Goal: Task Accomplishment & Management: Manage account settings

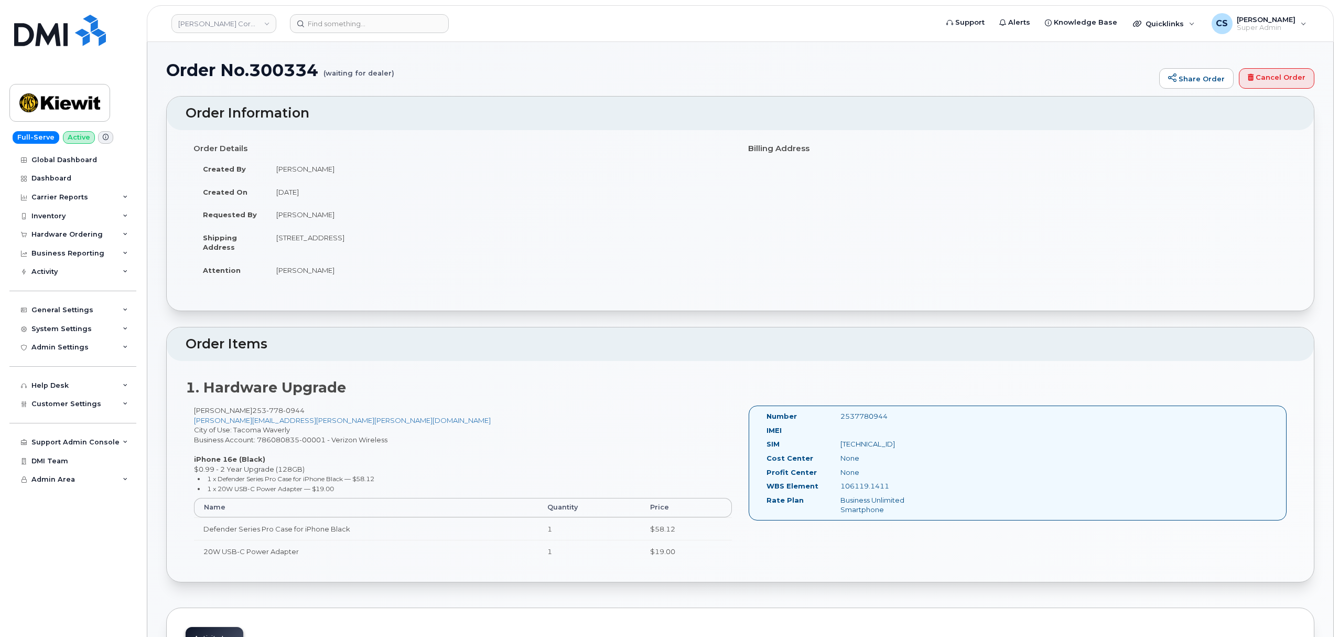
scroll to position [139, 0]
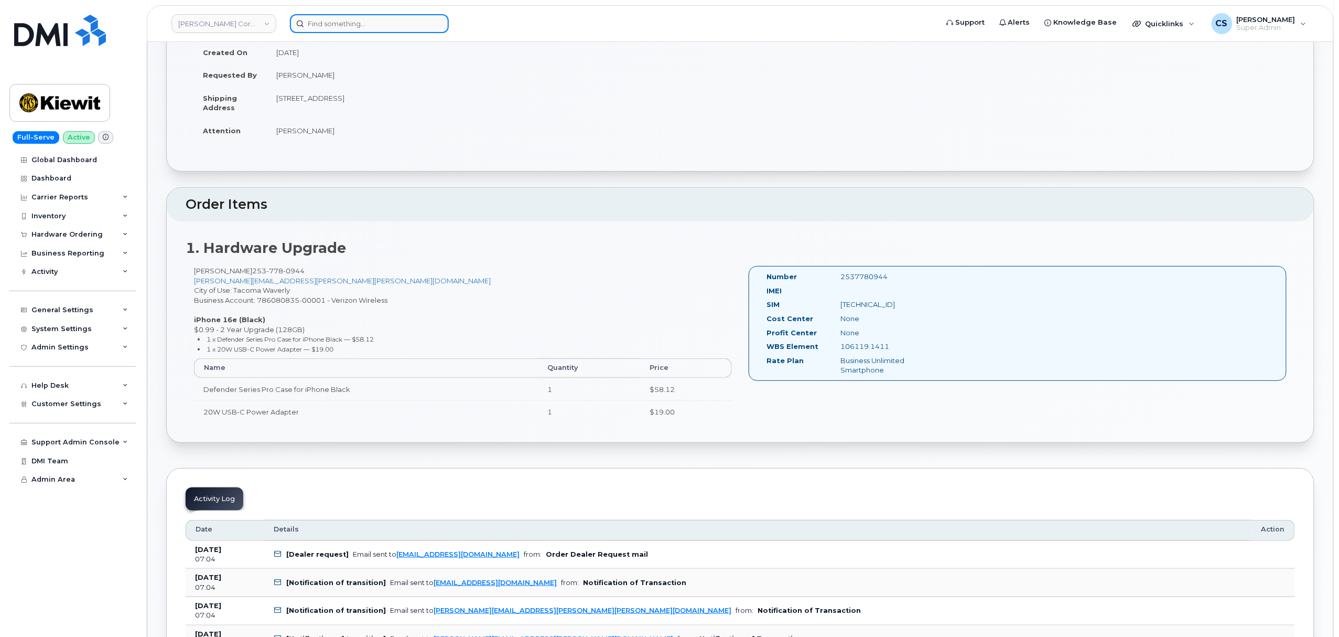
click at [392, 24] on input at bounding box center [369, 23] width 159 height 19
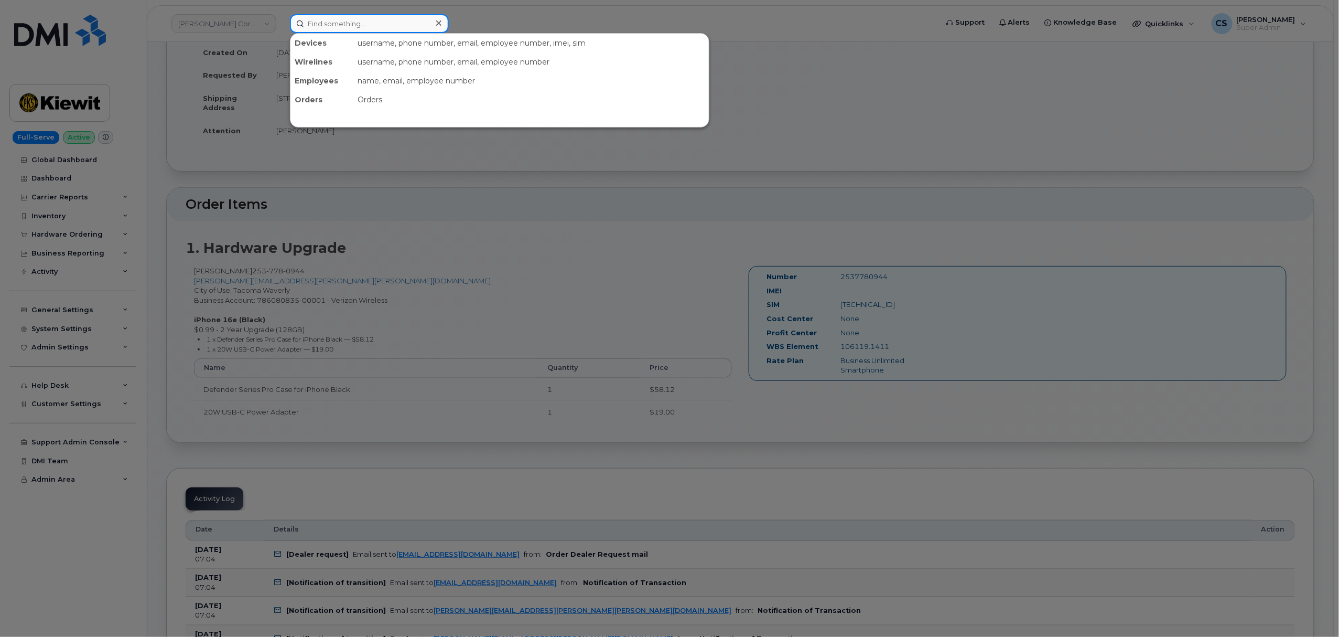
paste input "9132782351"
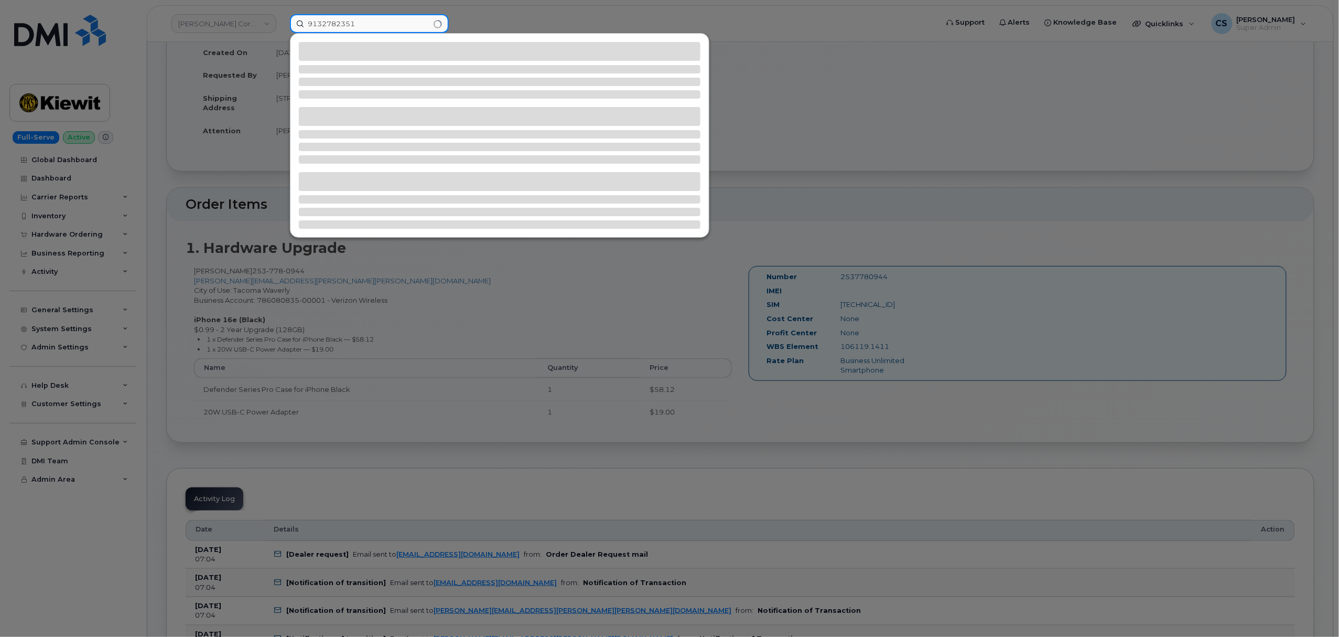
type input "9132782351"
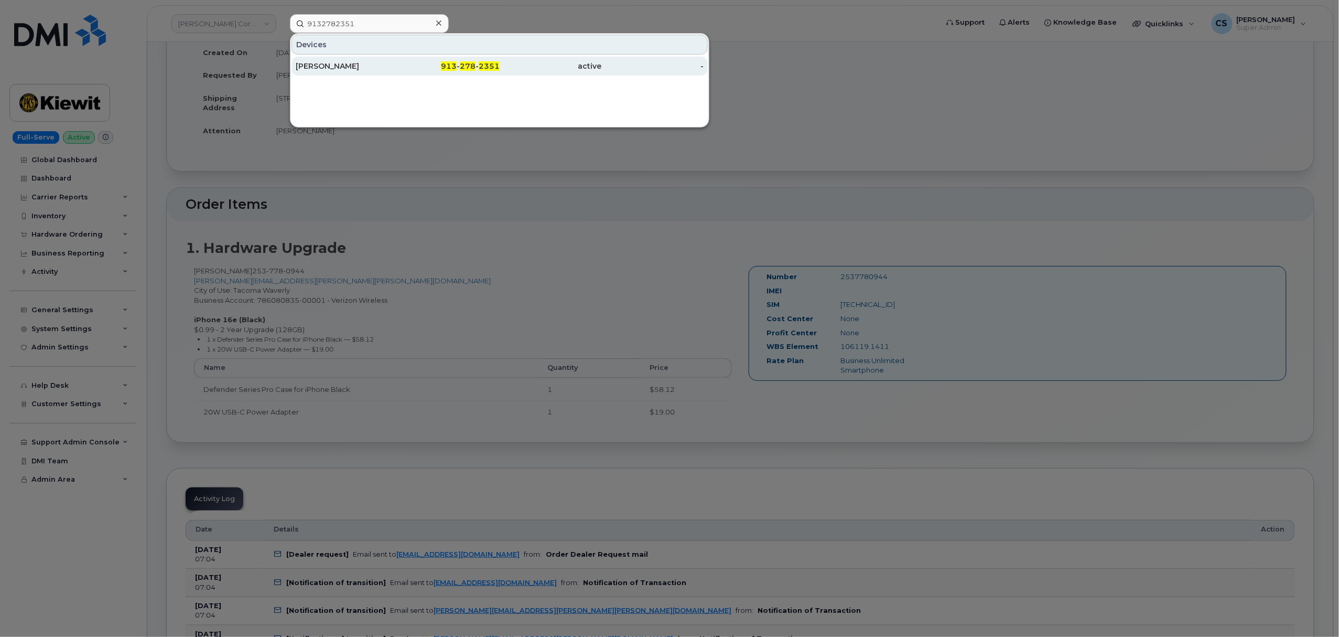
click at [309, 61] on div "ROBERT BENSON" at bounding box center [347, 66] width 102 height 10
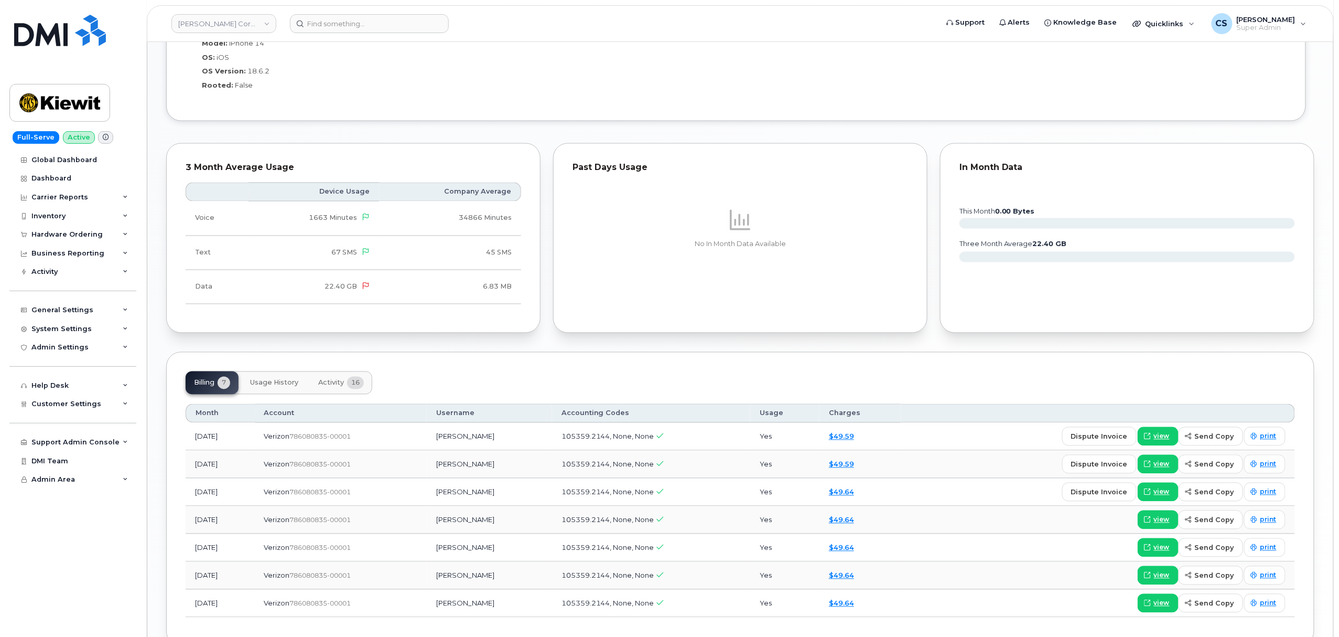
scroll to position [909, 0]
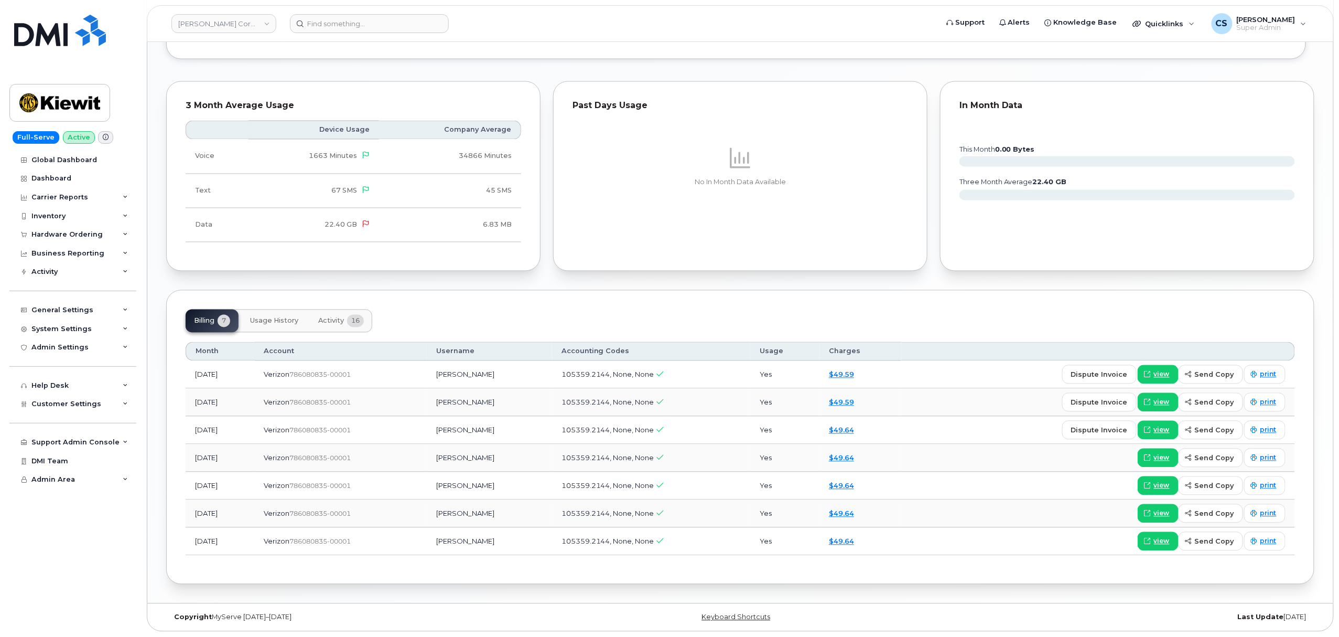
click at [328, 320] on span "Activity" at bounding box center [331, 321] width 26 height 8
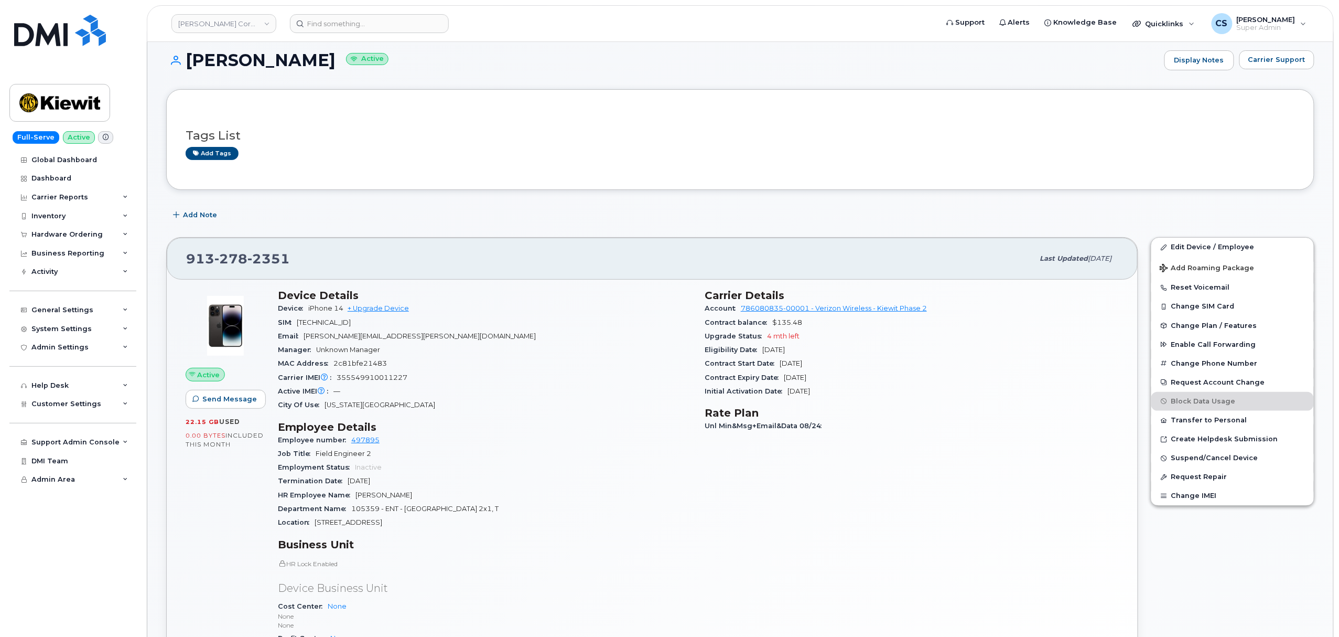
scroll to position [0, 0]
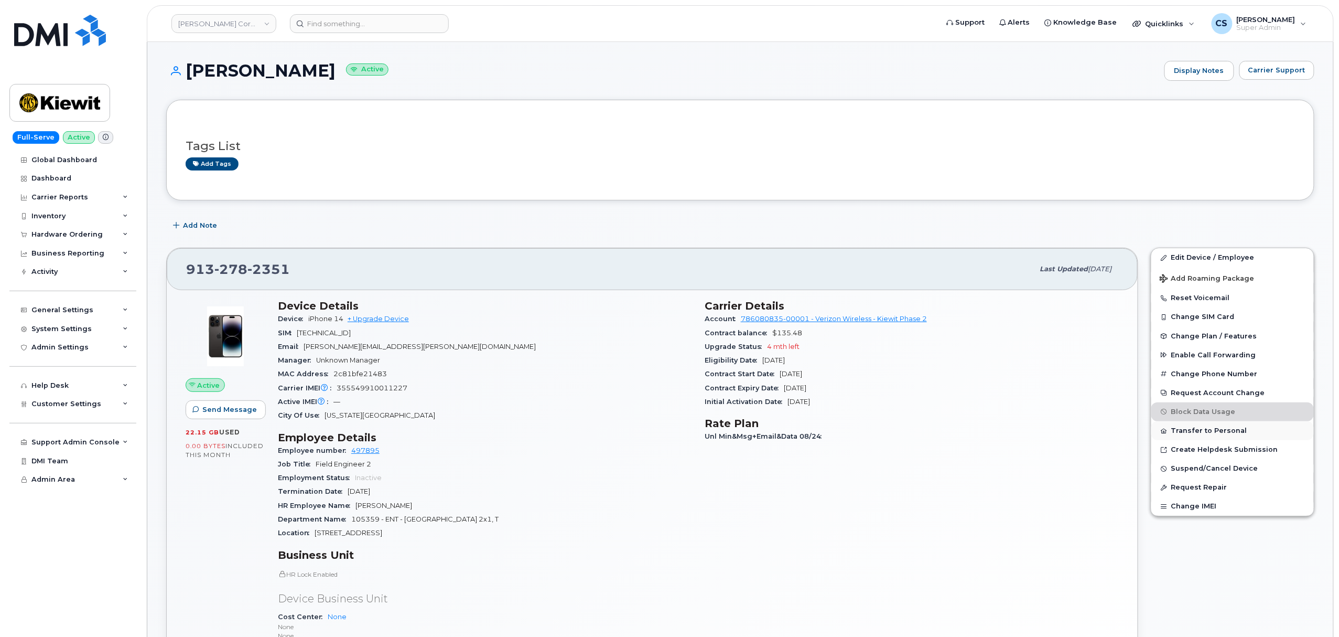
click at [1218, 428] on button "Transfer to Personal" at bounding box center [1232, 430] width 163 height 19
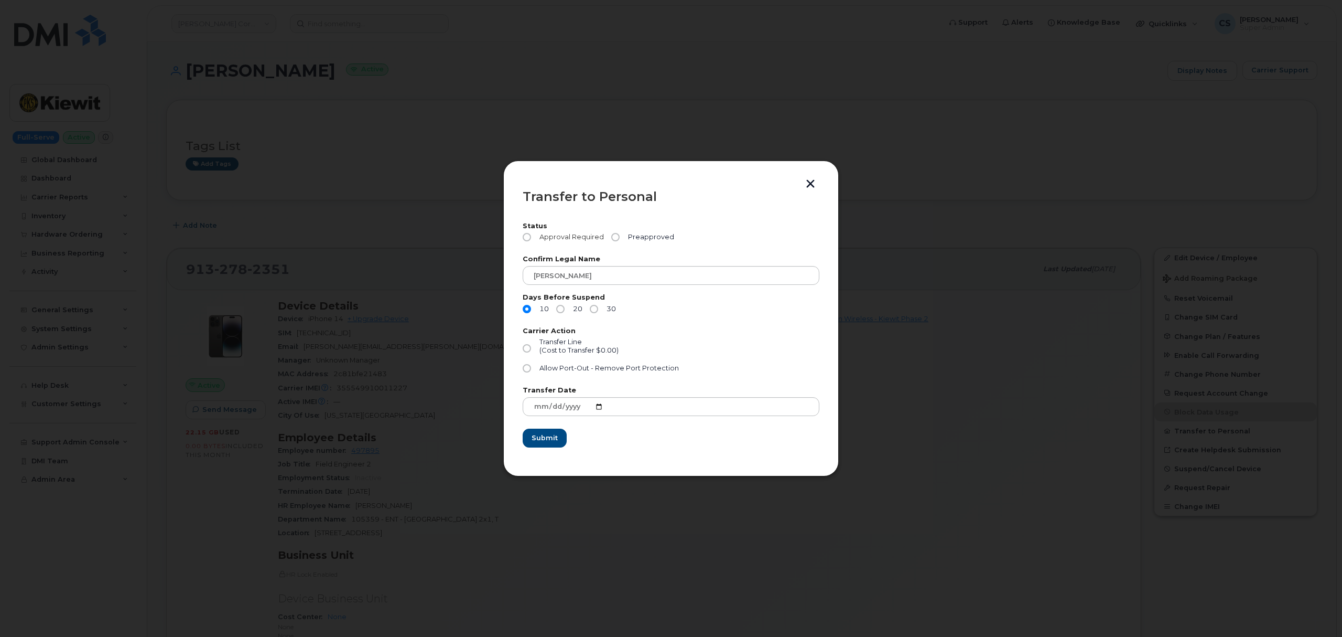
click at [588, 238] on span "Approval Required" at bounding box center [569, 237] width 69 height 8
click at [531, 238] on input "Approval Required" at bounding box center [527, 237] width 8 height 8
radio input "true"
click at [548, 439] on span "Submit" at bounding box center [544, 438] width 26 height 10
drag, startPoint x: 640, startPoint y: 339, endPoint x: 623, endPoint y: 346, distance: 17.8
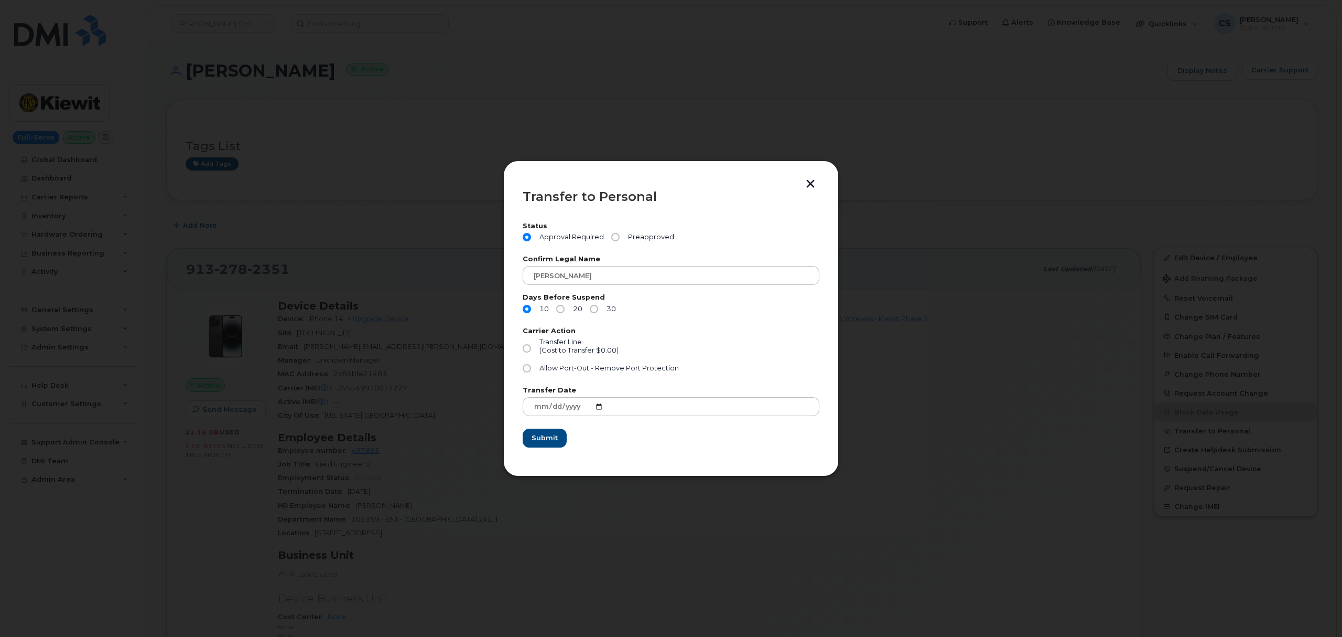
click at [639, 340] on div "Transfer Line (Cost to Transfer $0.00)" at bounding box center [671, 351] width 297 height 26
click at [600, 345] on span "Transfer Line (Cost to Transfer $0.00)" at bounding box center [576, 348] width 83 height 21
click at [531, 345] on input "Transfer Line (Cost to Transfer $0.00)" at bounding box center [527, 348] width 8 height 8
radio input "true"
click at [628, 369] on span "Allow Port-Out - Remove Port Protection" at bounding box center [609, 368] width 139 height 8
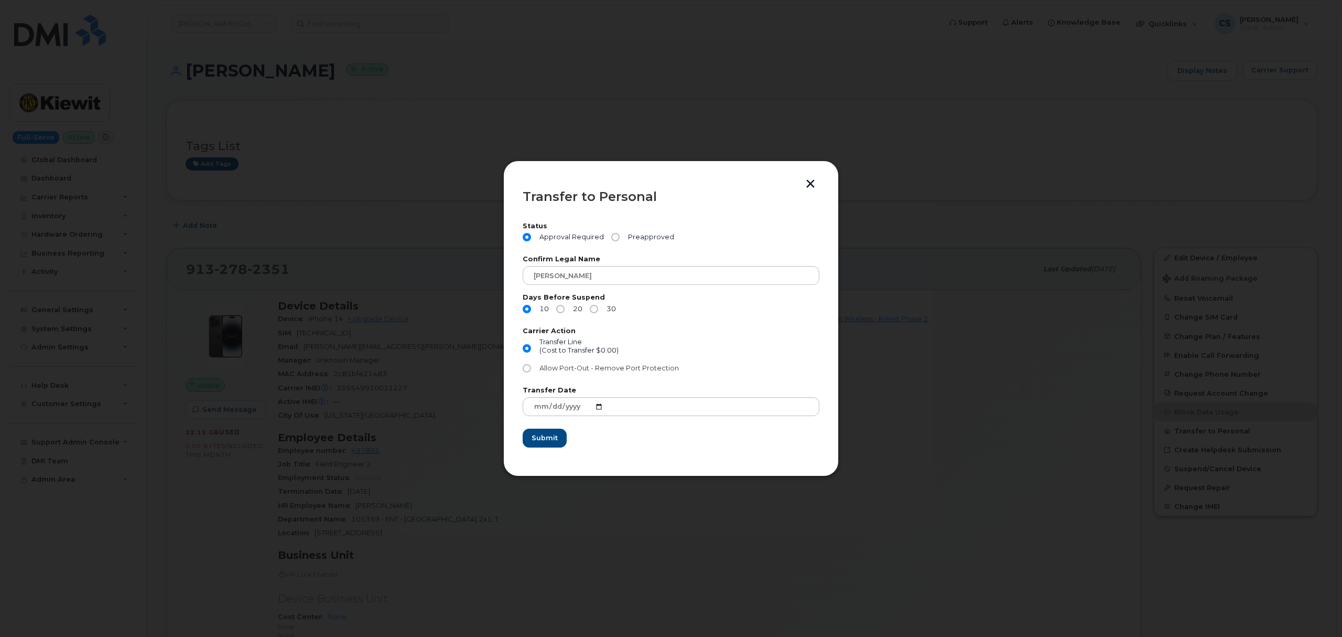
click at [531, 369] on input "Allow Port-Out - Remove Port Protection" at bounding box center [527, 368] width 8 height 8
radio input "true"
click at [552, 432] on button "Submit" at bounding box center [544, 437] width 43 height 19
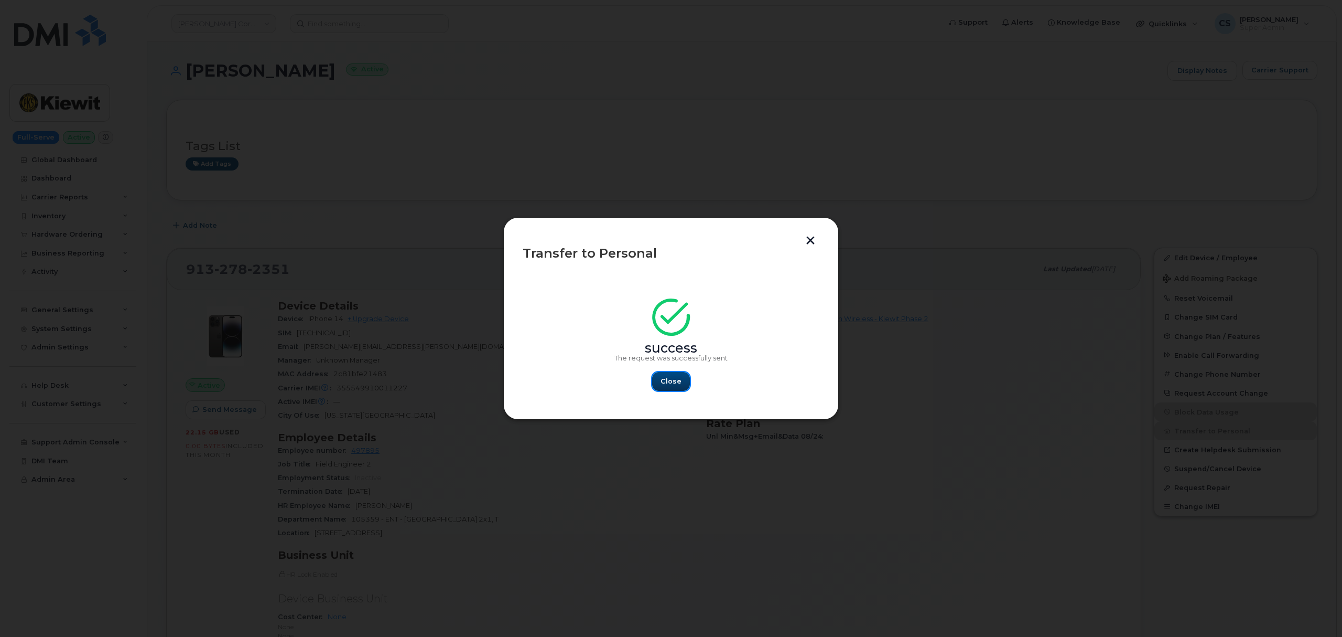
click at [665, 386] on button "Close" at bounding box center [671, 381] width 38 height 19
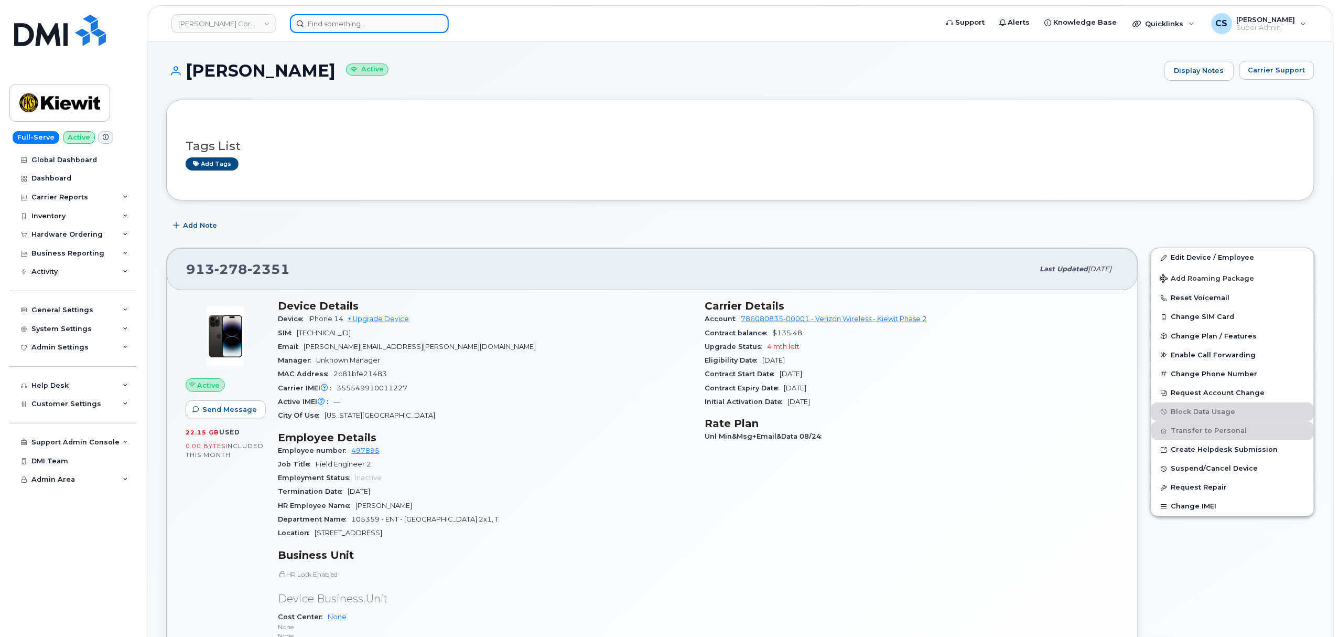
click at [340, 21] on input at bounding box center [369, 23] width 159 height 19
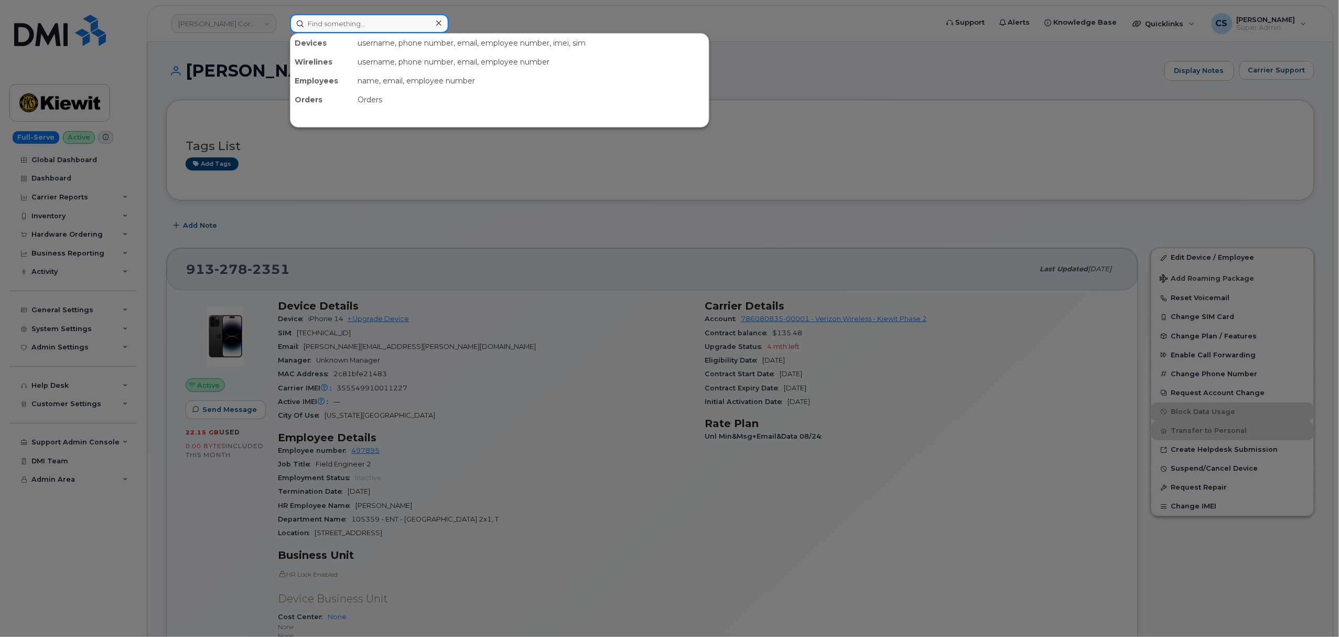
paste input "300107"
type input "300107"
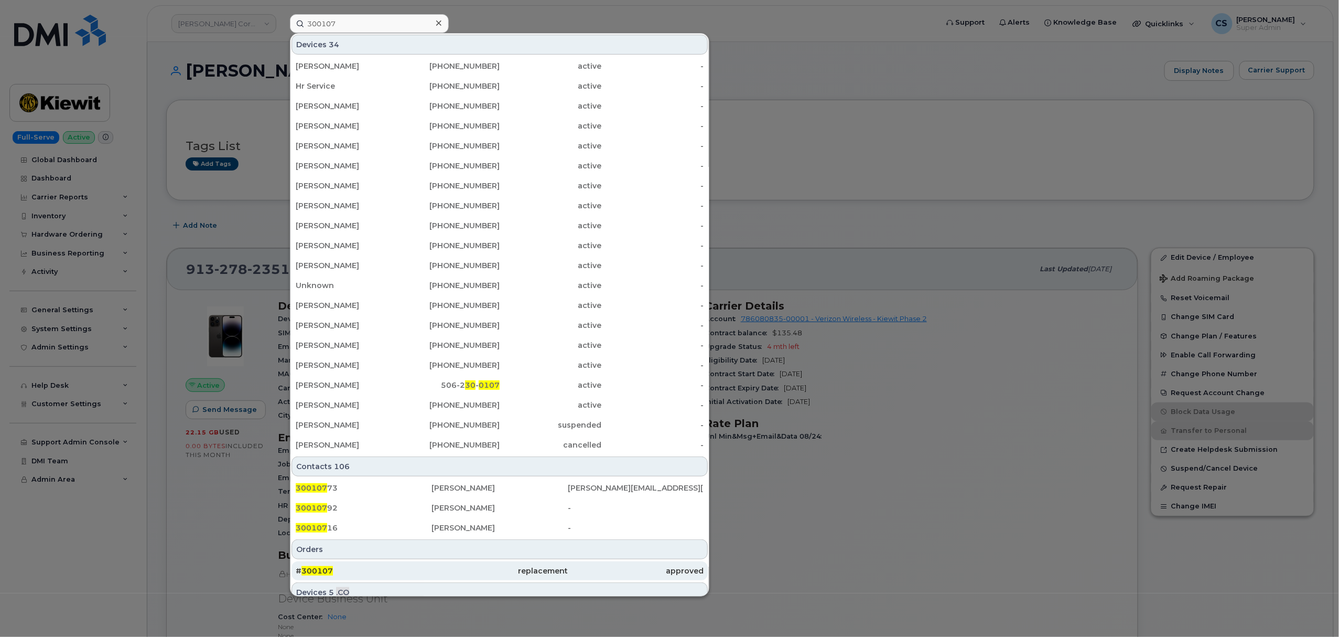
click at [322, 567] on div "# 300107" at bounding box center [364, 570] width 136 height 10
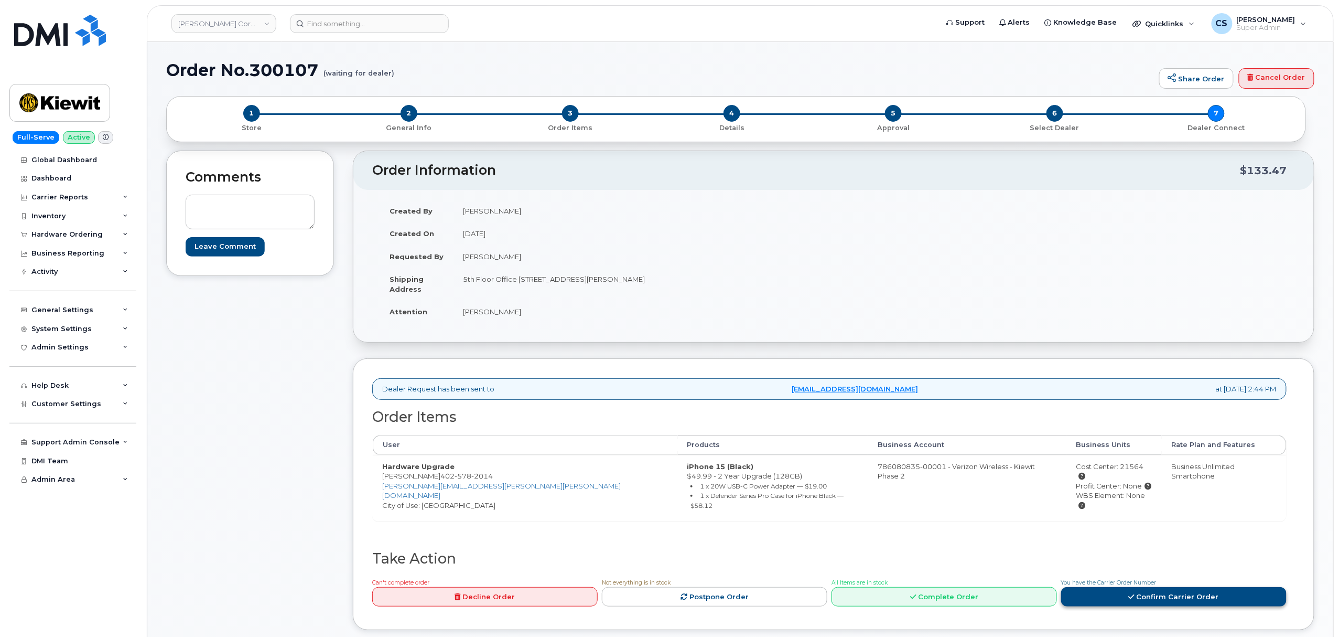
click at [1111, 588] on link "Confirm Carrier Order" at bounding box center [1173, 596] width 225 height 19
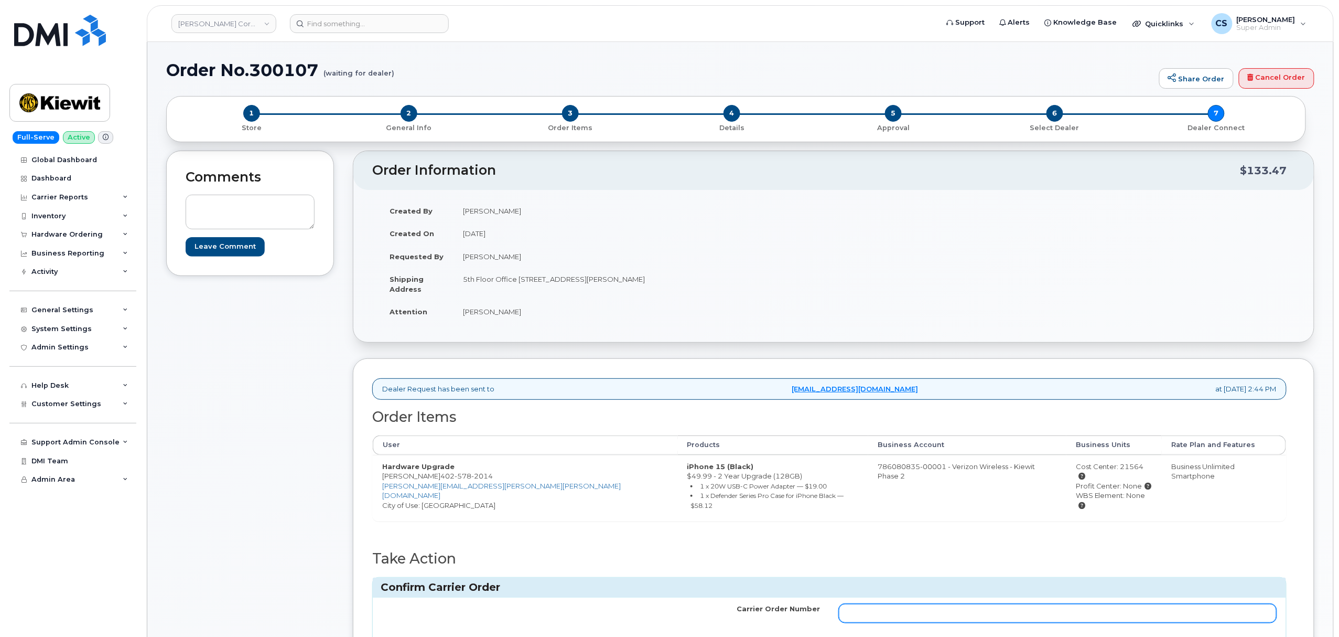
click at [955, 611] on input "Carrier Order Number" at bounding box center [1058, 613] width 438 height 19
paste input "MB3000592546564"
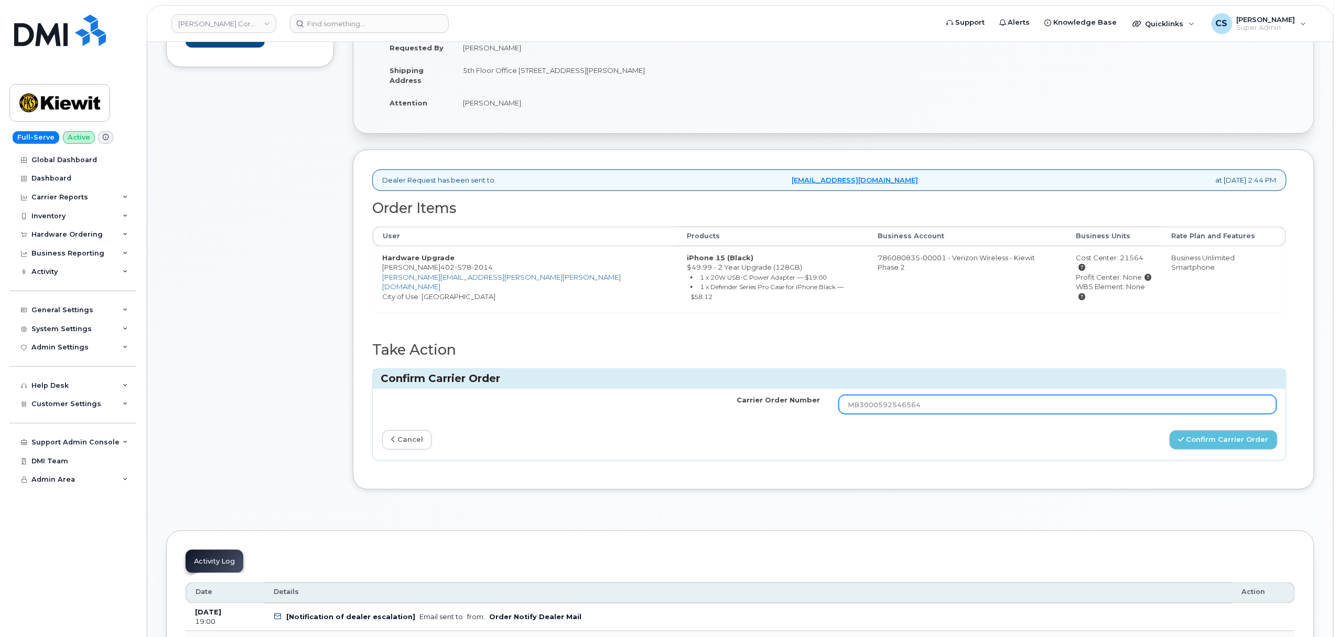
scroll to position [210, 0]
type input "MB3000592546564"
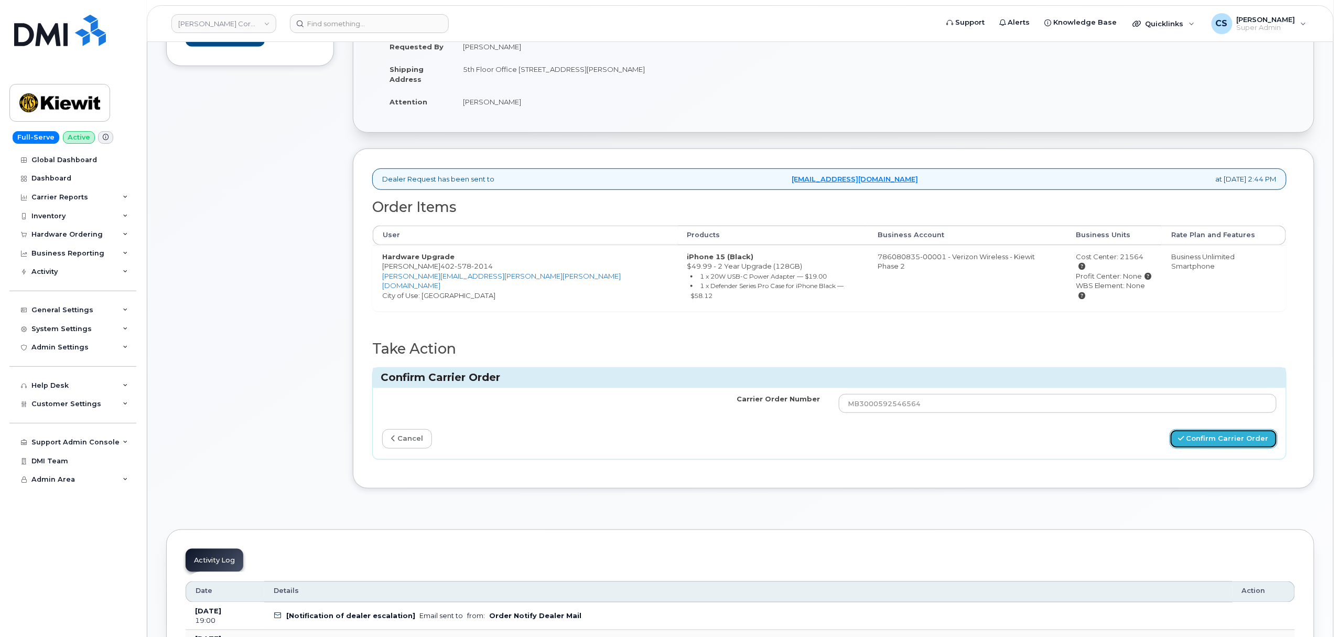
click at [1228, 430] on button "Confirm Carrier Order" at bounding box center [1224, 438] width 108 height 19
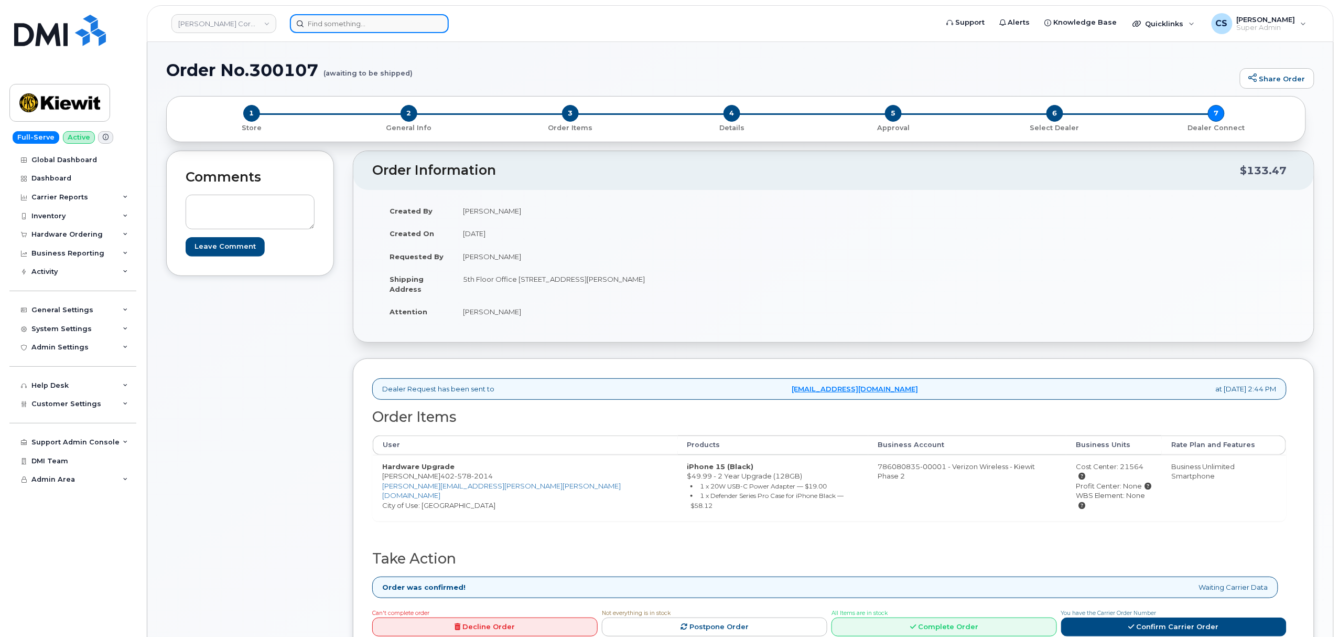
click at [372, 20] on input at bounding box center [369, 23] width 159 height 19
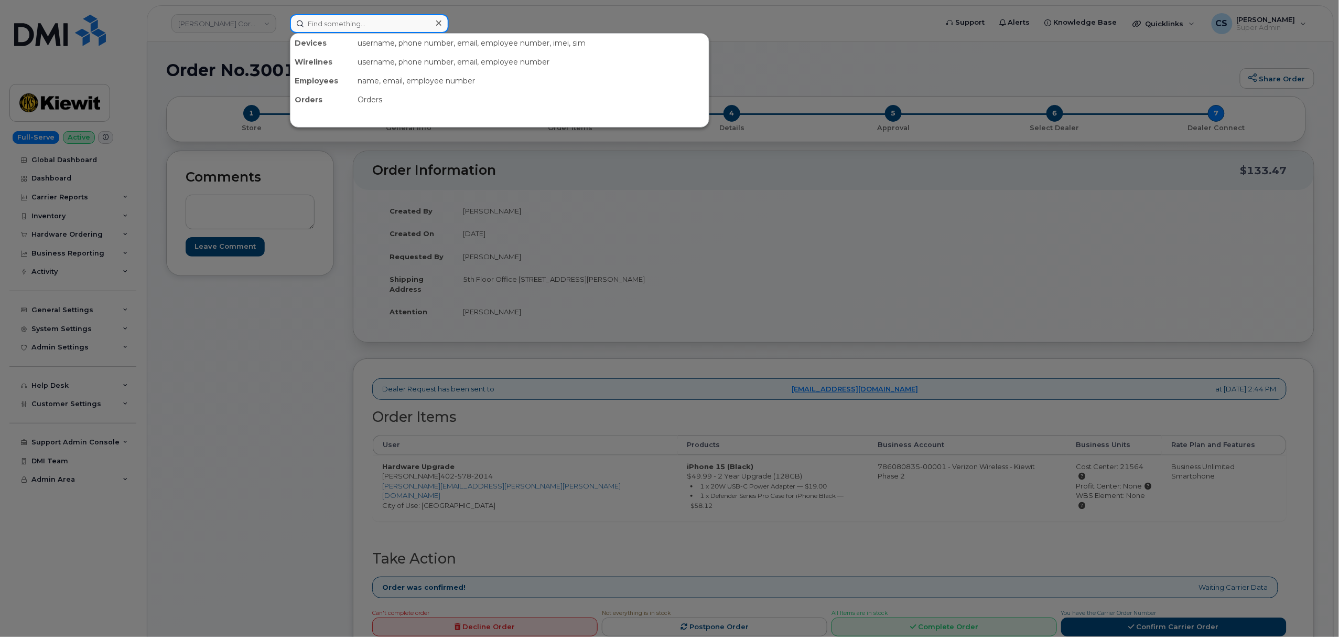
paste input "361.238.3996"
click at [367, 23] on input "361.238.3996" at bounding box center [369, 23] width 159 height 19
paste input "00105"
type input "300105"
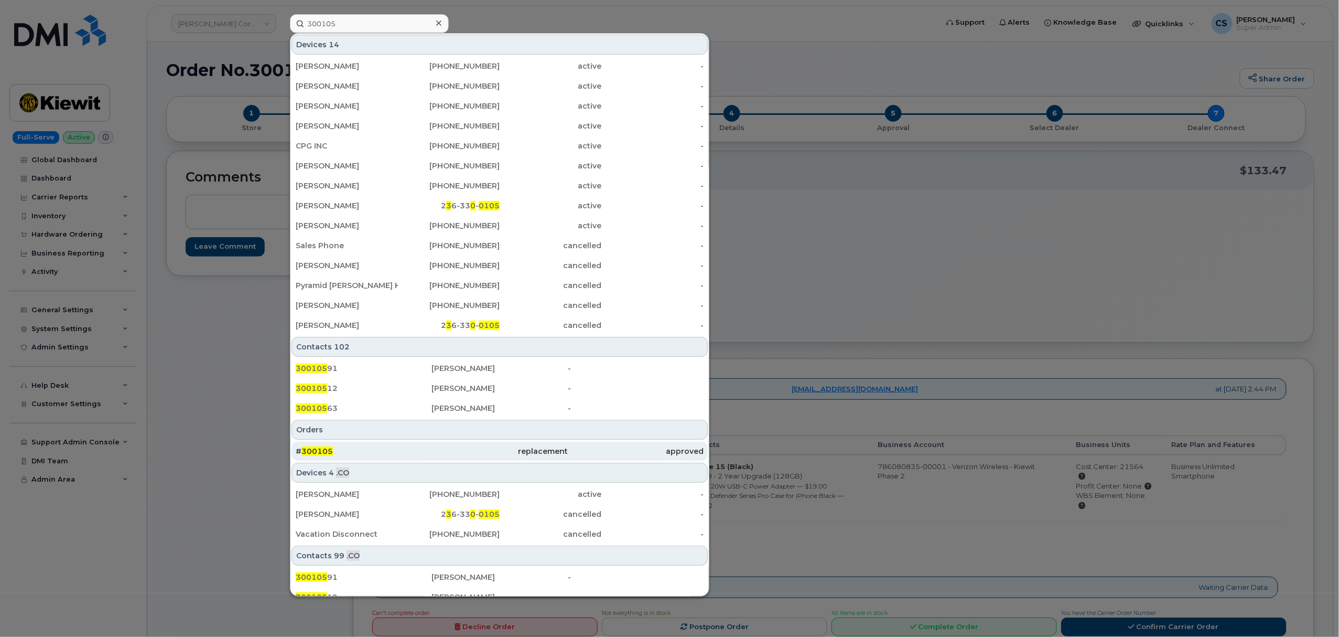
click at [313, 448] on span "300105" at bounding box center [317, 450] width 31 height 9
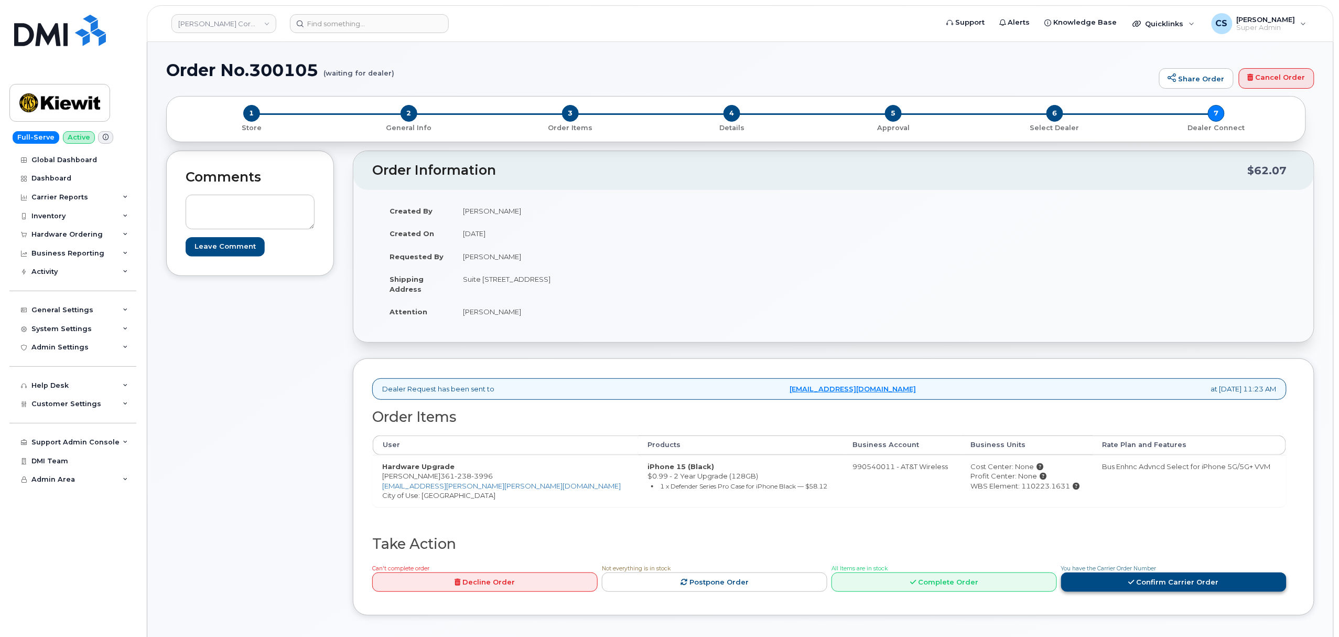
click at [1126, 584] on link "Confirm Carrier Order" at bounding box center [1173, 581] width 225 height 19
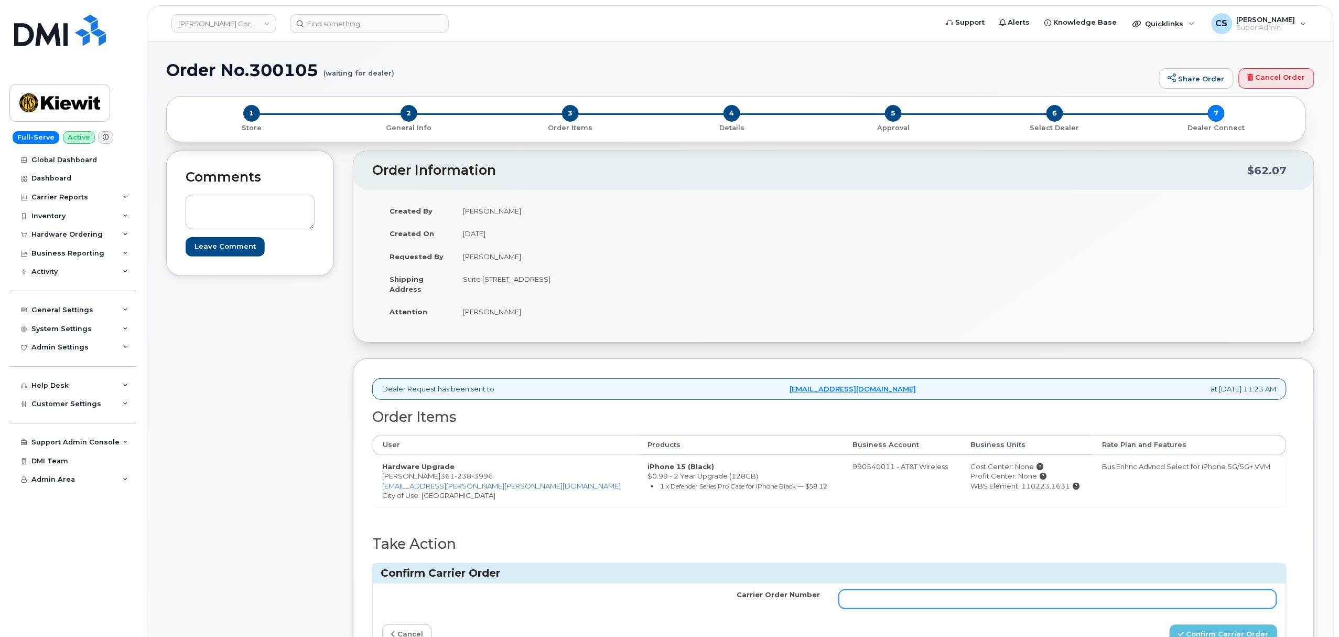
click at [989, 595] on input "Carrier Order Number" at bounding box center [1058, 598] width 438 height 19
paste input "10-154220655846356"
type input "10-154220655846356"
click at [1189, 629] on button "Confirm Carrier Order" at bounding box center [1224, 633] width 108 height 19
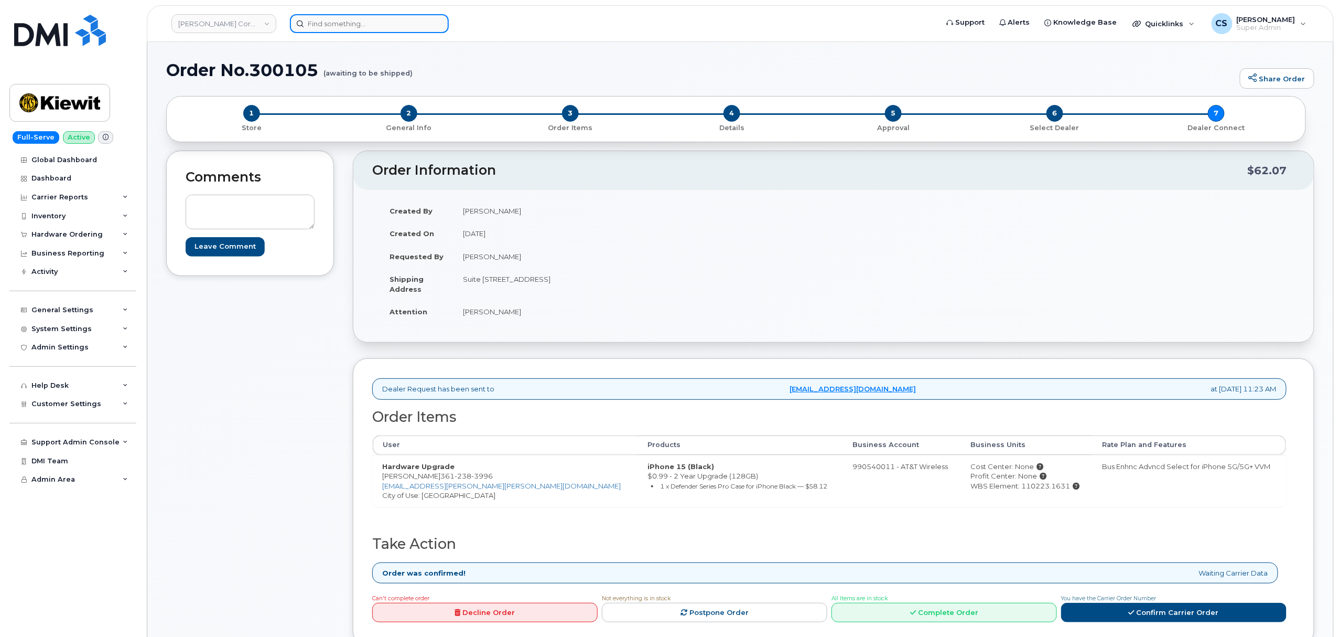
click at [337, 28] on input at bounding box center [369, 23] width 159 height 19
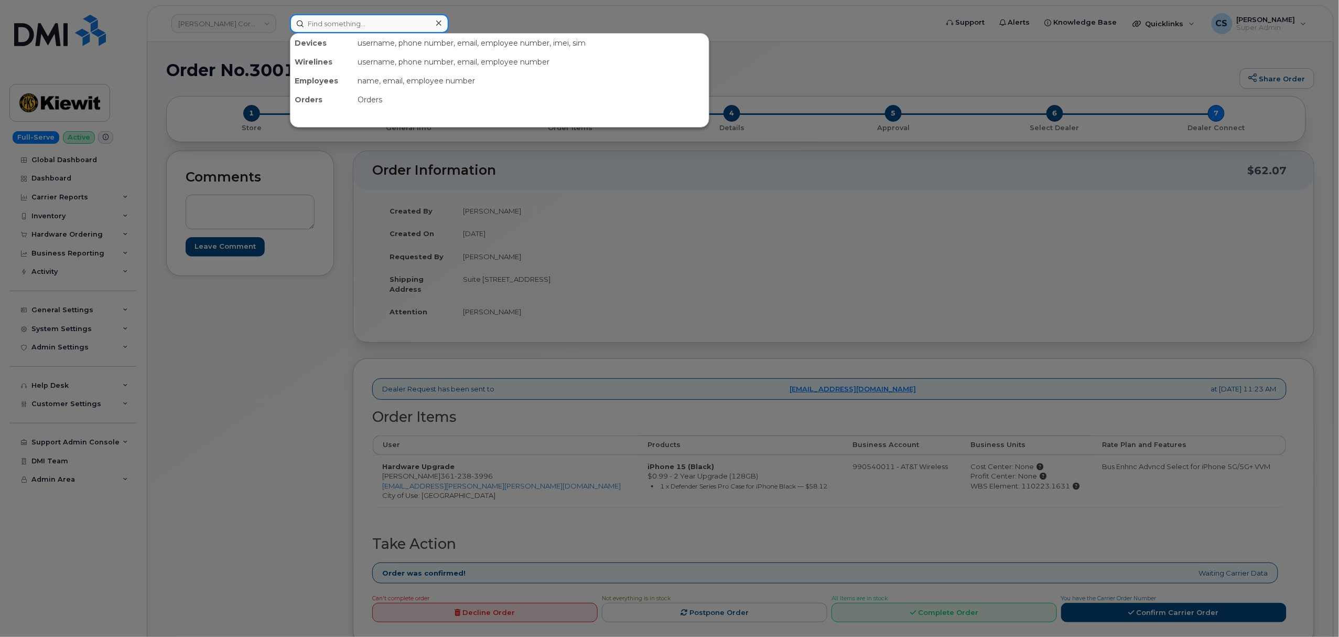
paste input "300116"
type input "300116"
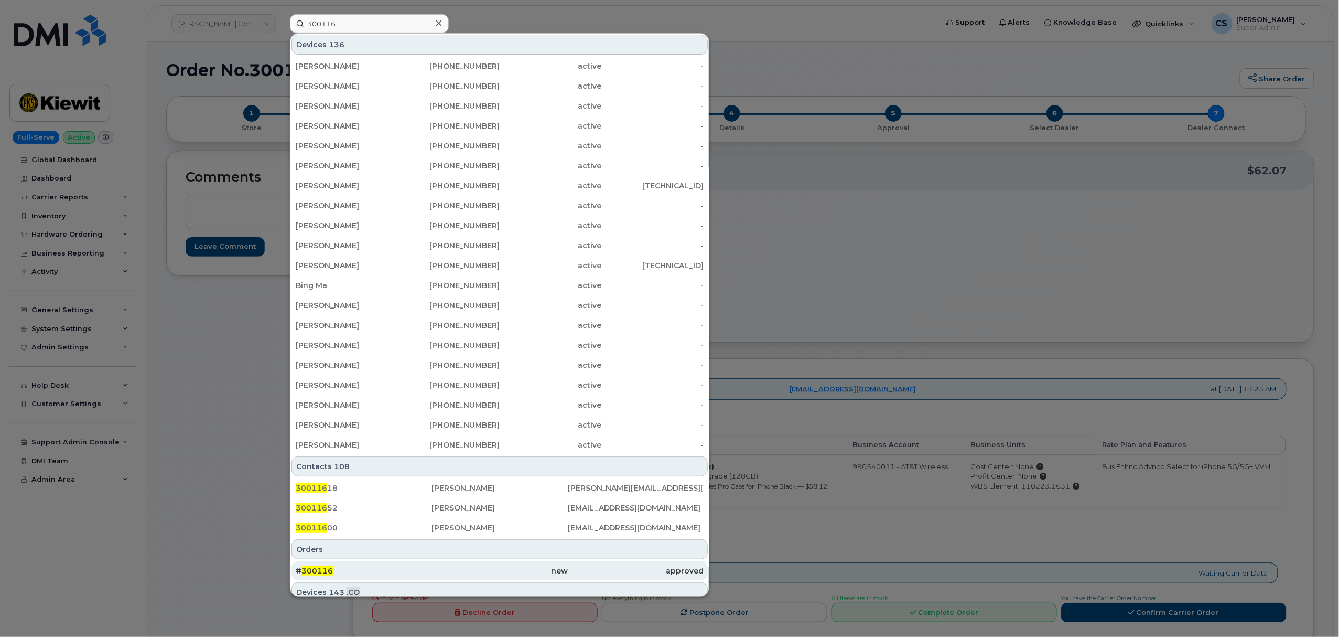
click at [327, 570] on span "300116" at bounding box center [317, 570] width 31 height 9
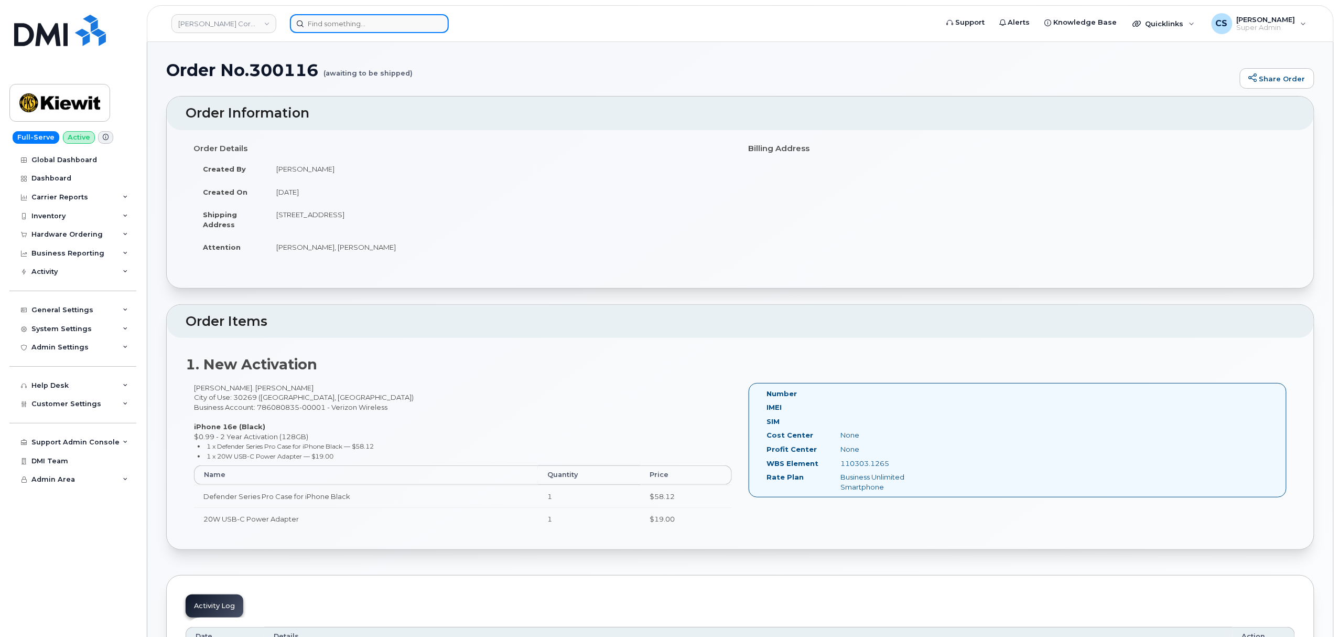
click at [371, 21] on input at bounding box center [369, 23] width 159 height 19
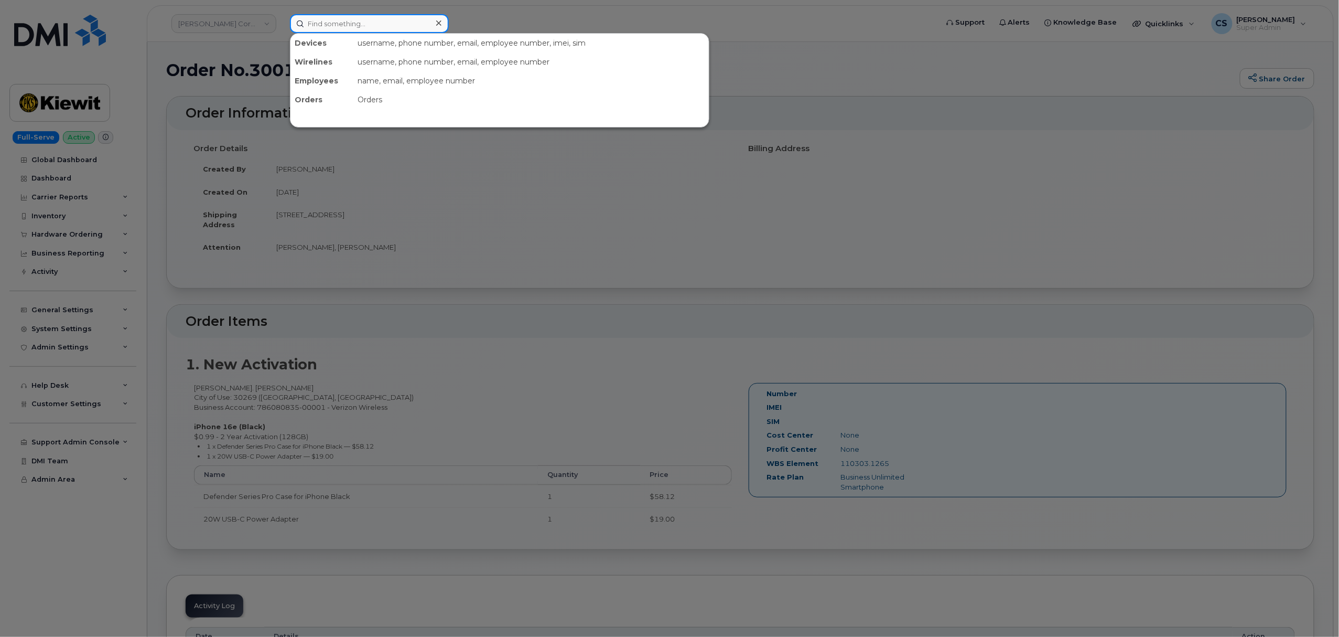
paste input "299494"
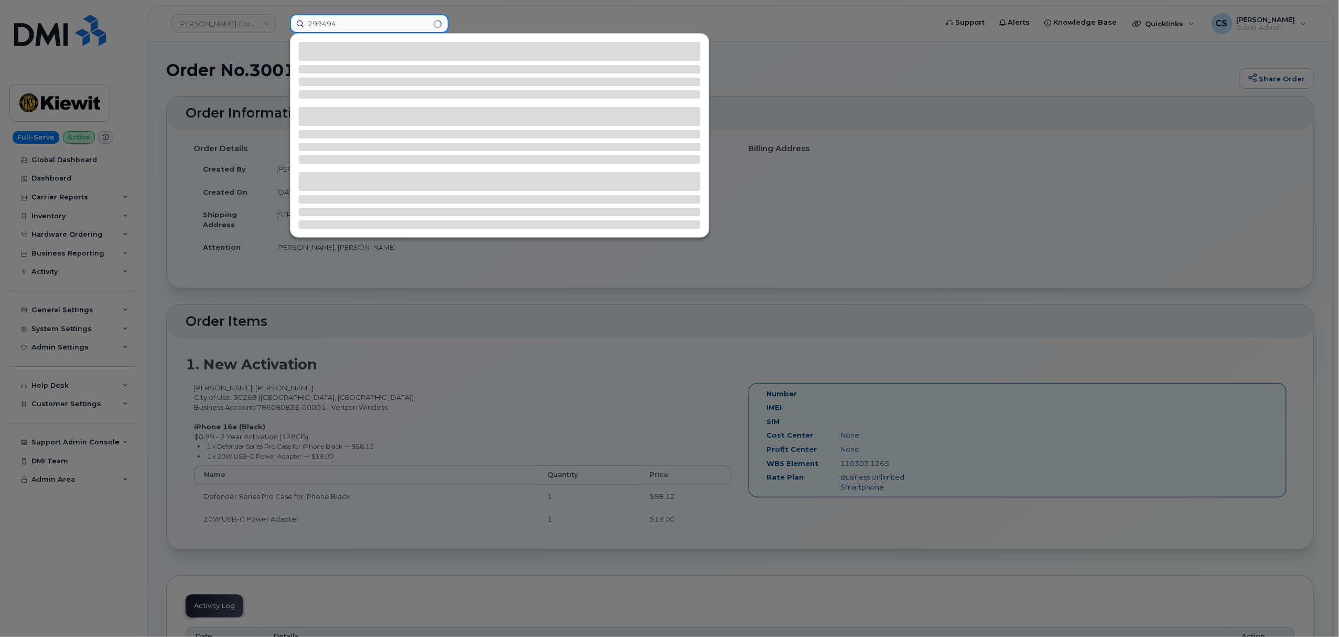
type input "299494"
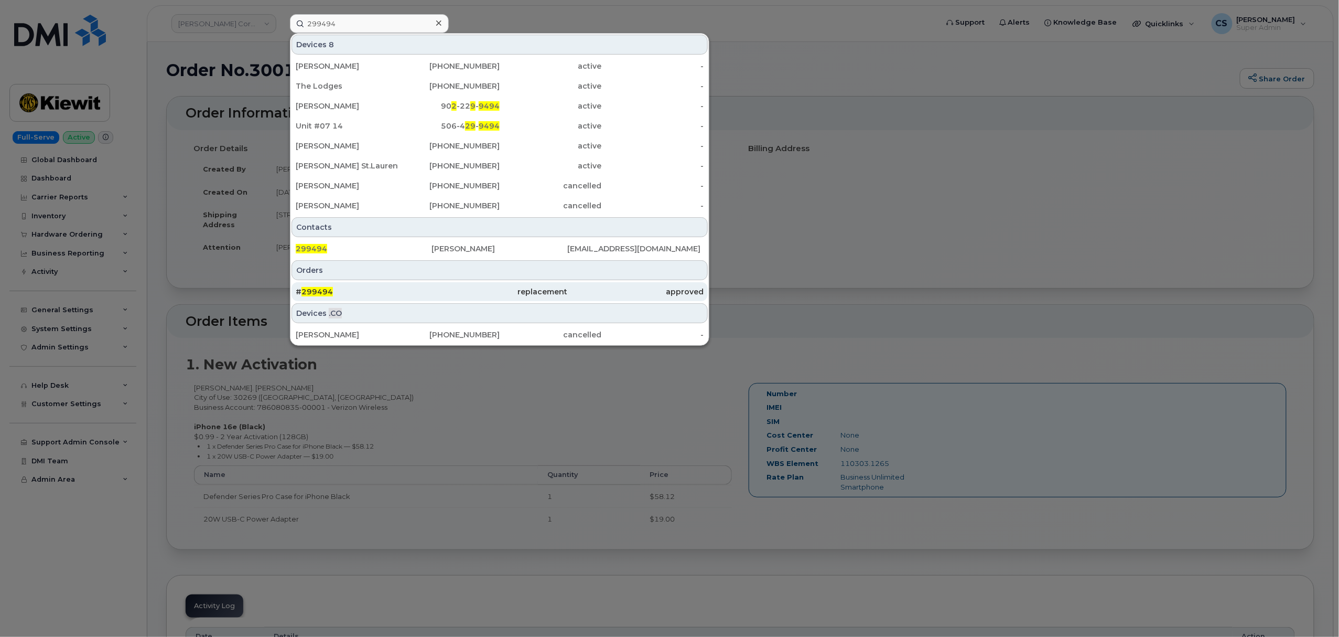
click at [317, 289] on span "299494" at bounding box center [317, 291] width 31 height 9
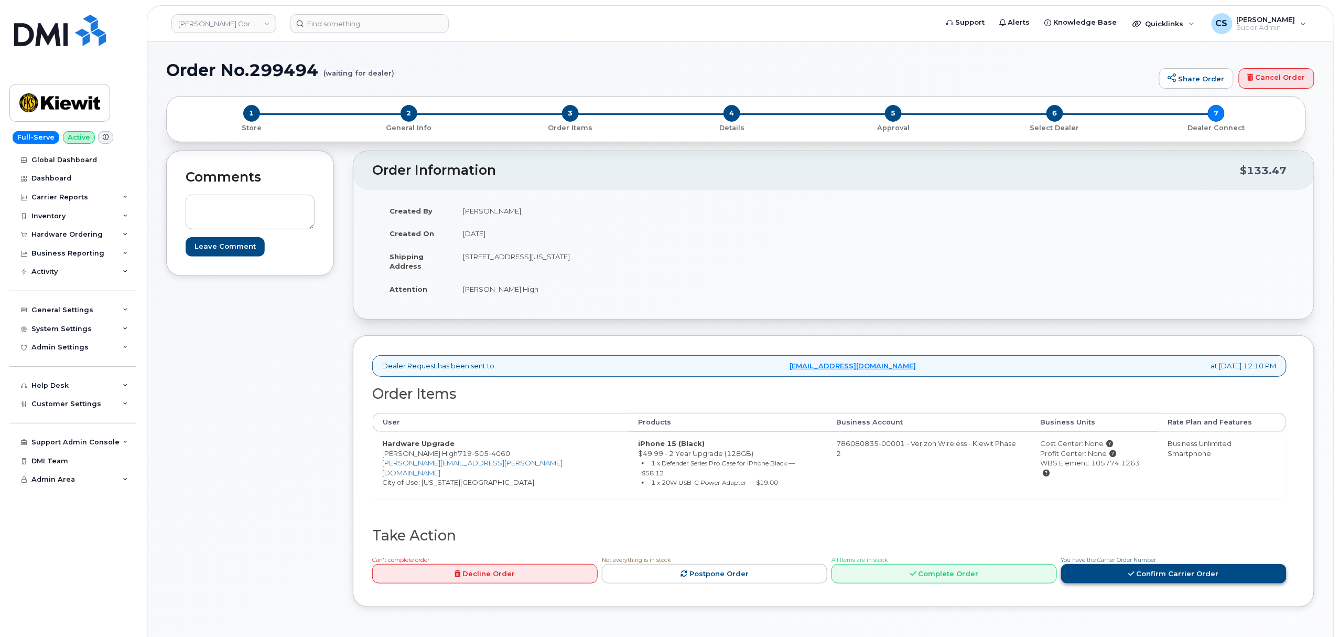
click at [1175, 568] on link "Confirm Carrier Order" at bounding box center [1173, 573] width 225 height 19
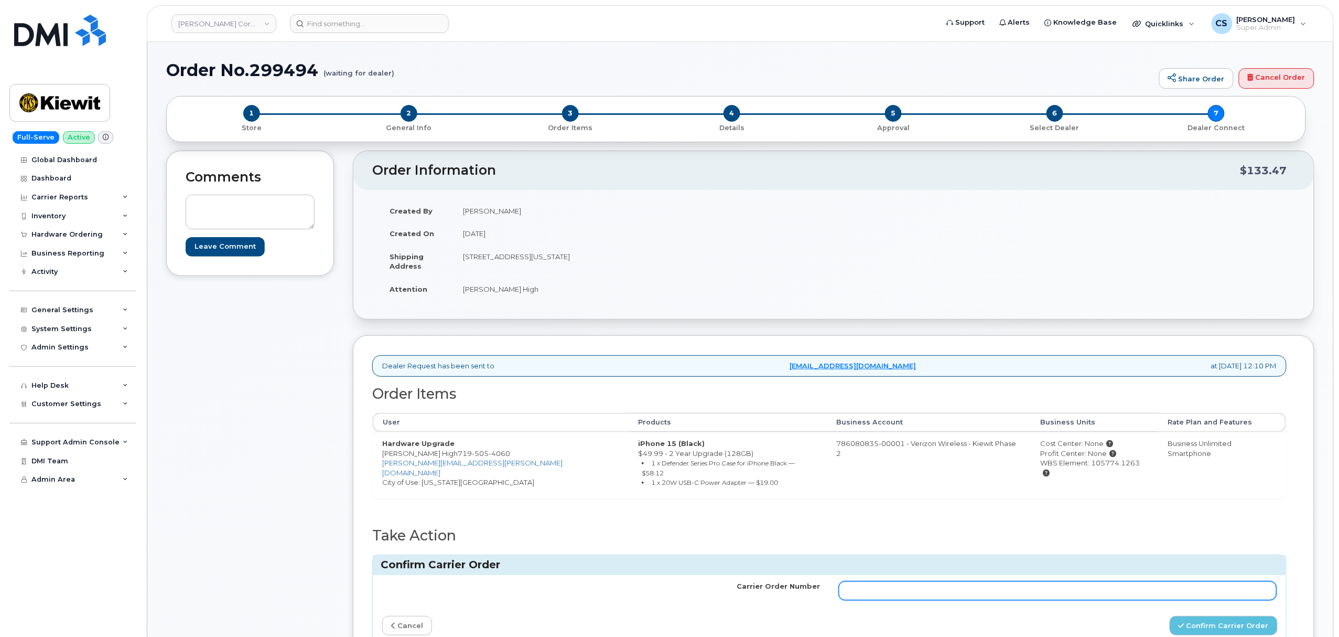
click at [999, 585] on input "Carrier Order Number" at bounding box center [1058, 590] width 438 height 19
paste input "MB3000592634352"
type input "MB3000592634352"
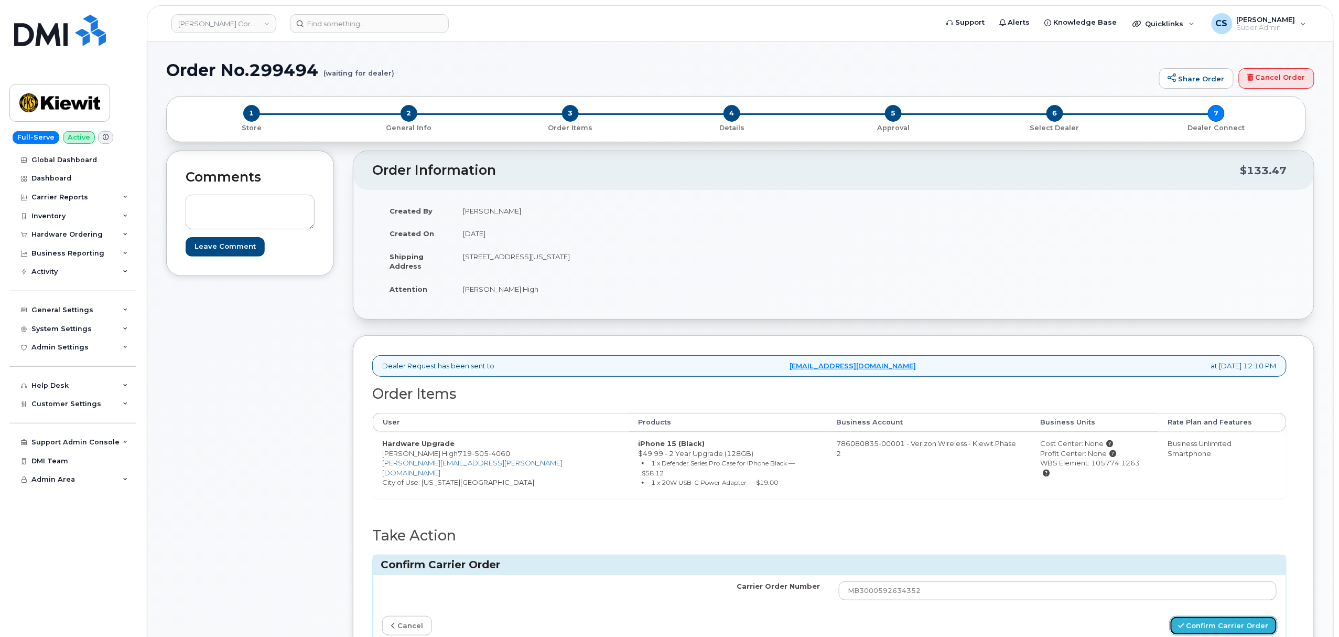
click at [1179, 619] on button "Confirm Carrier Order" at bounding box center [1224, 625] width 108 height 19
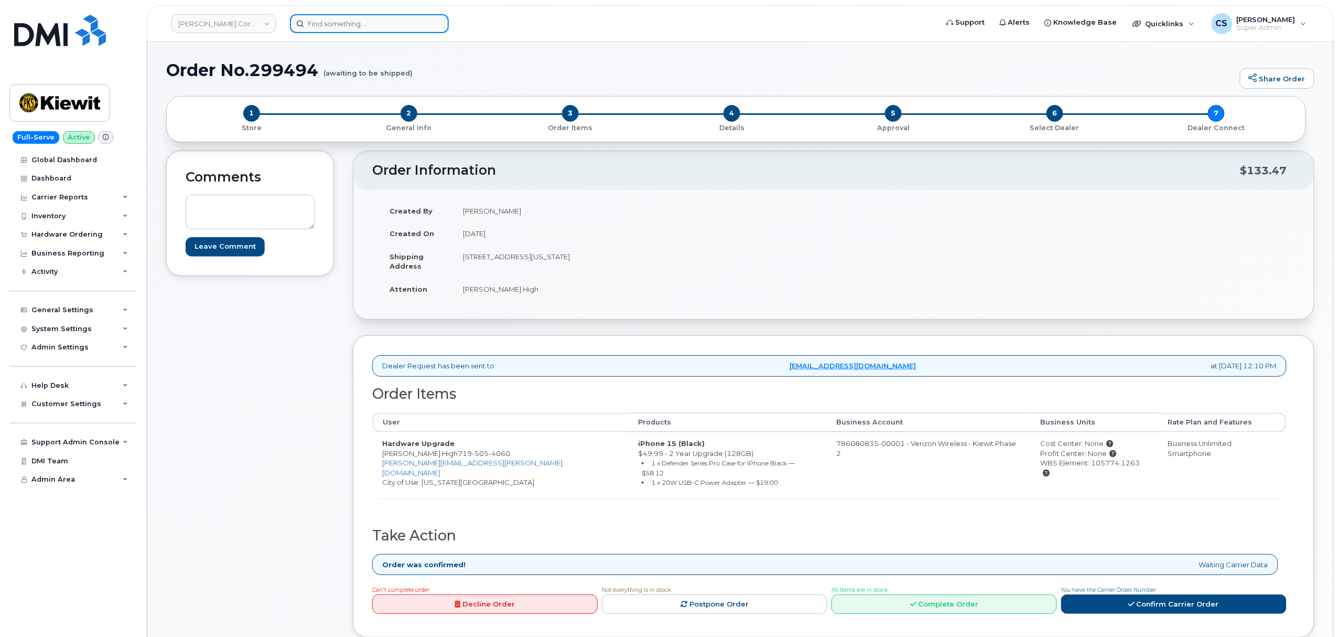
click at [347, 20] on input at bounding box center [369, 23] width 159 height 19
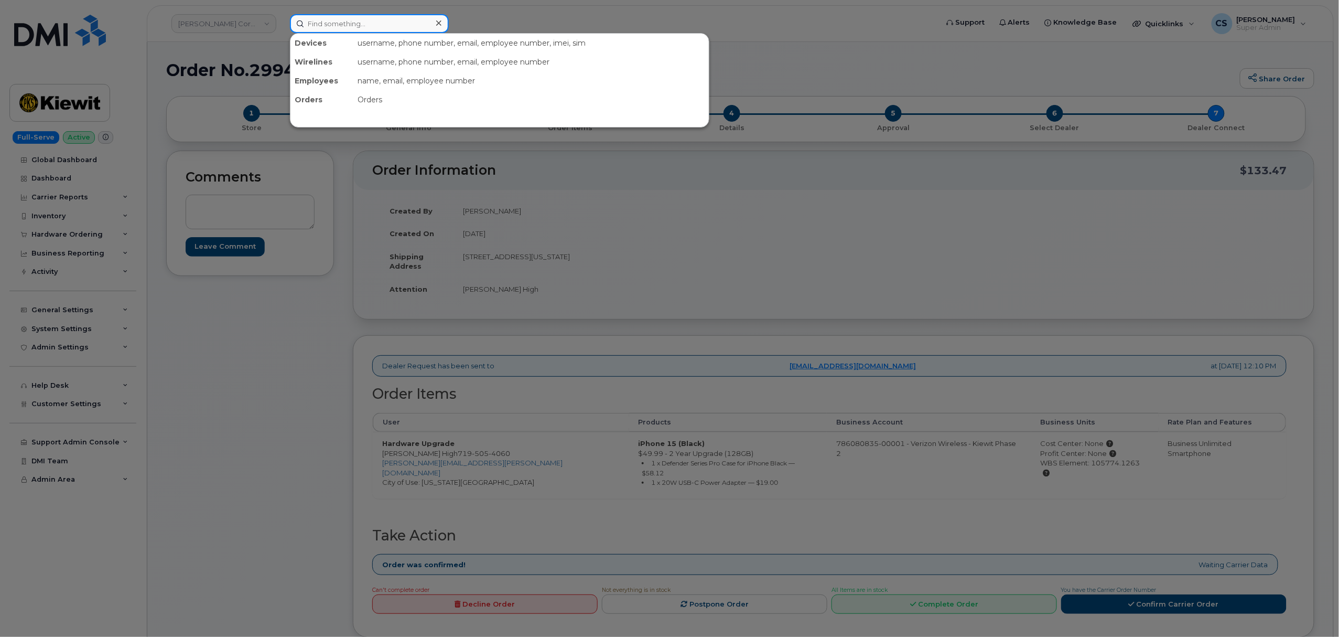
paste input "300037"
type input "300037"
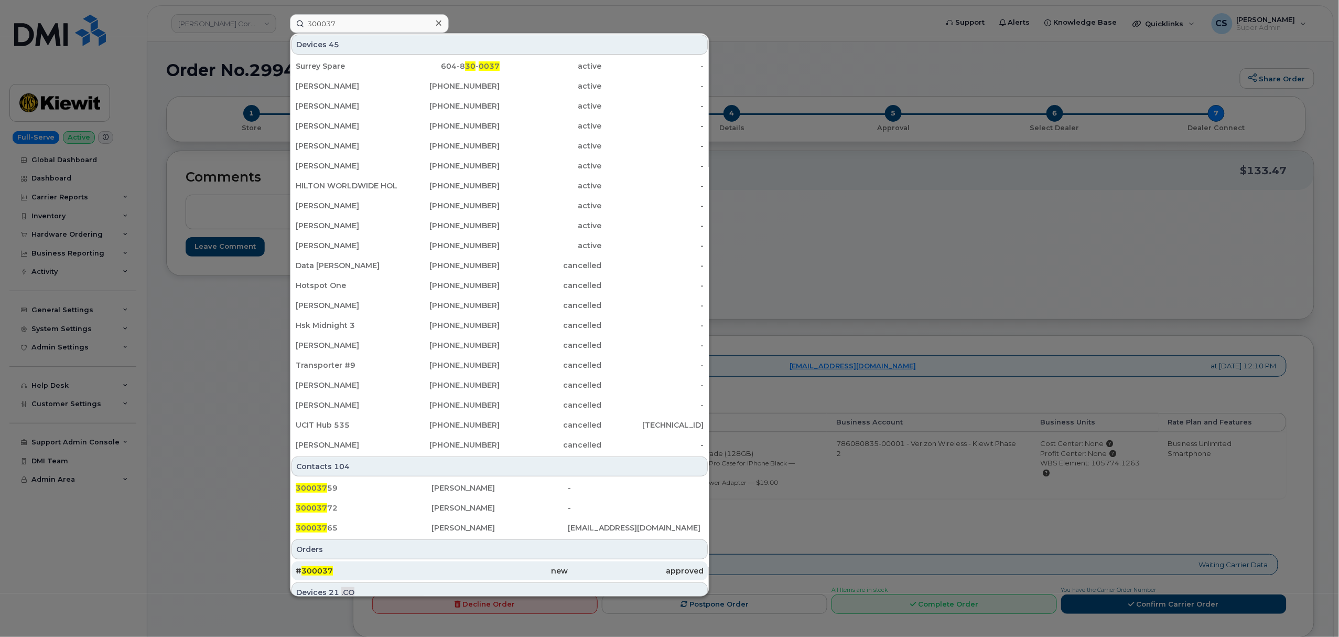
click at [324, 571] on span "300037" at bounding box center [317, 570] width 31 height 9
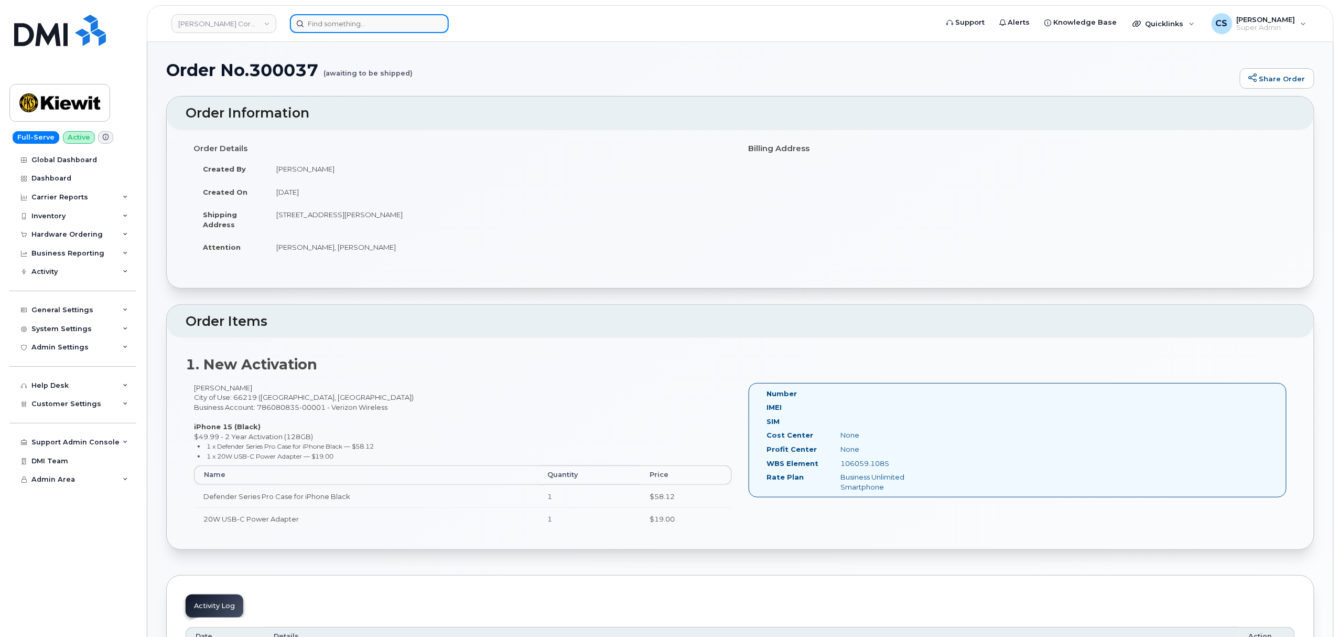
click at [350, 30] on input at bounding box center [369, 23] width 159 height 19
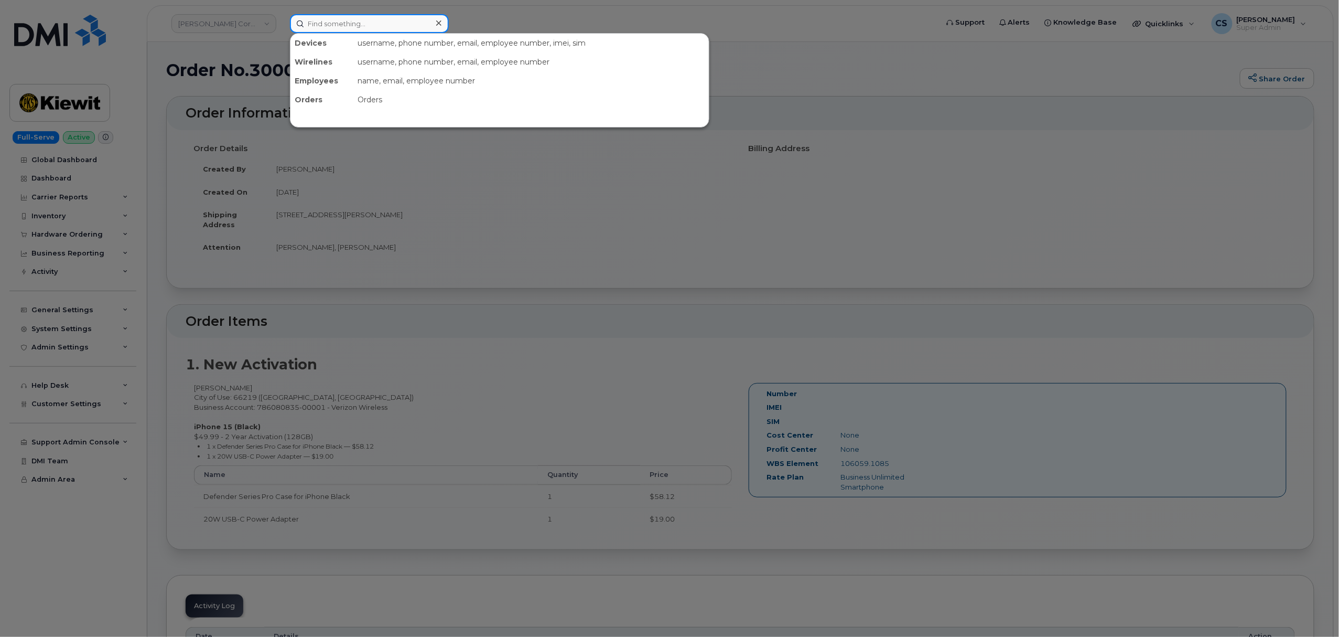
paste input "300179"
type input "300179"
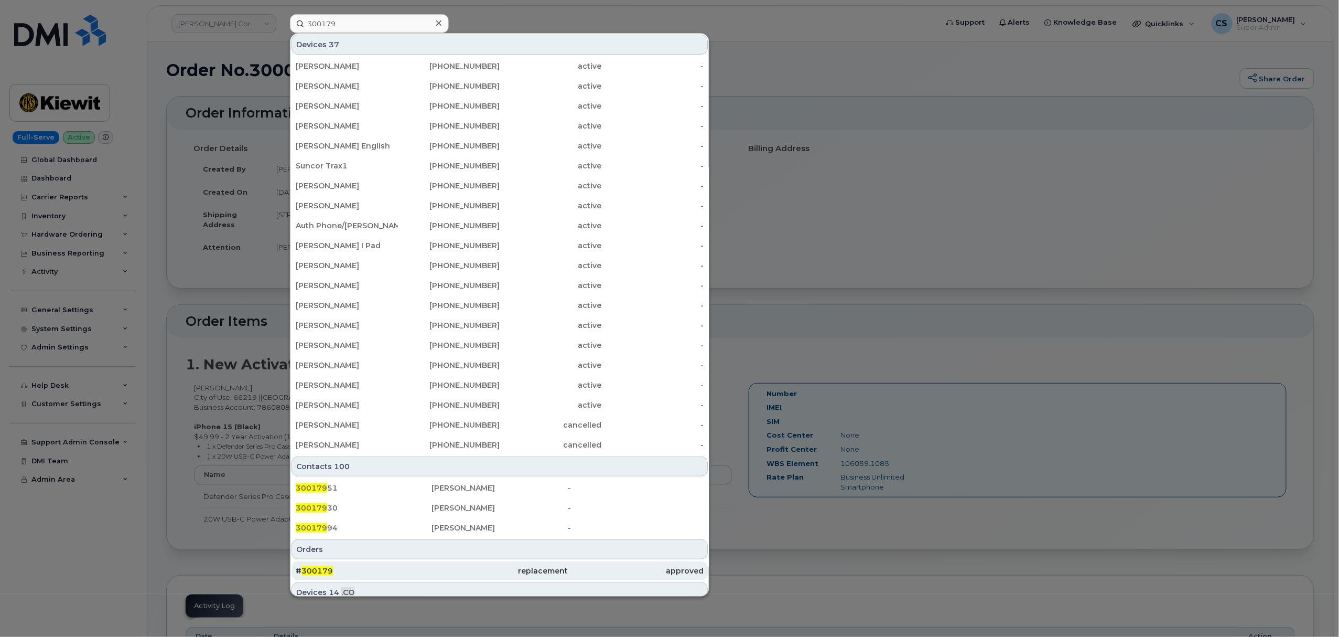
click at [317, 570] on span "300179" at bounding box center [317, 570] width 31 height 9
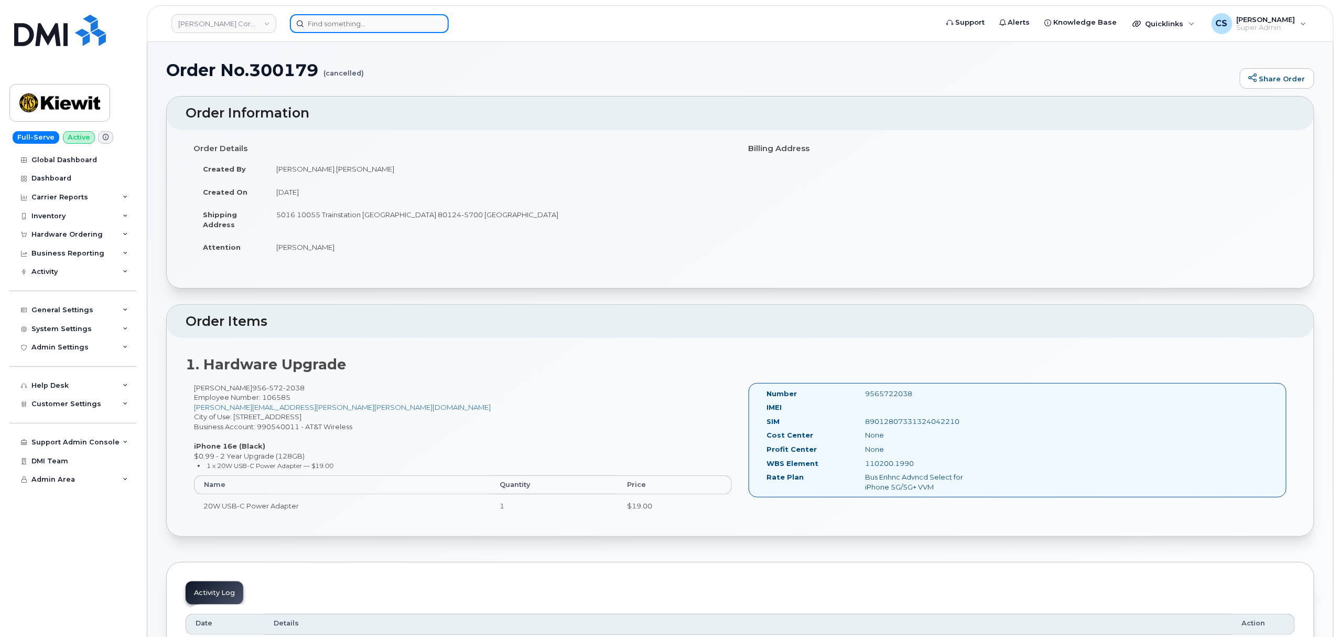
click at [388, 26] on input at bounding box center [369, 23] width 159 height 19
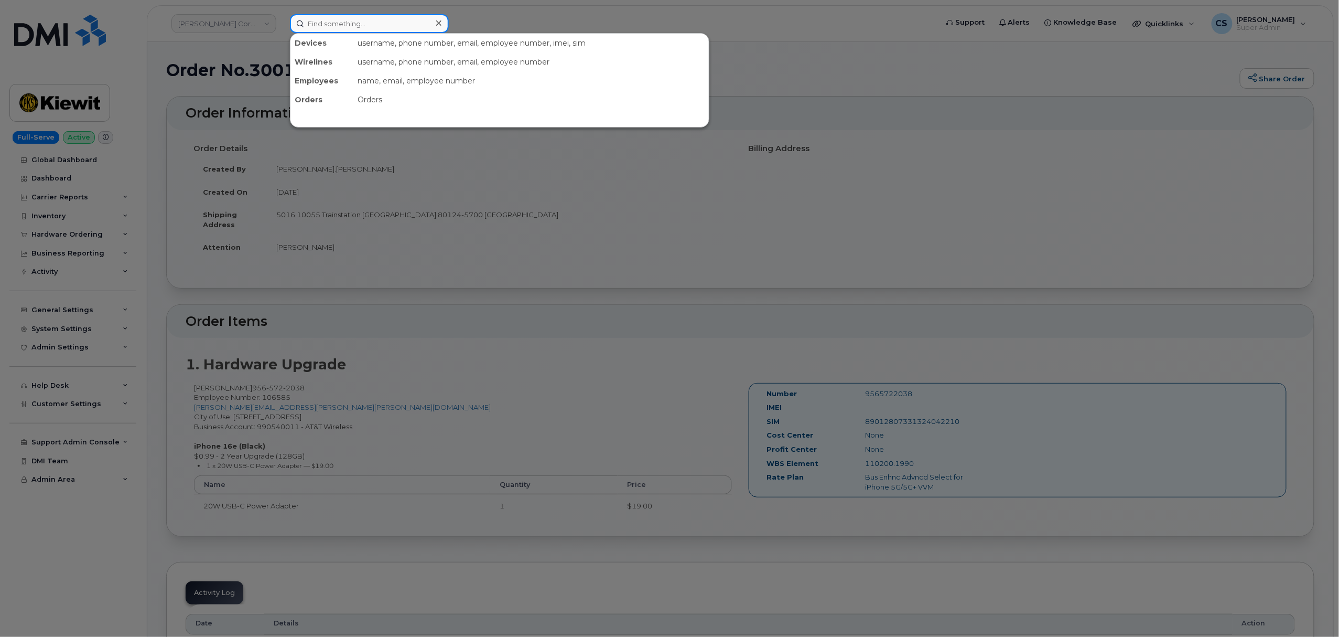
paste input "299769"
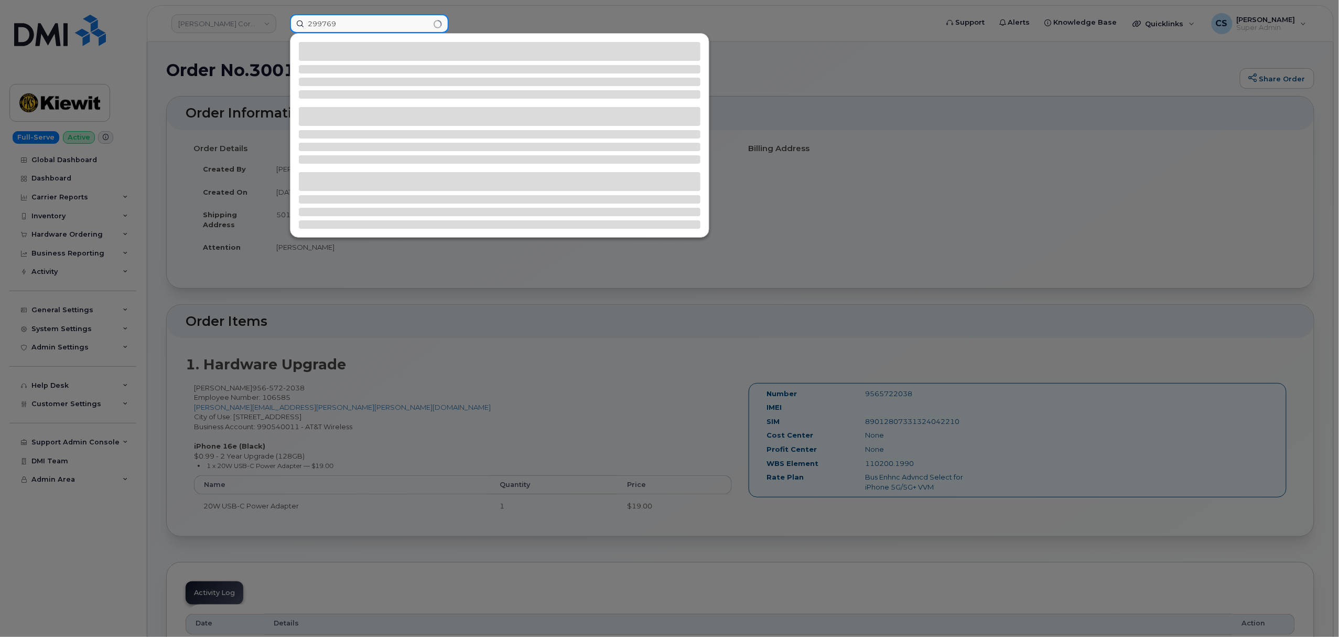
type input "299769"
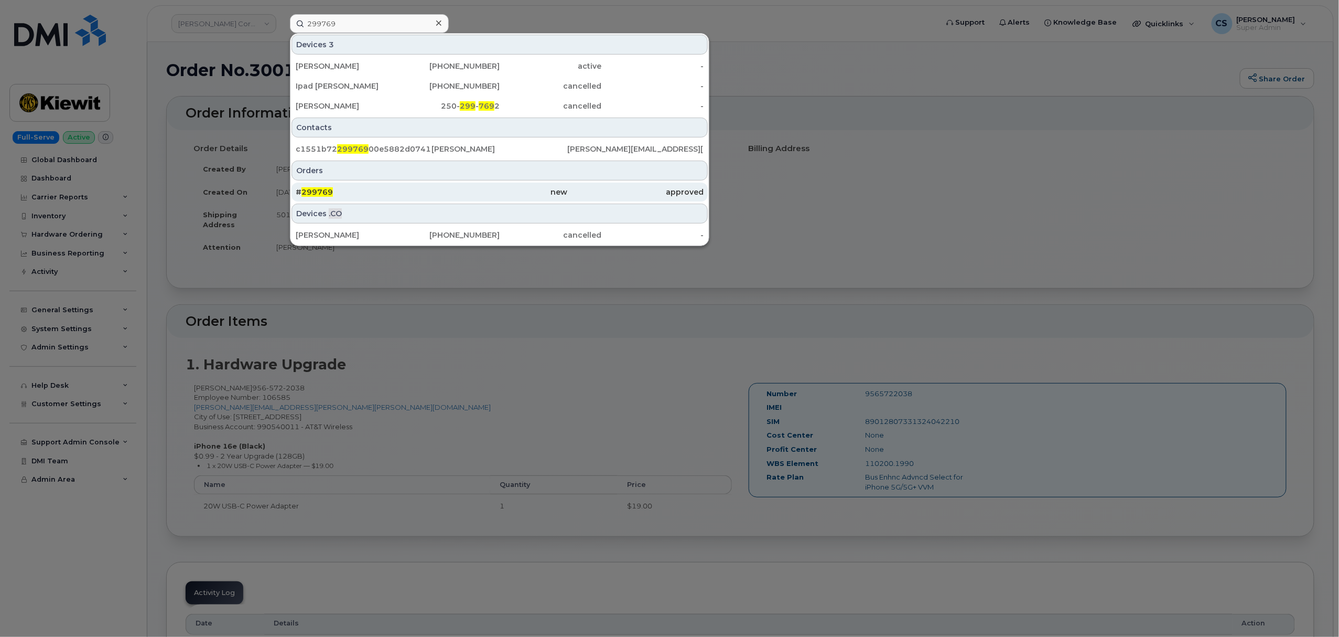
click at [317, 192] on span "299769" at bounding box center [317, 191] width 31 height 9
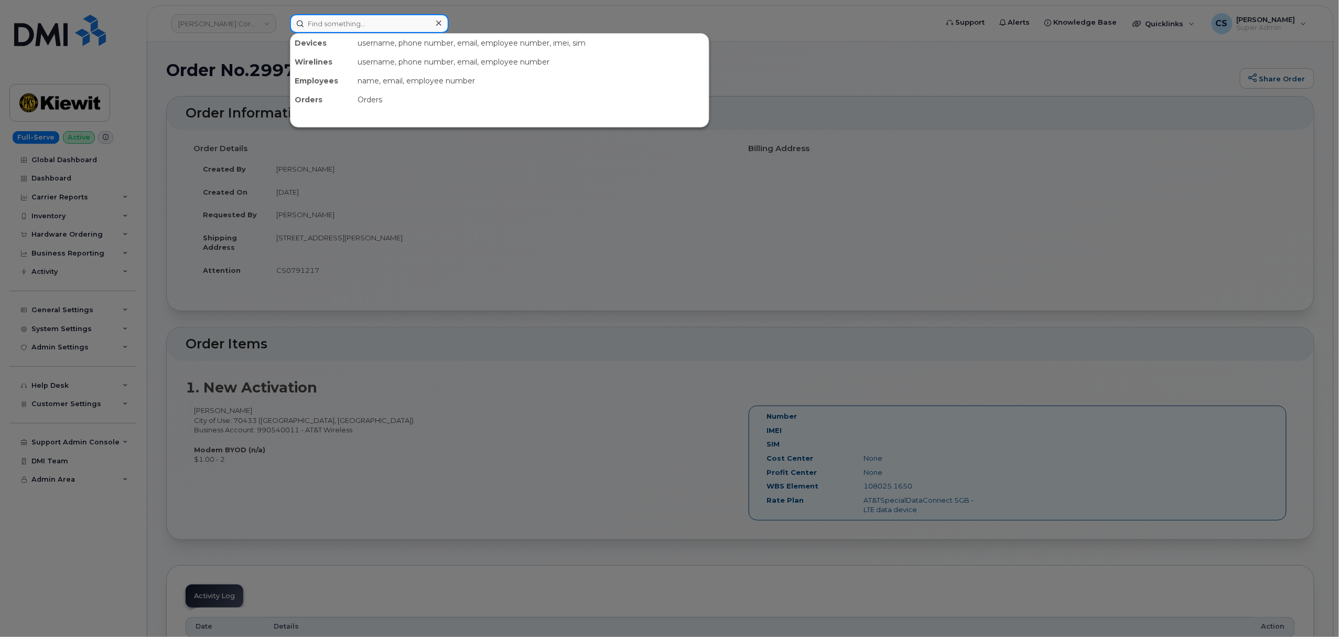
click at [342, 26] on input at bounding box center [369, 23] width 159 height 19
paste input "300116"
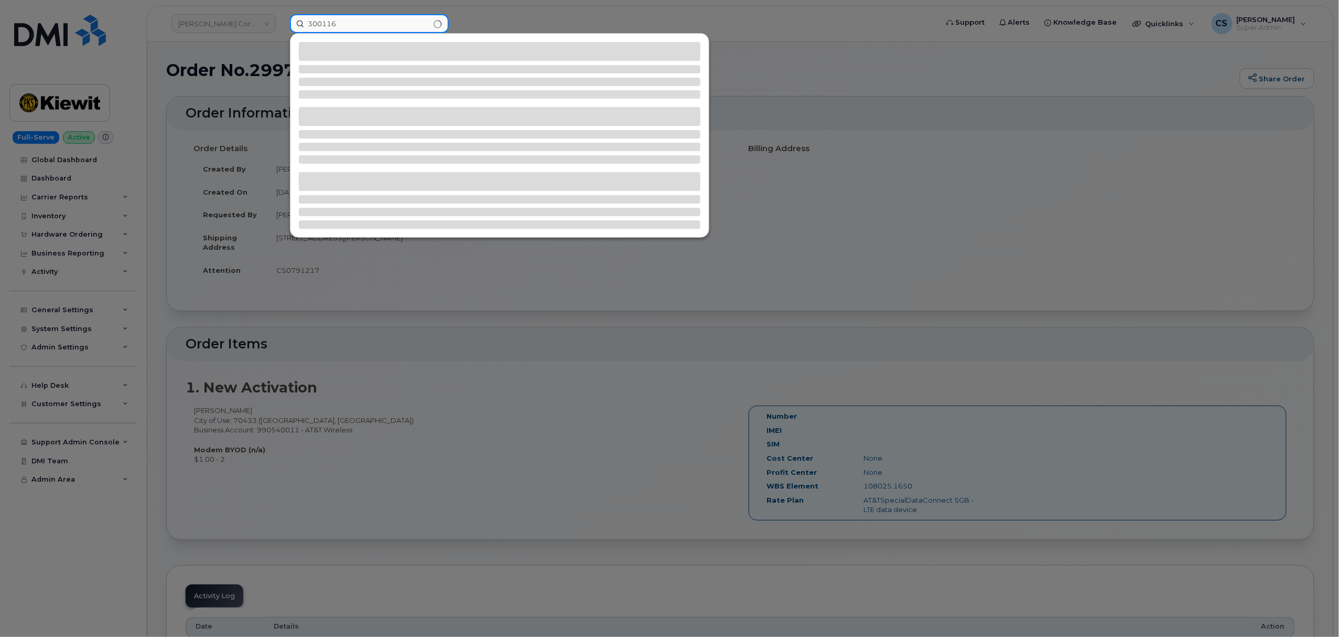
type input "300116"
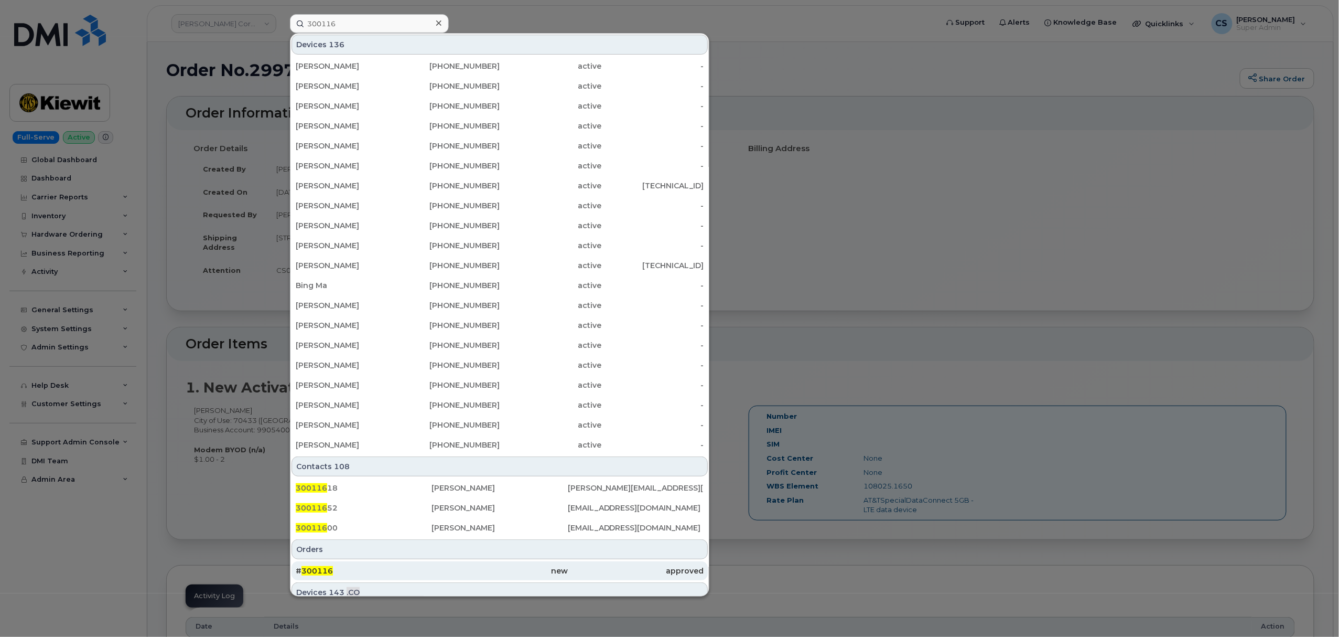
click at [321, 572] on span "300116" at bounding box center [317, 570] width 31 height 9
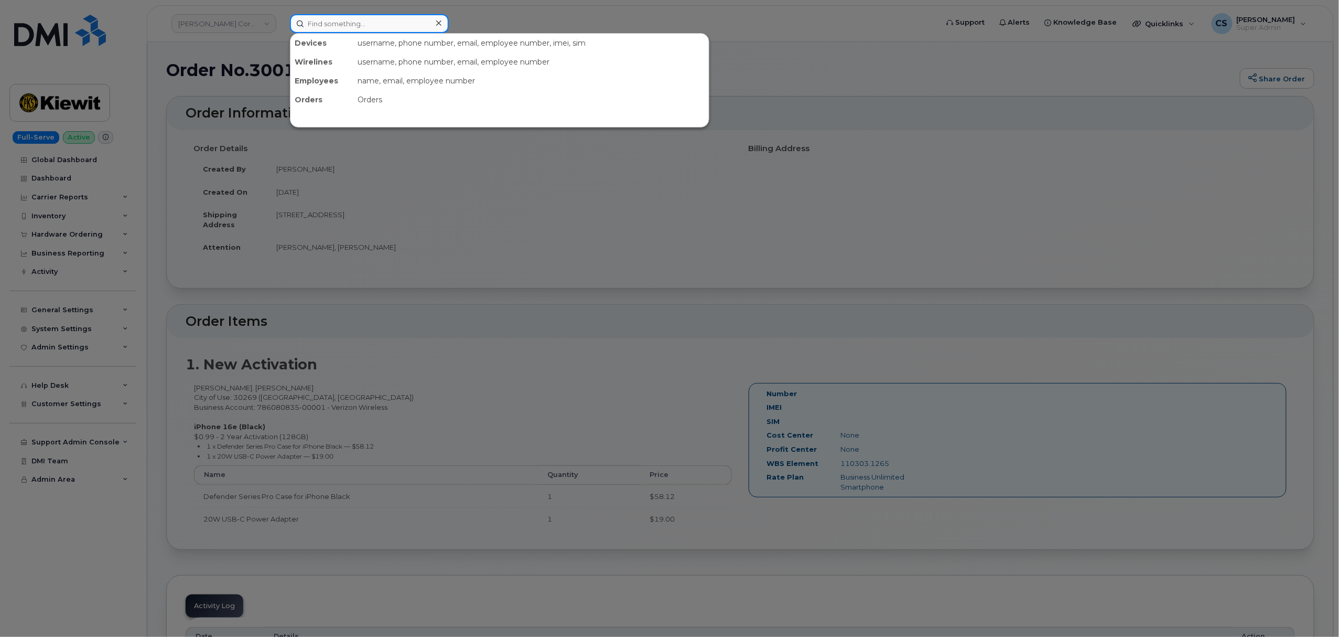
click at [380, 23] on input at bounding box center [369, 23] width 159 height 19
paste input "300379"
type input "300379"
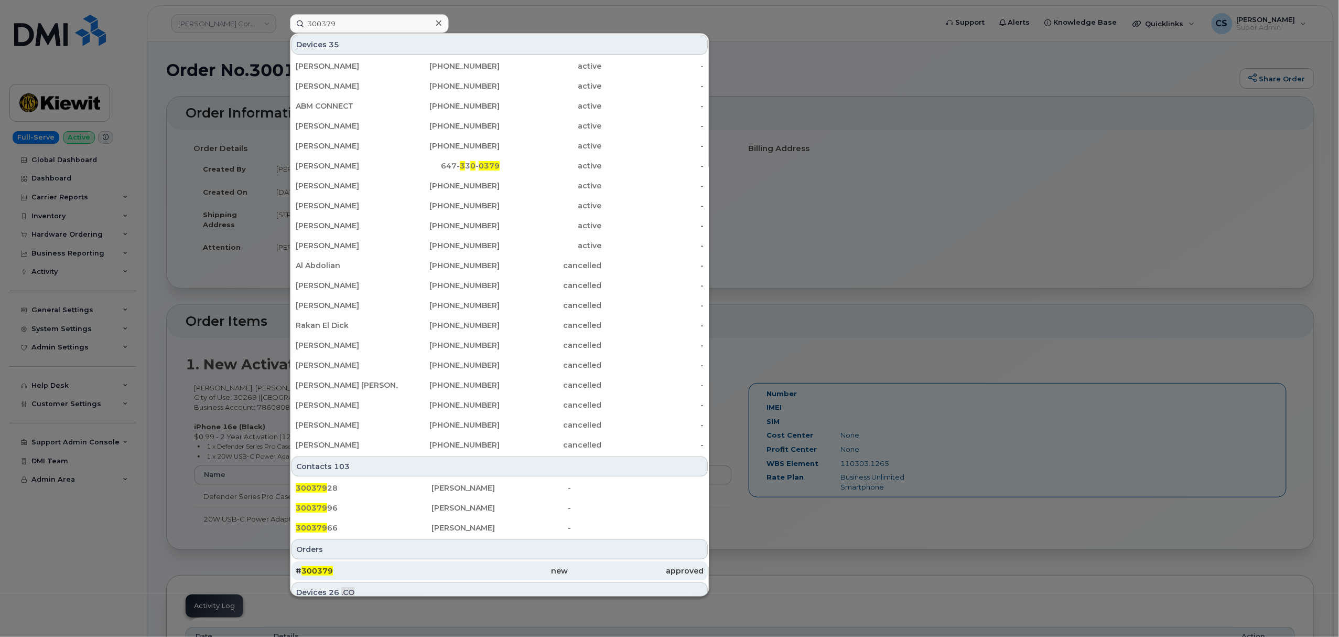
click at [328, 567] on span "300379" at bounding box center [317, 570] width 31 height 9
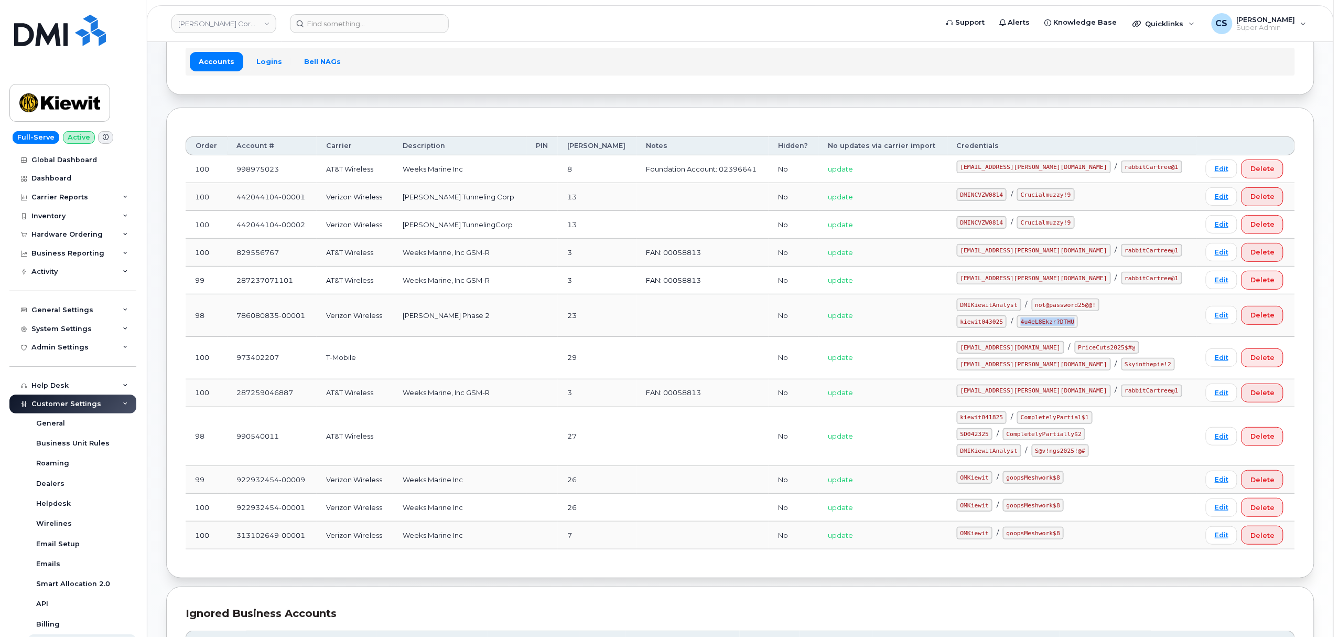
scroll to position [152, 0]
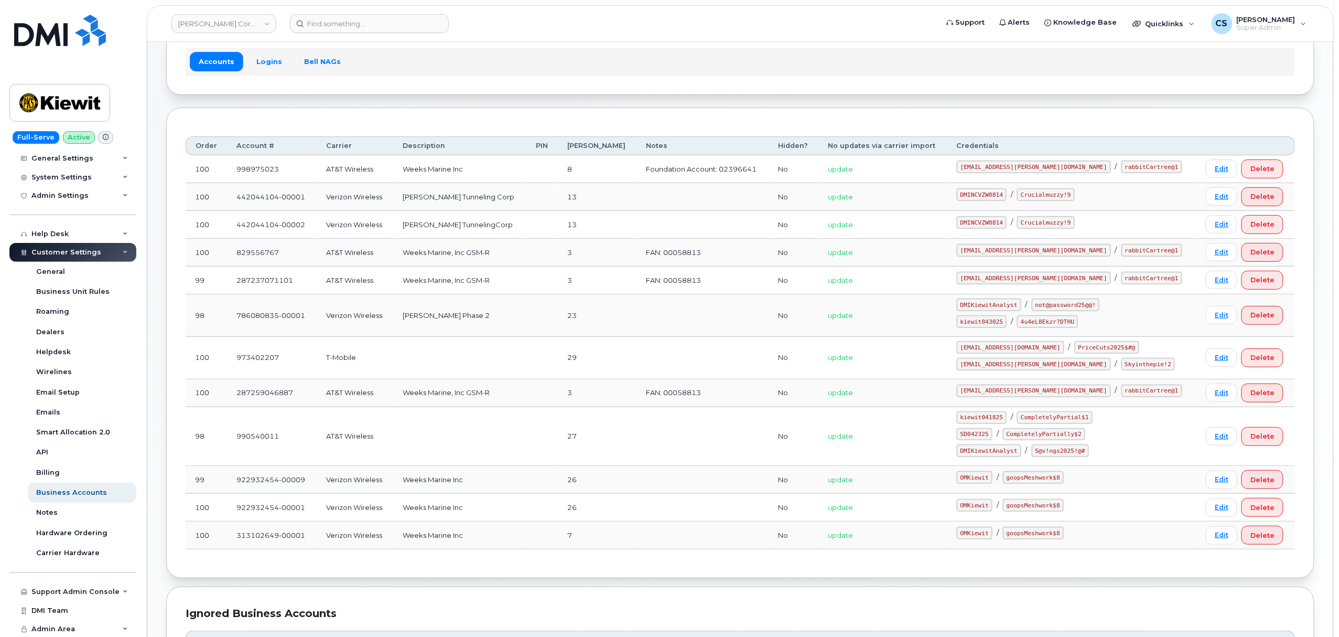
click at [993, 439] on code "SD042325" at bounding box center [975, 434] width 36 height 13
copy code "SD042325"
drag, startPoint x: 1091, startPoint y: 437, endPoint x: 1024, endPoint y: 434, distance: 67.2
click at [1024, 434] on code "CompletelyPartially$2" at bounding box center [1044, 434] width 82 height 13
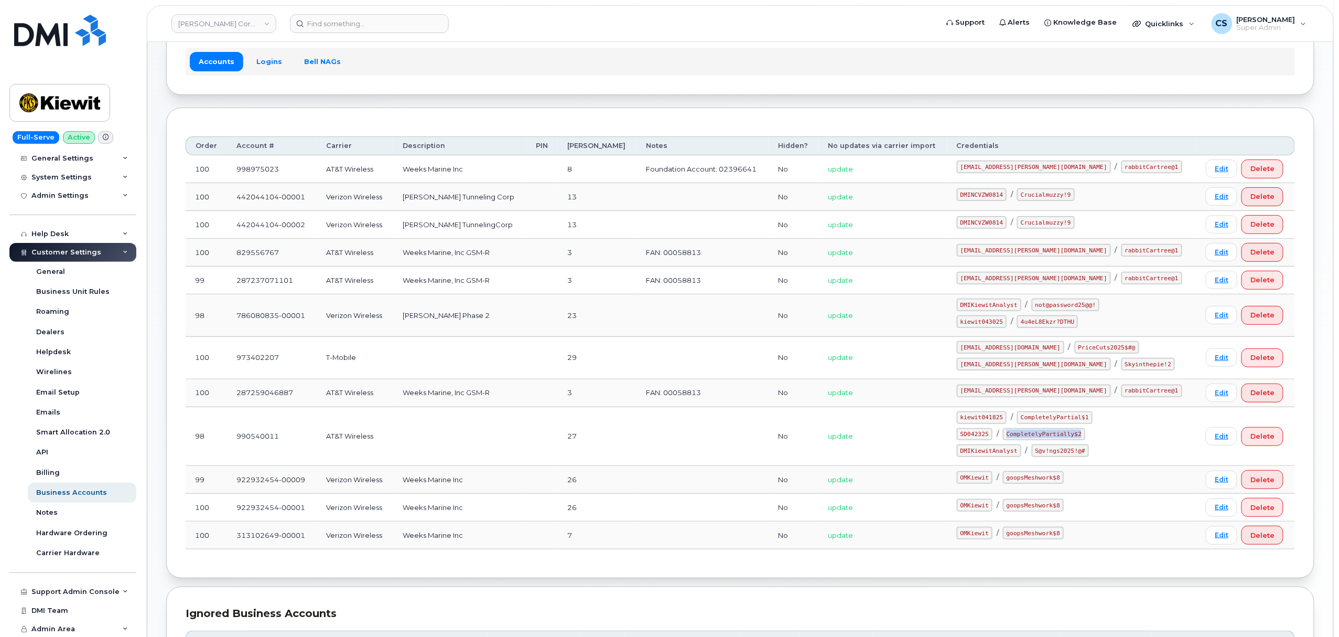
copy code "CompletelyPartially$2"
click at [271, 439] on td "990540011" at bounding box center [272, 436] width 89 height 59
copy td "990540011"
click at [1001, 325] on code "kiewit043025" at bounding box center [982, 321] width 50 height 13
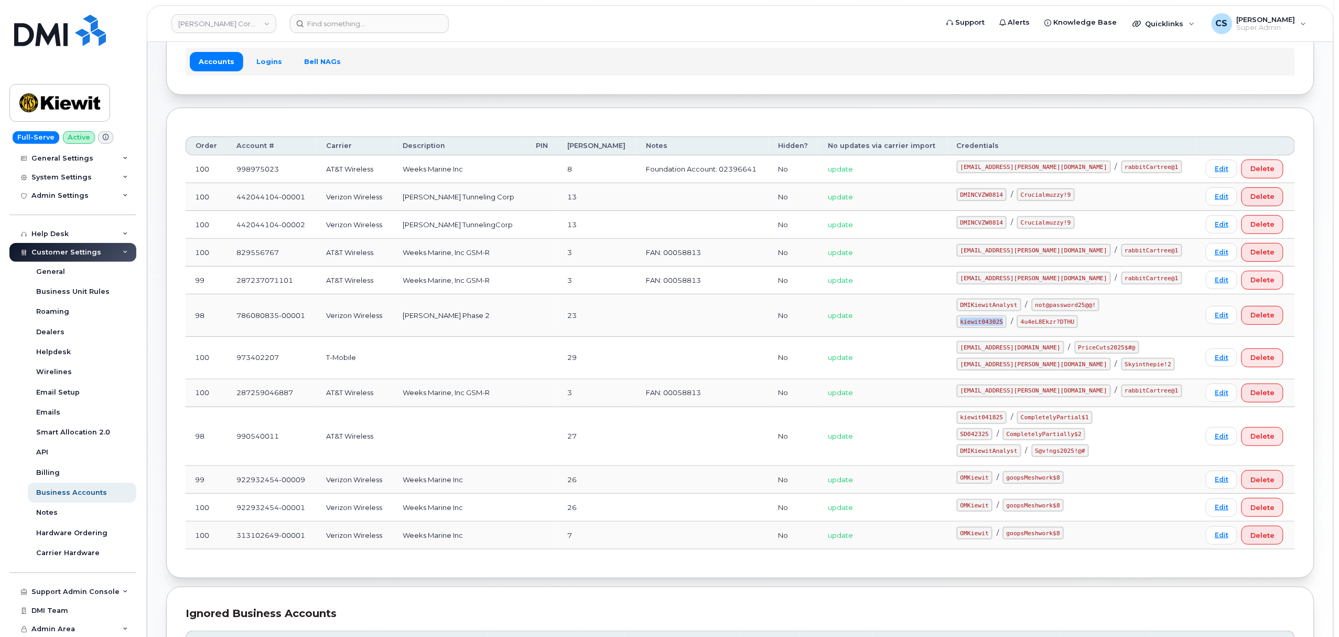
click at [1001, 325] on code "kiewit043025" at bounding box center [982, 321] width 50 height 13
copy code "kiewit043025"
drag, startPoint x: 1083, startPoint y: 323, endPoint x: 1035, endPoint y: 324, distance: 47.7
click at [1035, 324] on code "4u4eL8Ekzr?DTHU" at bounding box center [1047, 321] width 61 height 13
copy code "4u4eL8Ekzr?DTHU"
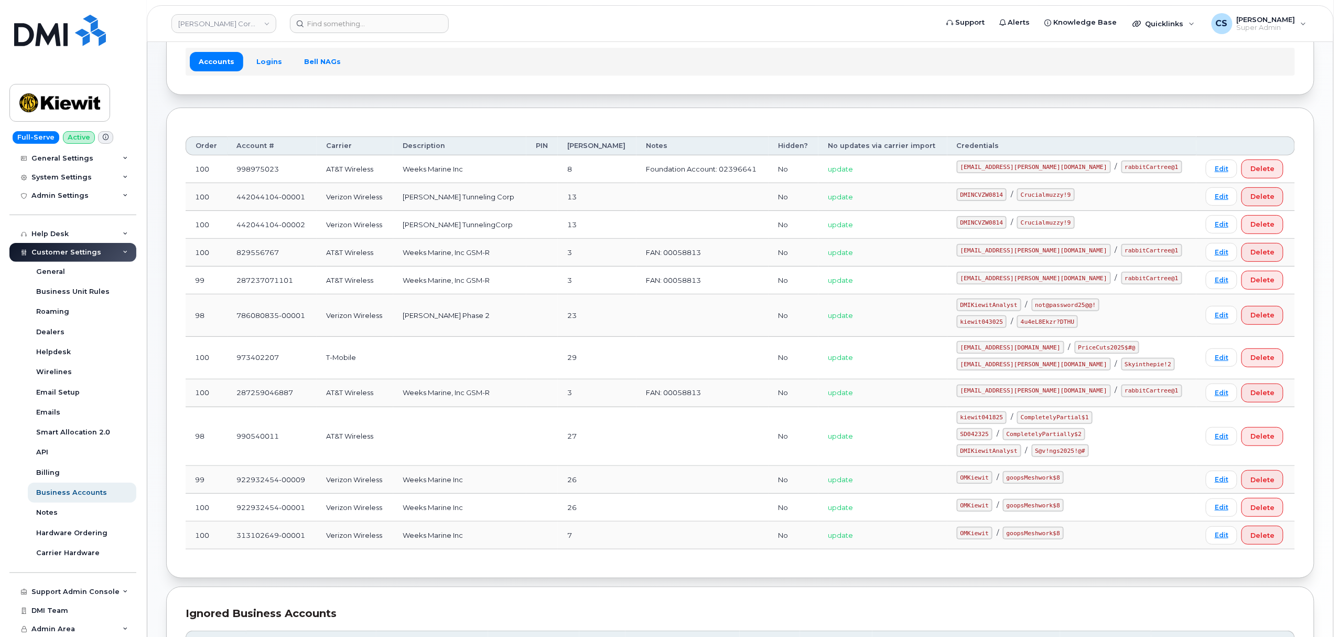
click at [986, 438] on code "SD042325" at bounding box center [975, 434] width 36 height 13
copy code "SD042325"
drag, startPoint x: 1090, startPoint y: 439, endPoint x: 1018, endPoint y: 432, distance: 72.2
click at [1018, 432] on code "CompletelyPartially$2" at bounding box center [1044, 434] width 82 height 13
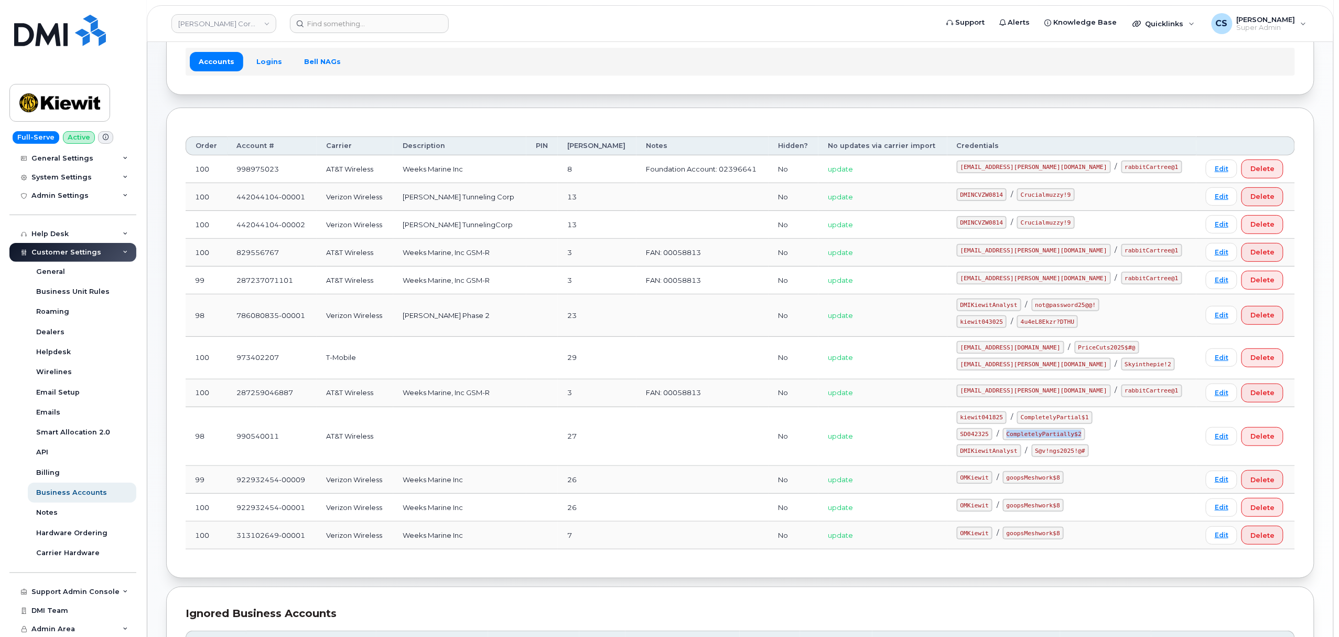
copy code "CompletelyPartially$2"
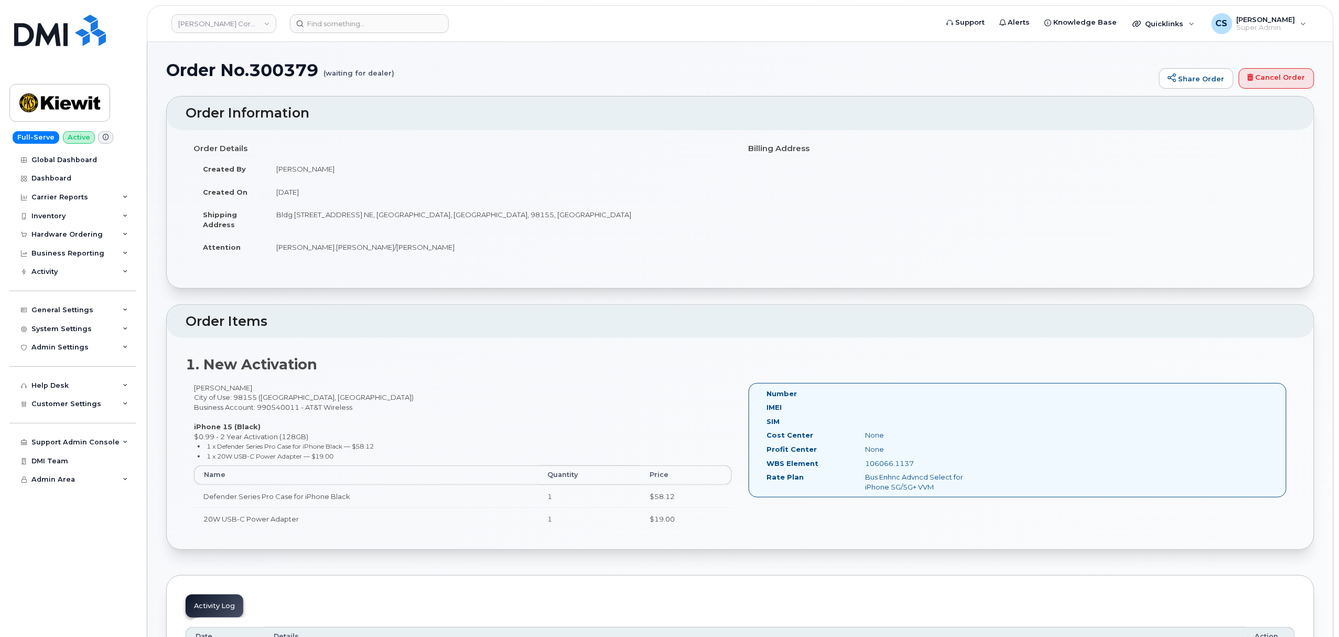
click at [277, 409] on div "[PERSON_NAME] City of Use: 98155 ([GEOGRAPHIC_DATA], [GEOGRAPHIC_DATA]) Busines…" at bounding box center [463, 461] width 555 height 157
copy div "990540011"
click at [893, 462] on div "106066.1137" at bounding box center [926, 463] width 138 height 10
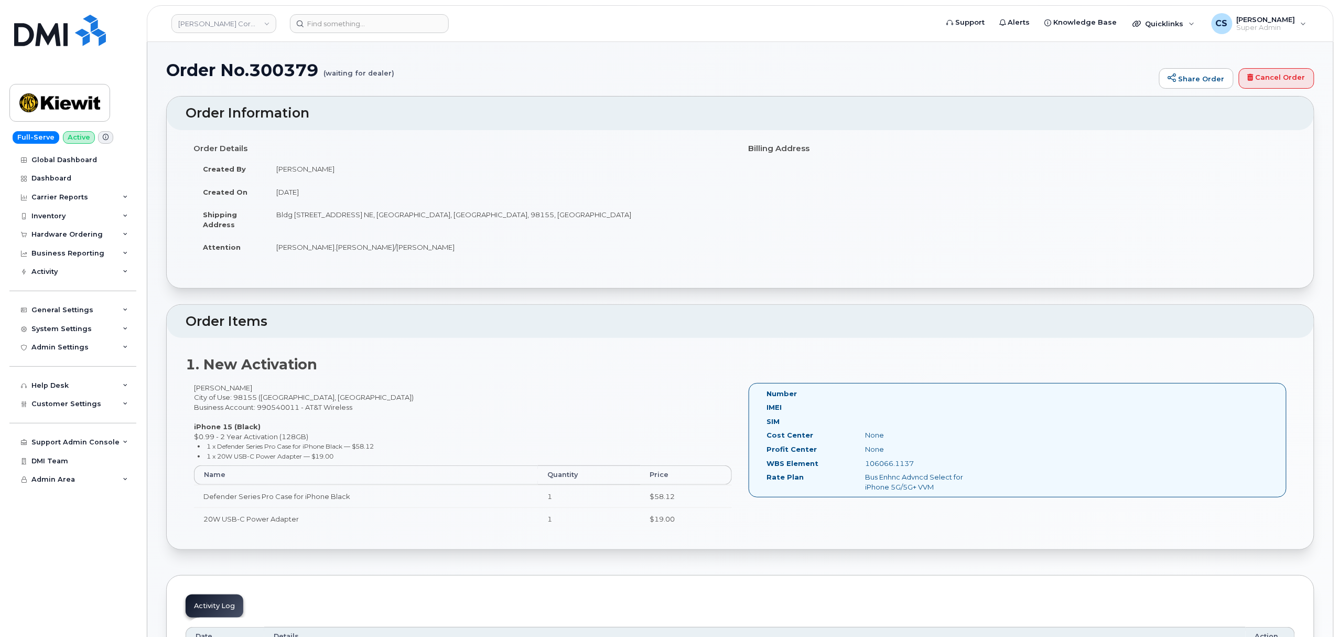
copy div "106066.1137"
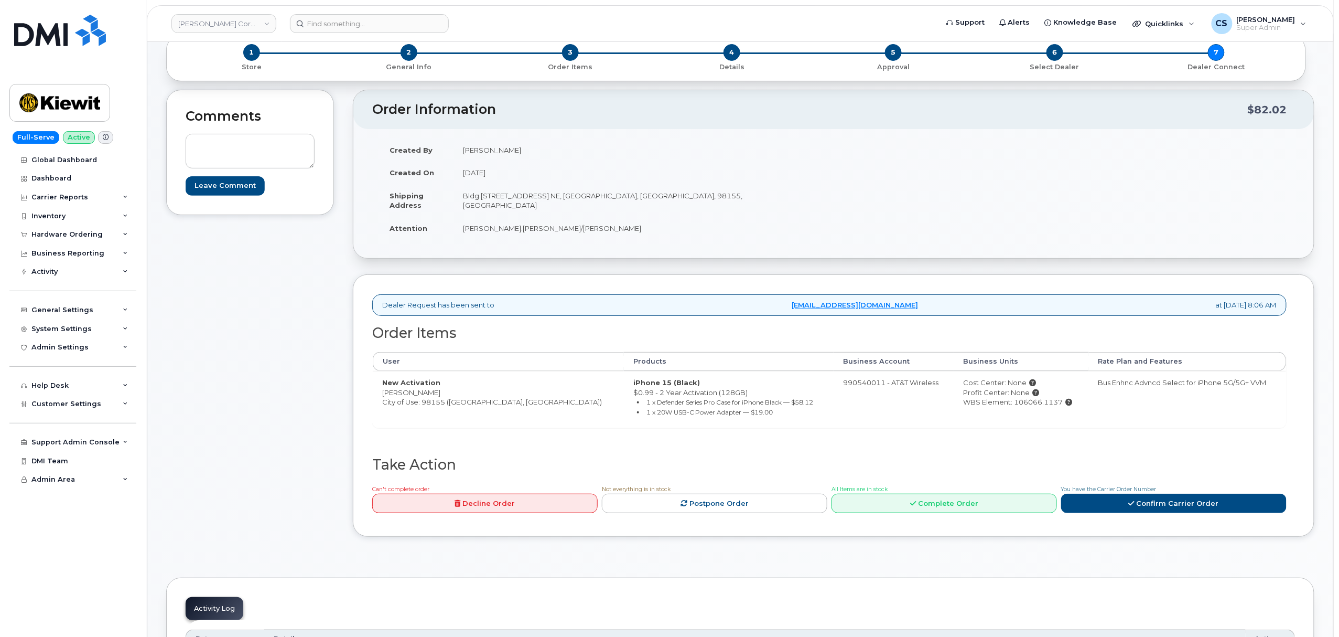
scroll to position [210, 0]
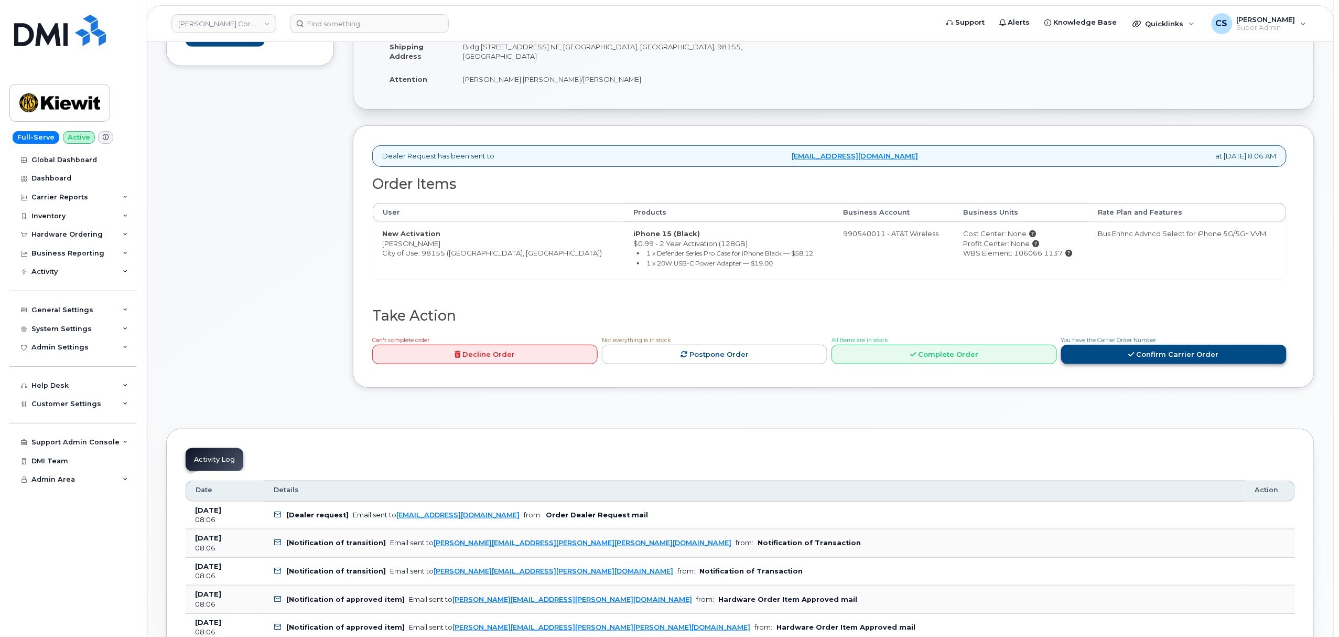
click at [1155, 353] on link "Confirm Carrier Order" at bounding box center [1173, 353] width 225 height 19
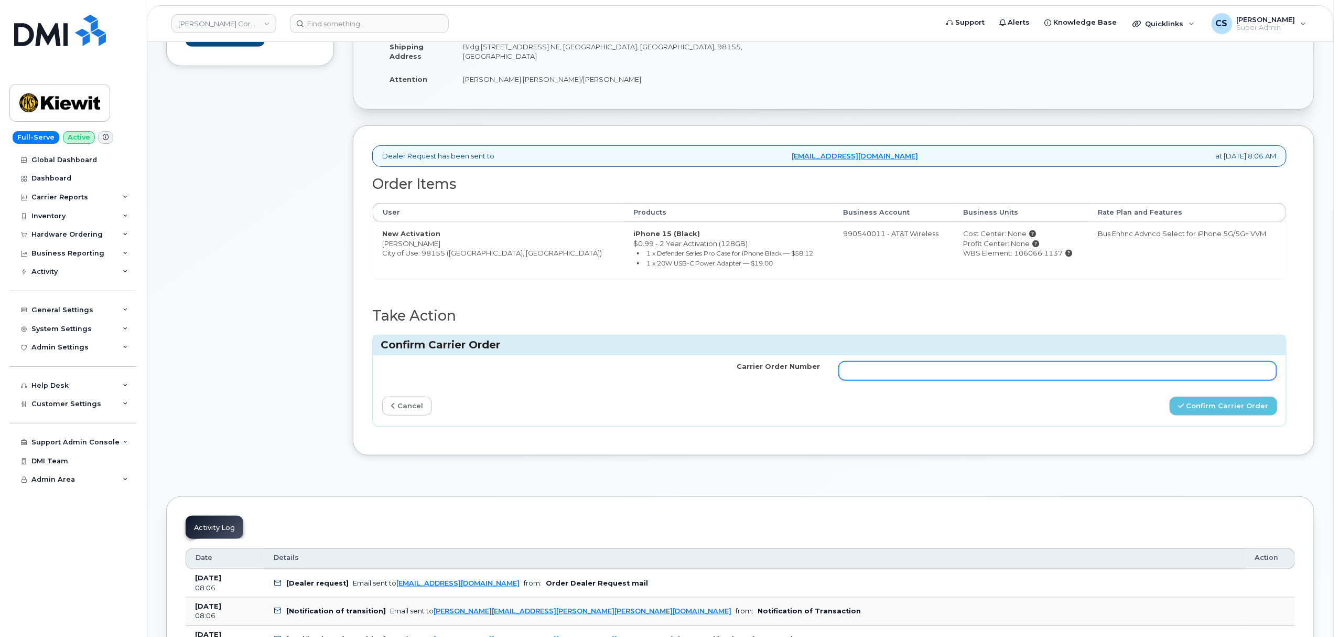
click at [1081, 372] on input "Carrier Order Number" at bounding box center [1058, 370] width 438 height 19
paste input "10-154220923773666"
type input "10-154220923773666"
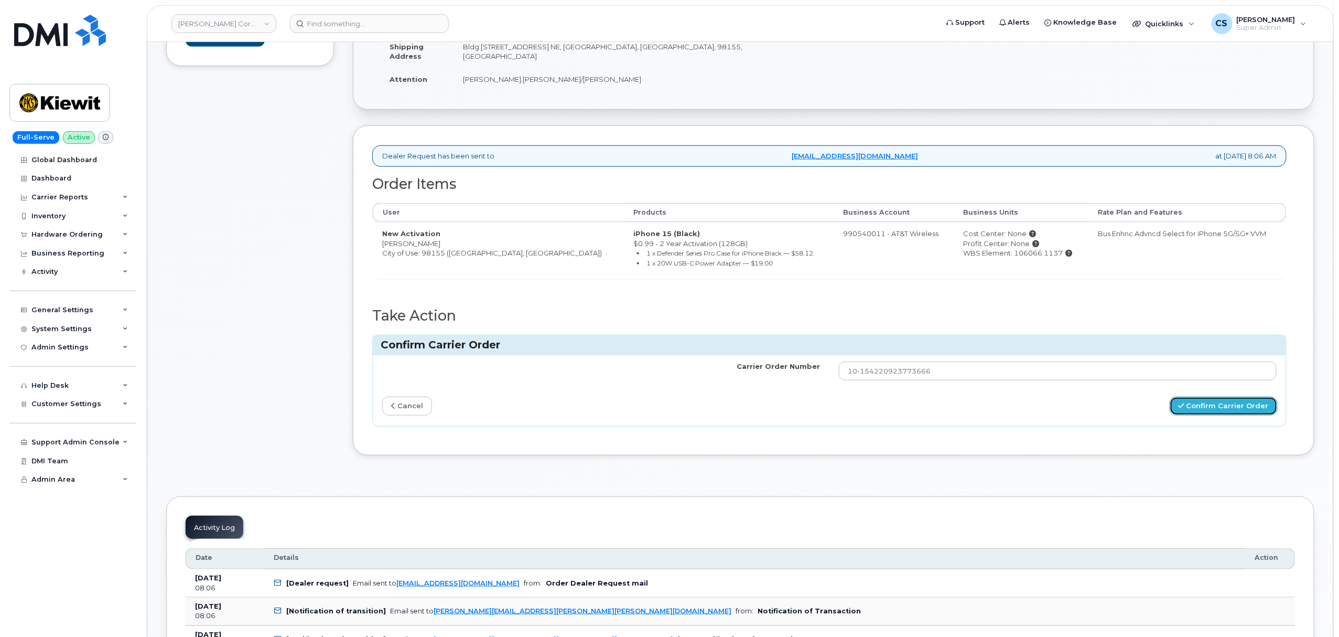
click at [1223, 408] on button "Confirm Carrier Order" at bounding box center [1224, 405] width 108 height 19
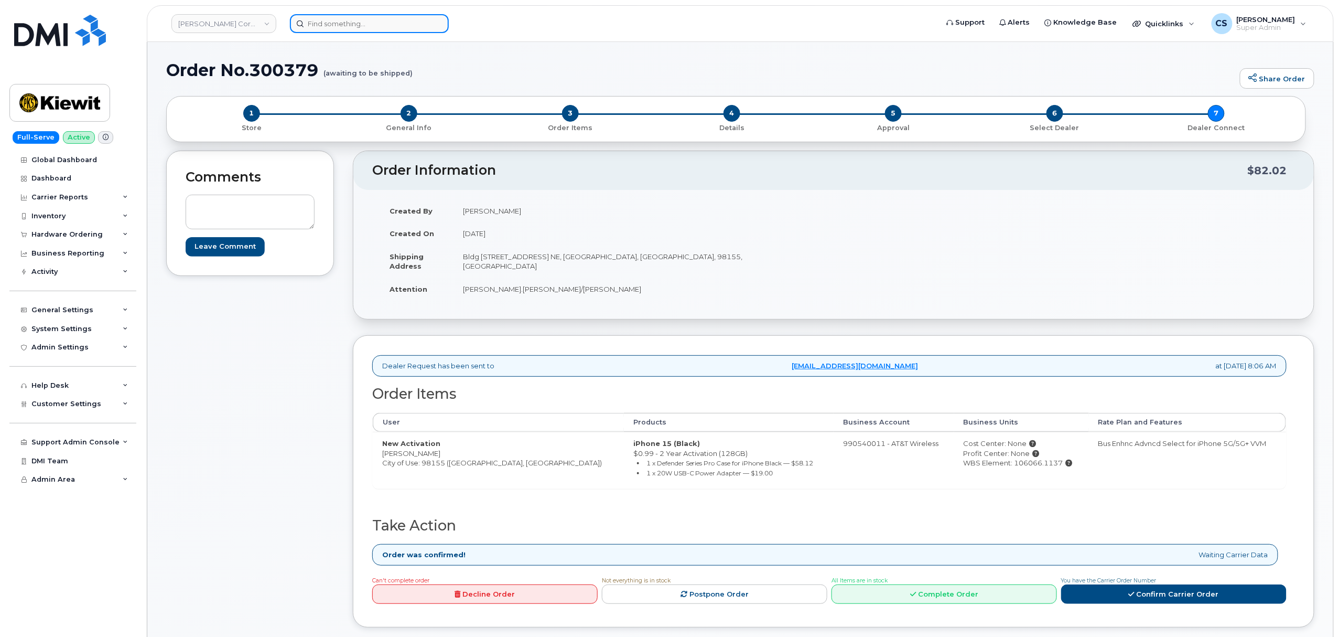
click at [327, 29] on input at bounding box center [369, 23] width 159 height 19
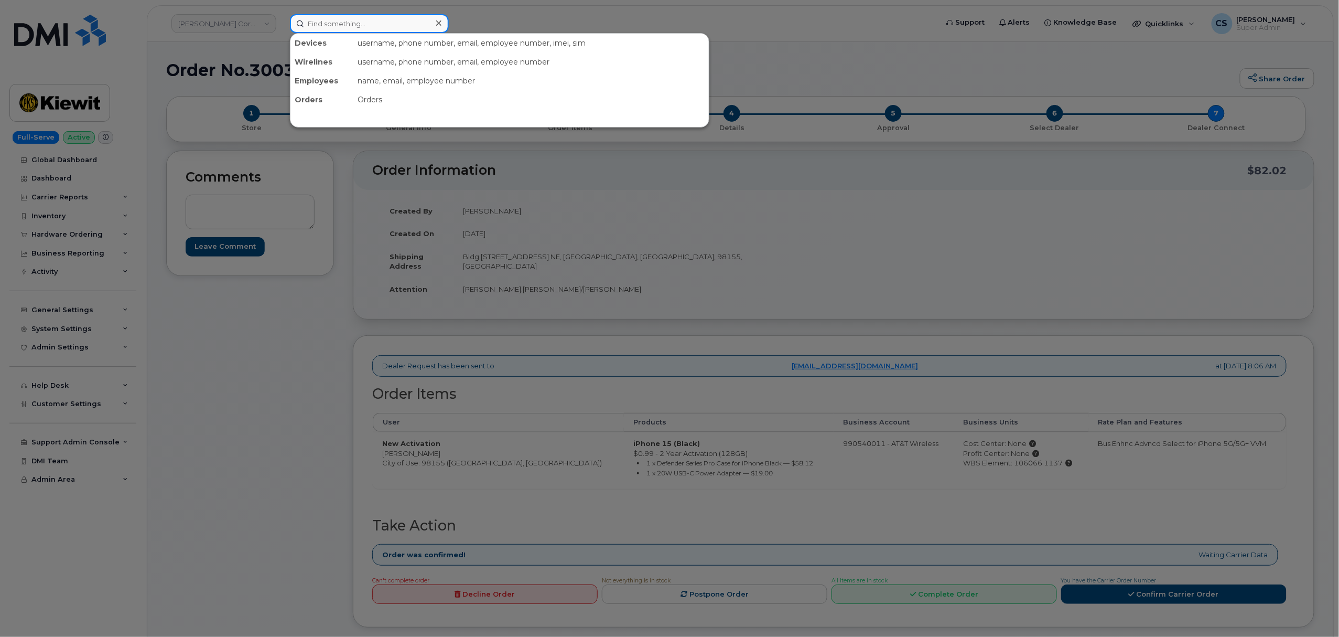
paste input "300391"
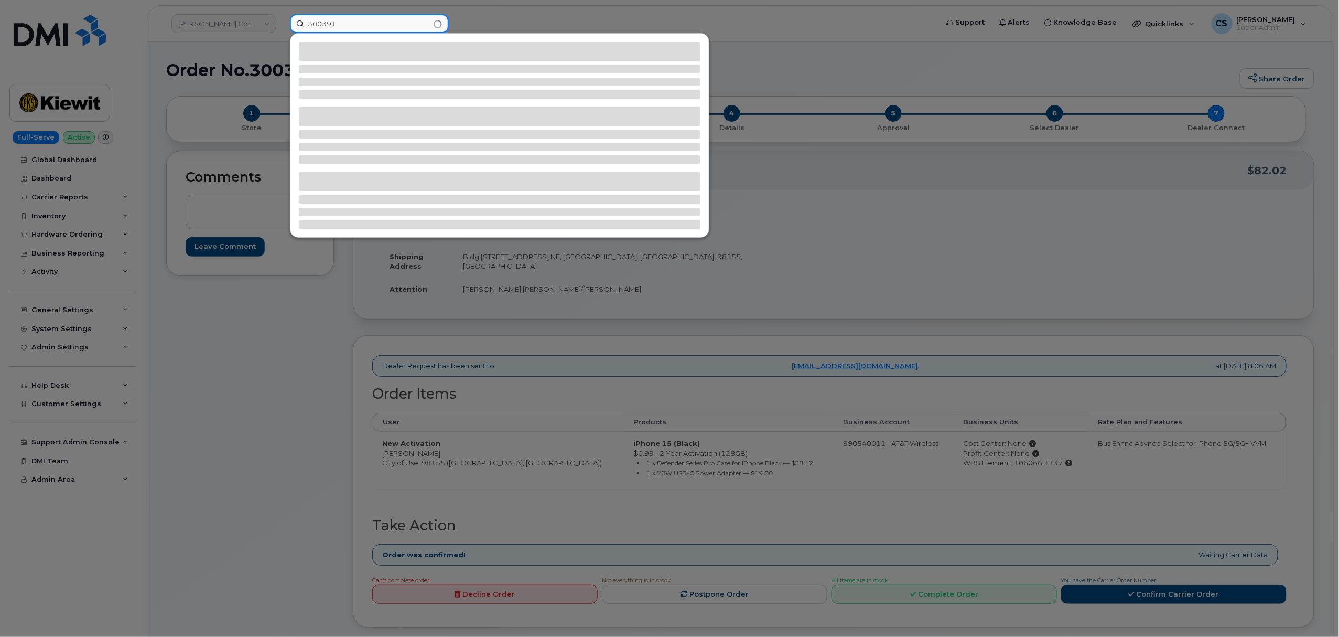
type input "300391"
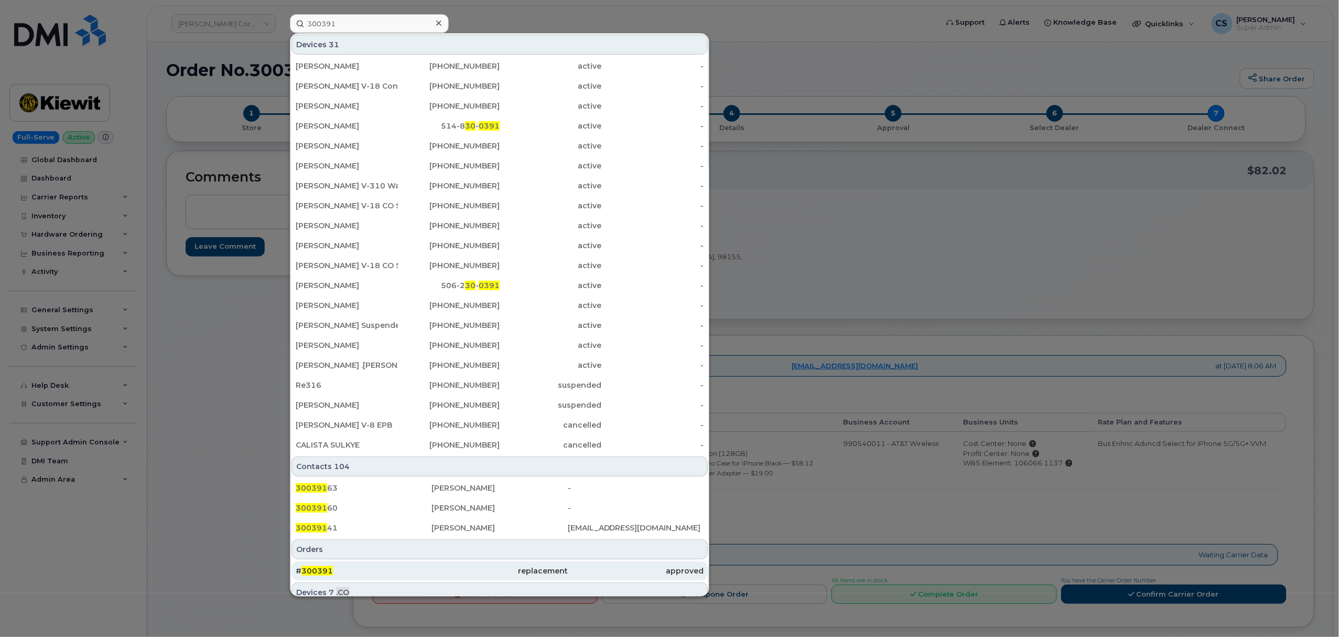
click at [308, 573] on span "300391" at bounding box center [317, 570] width 31 height 9
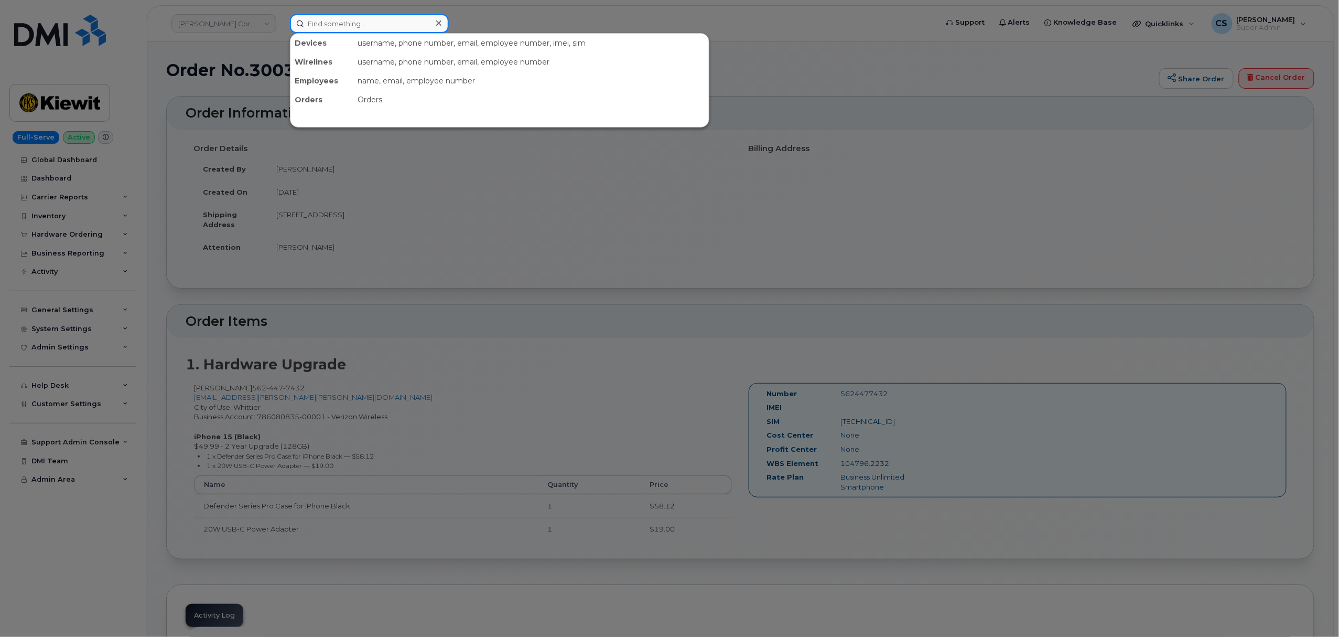
click at [399, 14] on input at bounding box center [369, 23] width 159 height 19
paste input "300409"
type input "300409"
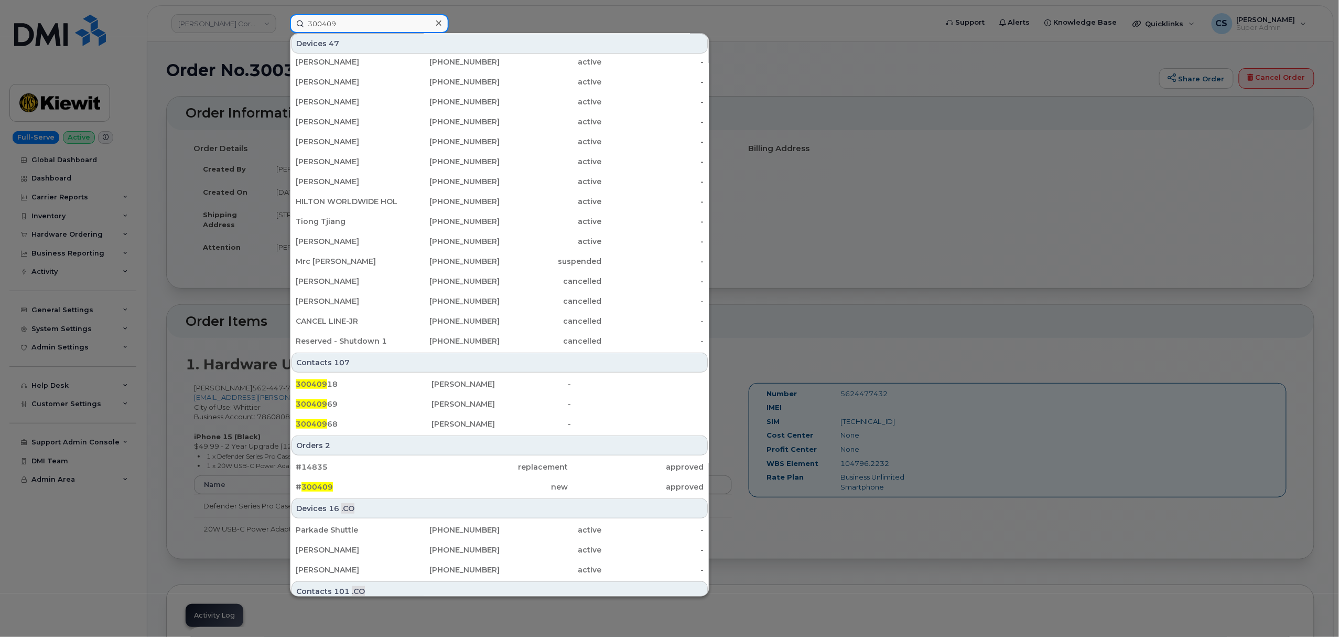
scroll to position [139, 0]
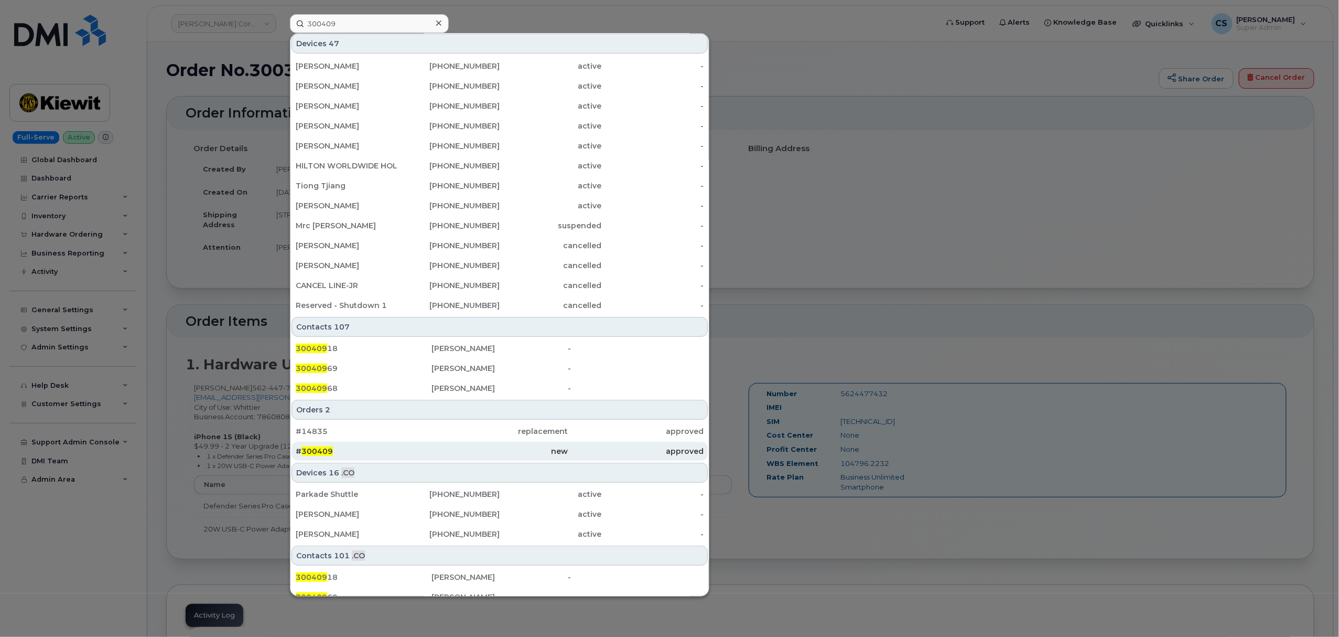
click at [321, 449] on span "300409" at bounding box center [317, 450] width 31 height 9
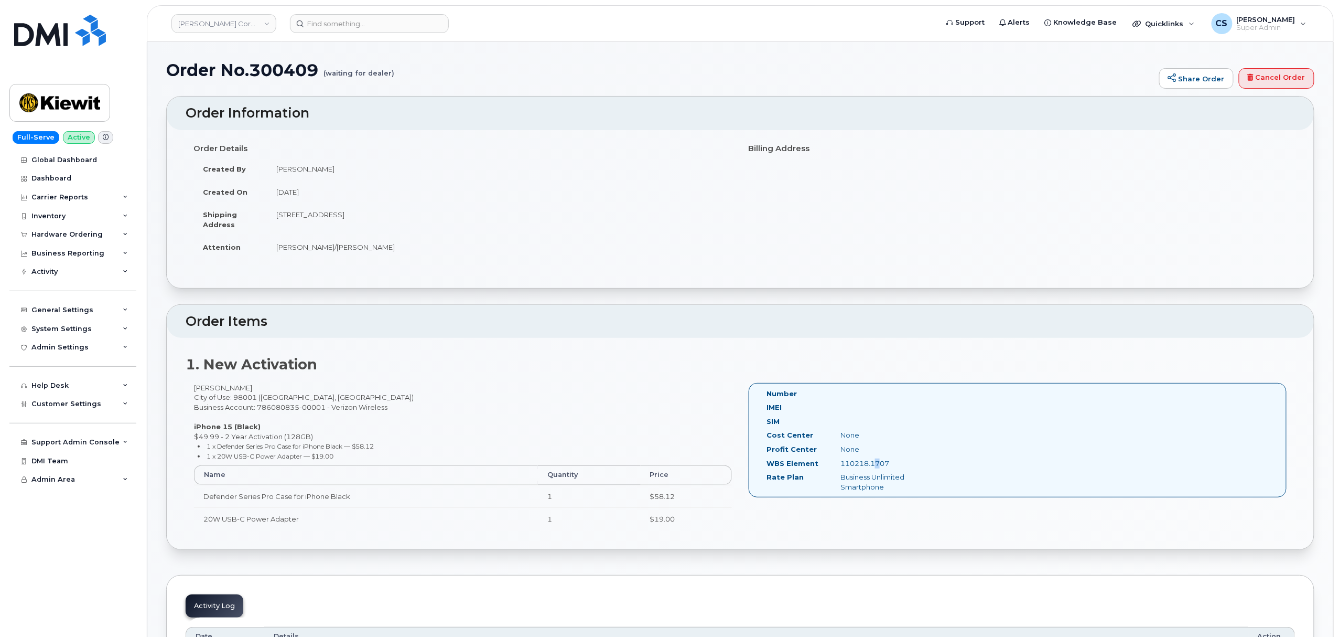
click at [873, 464] on div "110218.1707" at bounding box center [885, 463] width 104 height 10
click at [879, 461] on div "110218.1707" at bounding box center [885, 463] width 104 height 10
copy div "110218.1707"
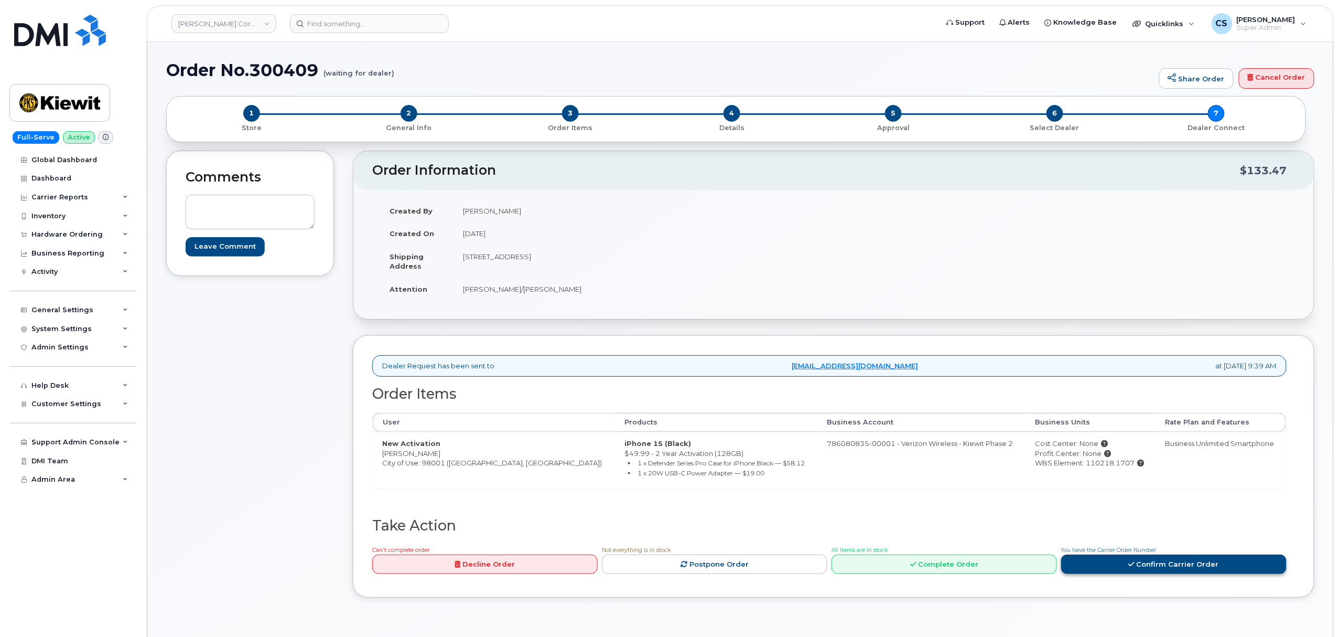
click at [1183, 569] on link "Confirm Carrier Order" at bounding box center [1173, 563] width 225 height 19
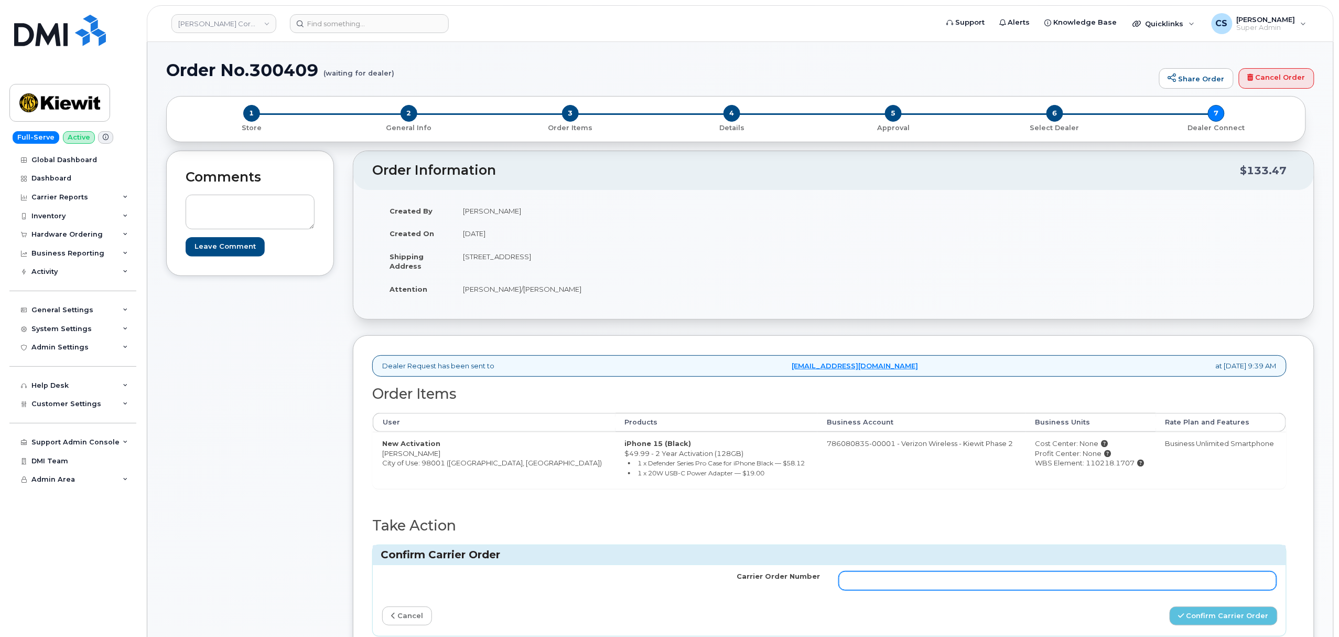
click at [881, 588] on input "Carrier Order Number" at bounding box center [1058, 580] width 438 height 19
paste input "MB1000500860993"
type input "MB1000500860993"
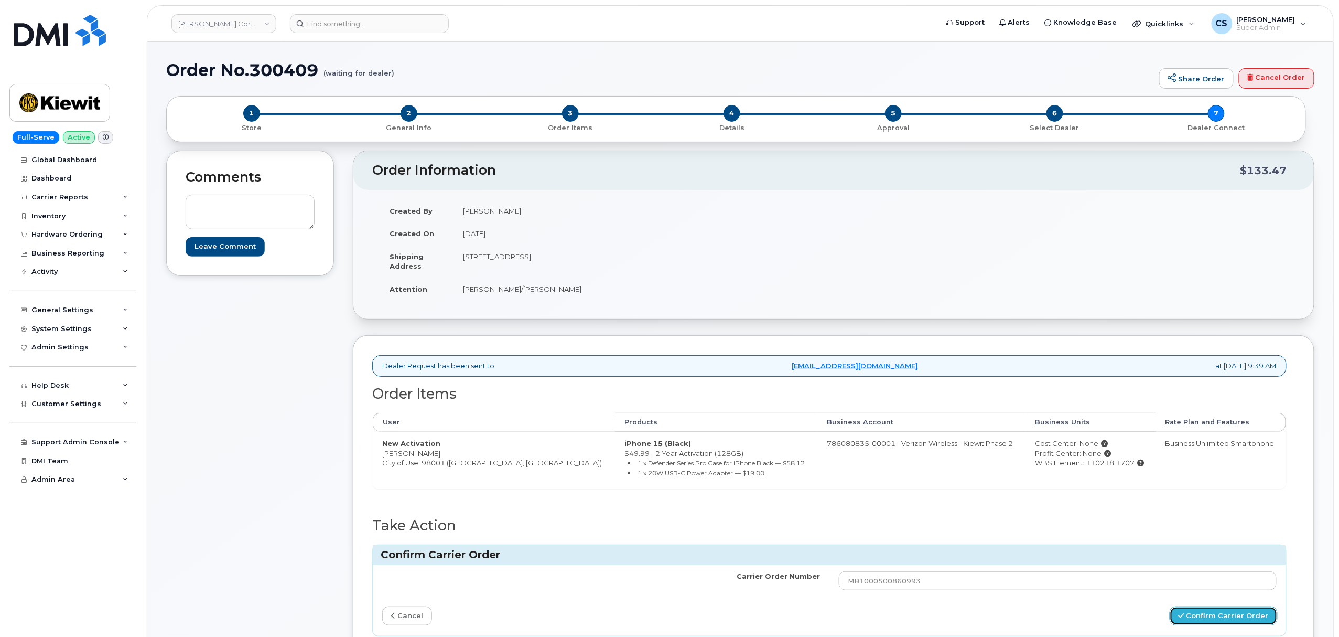
click at [1210, 625] on button "Confirm Carrier Order" at bounding box center [1224, 615] width 108 height 19
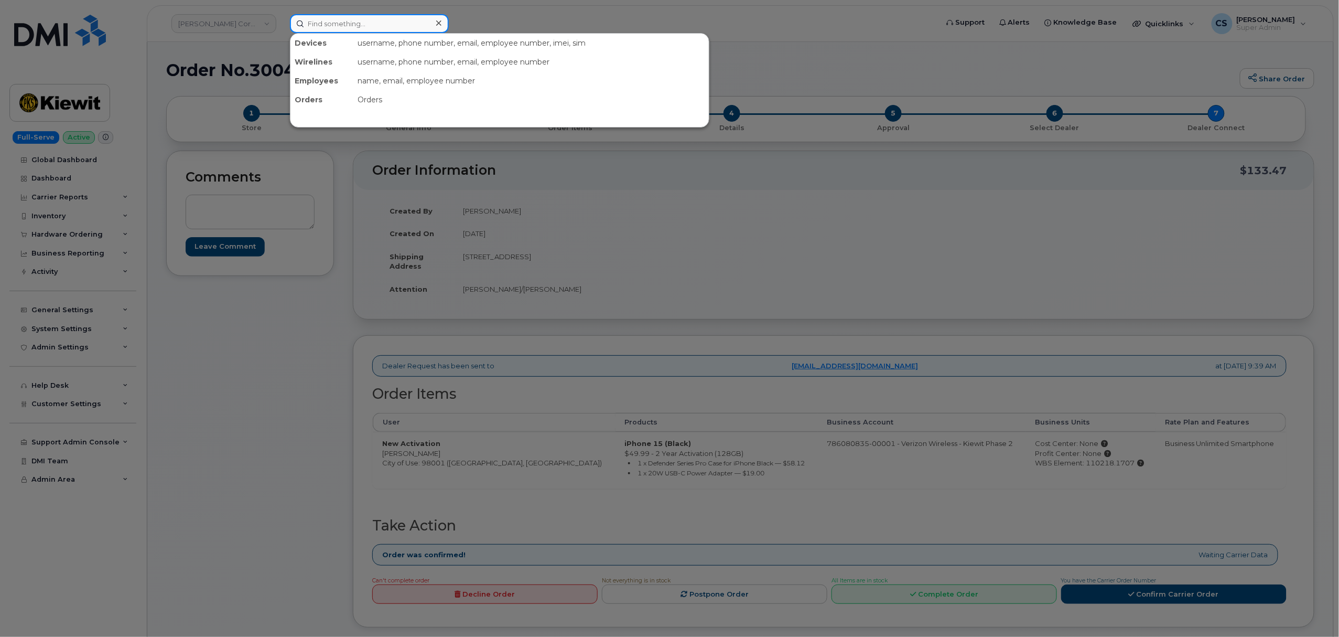
click at [403, 21] on input at bounding box center [369, 23] width 159 height 19
paste input "300395"
type input "300395"
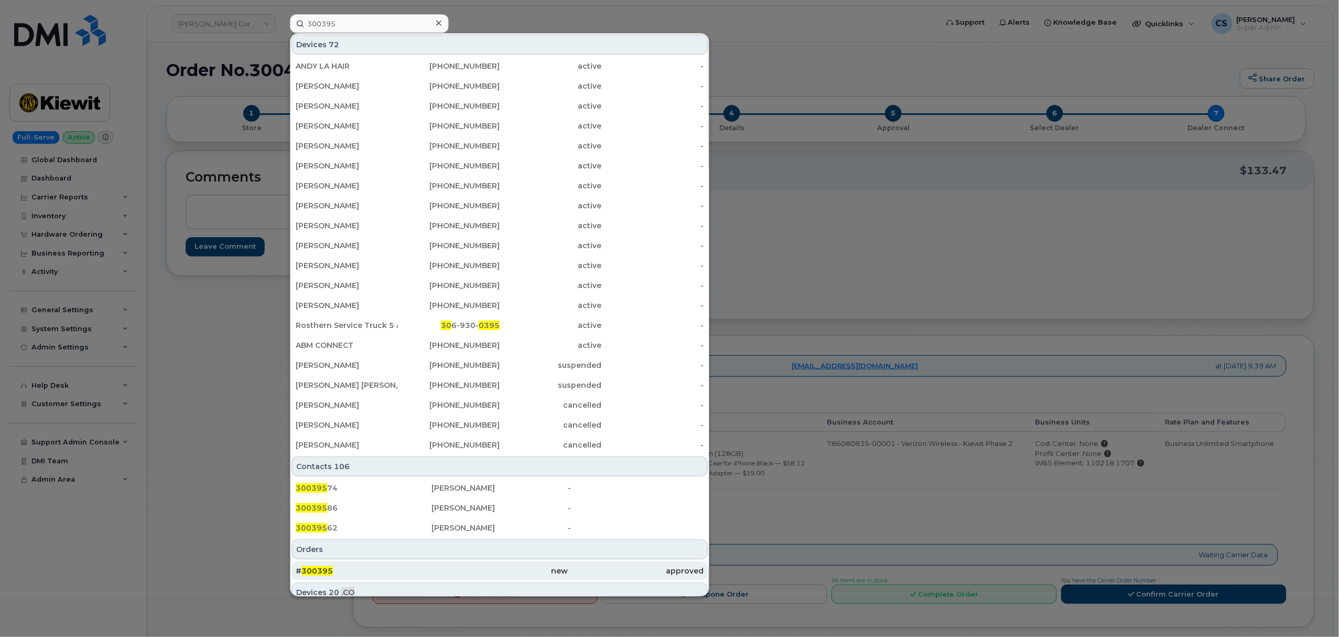
click at [311, 569] on span "300395" at bounding box center [317, 570] width 31 height 9
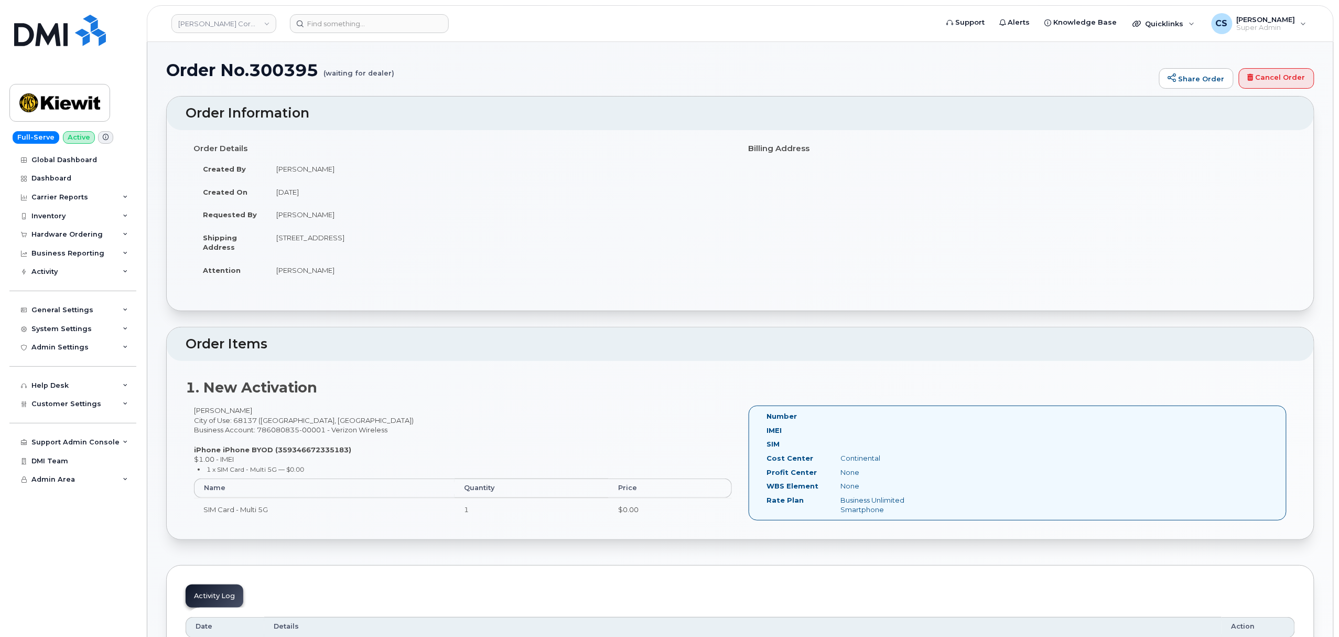
click at [313, 451] on strong "iPhone iPhone BYOD (359346672335183)" at bounding box center [272, 449] width 157 height 8
copy strong "359346672335183"
click at [307, 429] on div "[PERSON_NAME] City of Use: 68137 ([GEOGRAPHIC_DATA], [GEOGRAPHIC_DATA]) Busines…" at bounding box center [463, 467] width 555 height 124
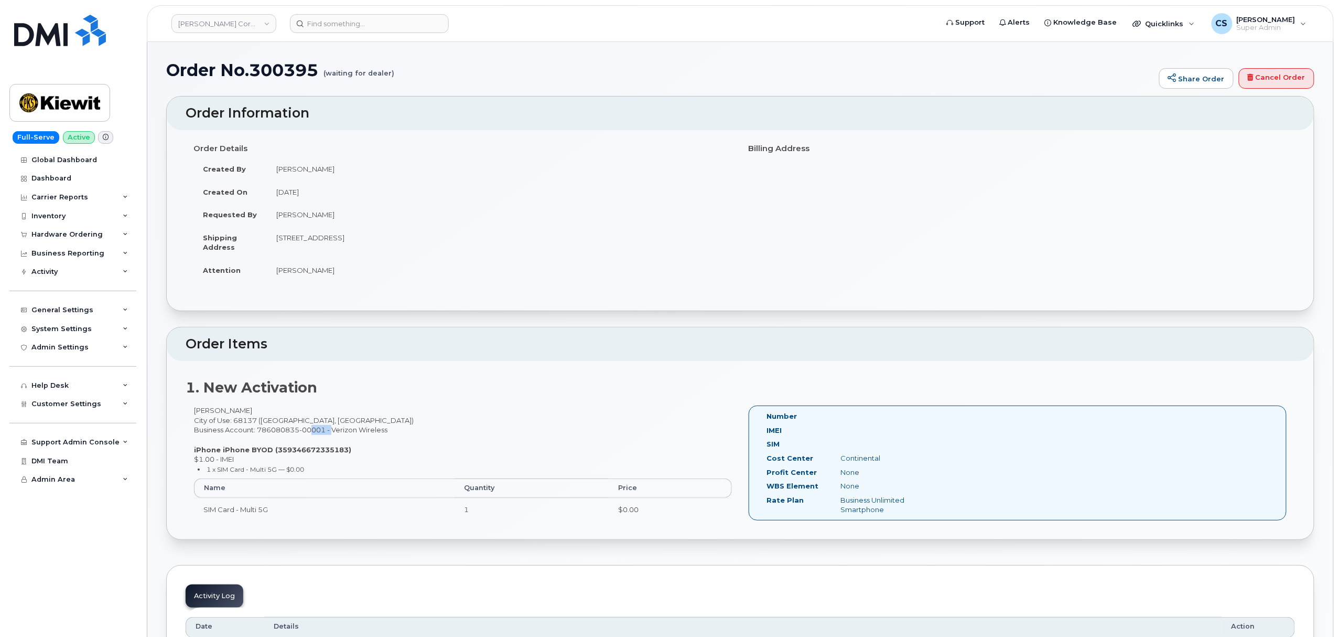
click at [307, 429] on div "[PERSON_NAME] City of Use: 68137 ([GEOGRAPHIC_DATA], [GEOGRAPHIC_DATA]) Busines…" at bounding box center [463, 467] width 555 height 124
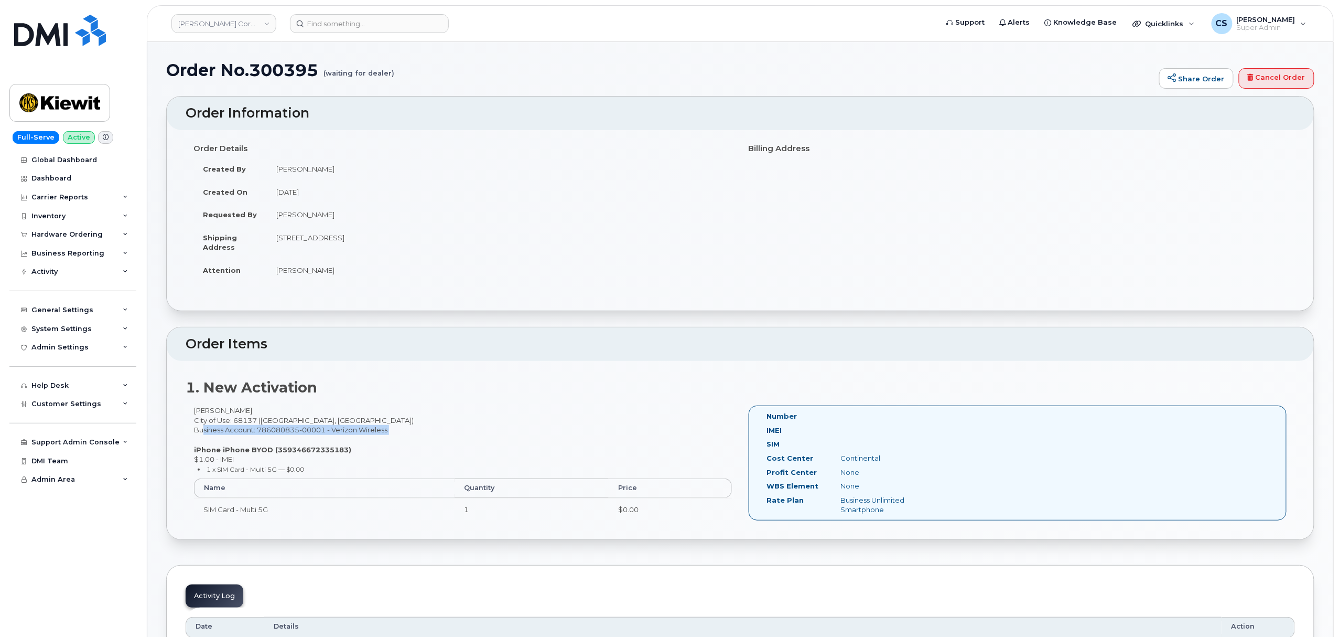
click at [307, 429] on div "[PERSON_NAME] City of Use: 68137 ([GEOGRAPHIC_DATA], [GEOGRAPHIC_DATA]) Busines…" at bounding box center [463, 467] width 555 height 124
click at [293, 432] on div "[PERSON_NAME] City of Use: 68137 ([GEOGRAPHIC_DATA], [GEOGRAPHIC_DATA]) Busines…" at bounding box center [463, 467] width 555 height 124
drag, startPoint x: 257, startPoint y: 430, endPoint x: 296, endPoint y: 428, distance: 39.4
click at [304, 431] on div "[PERSON_NAME] City of Use: 68137 ([GEOGRAPHIC_DATA], [GEOGRAPHIC_DATA]) Busines…" at bounding box center [463, 467] width 555 height 124
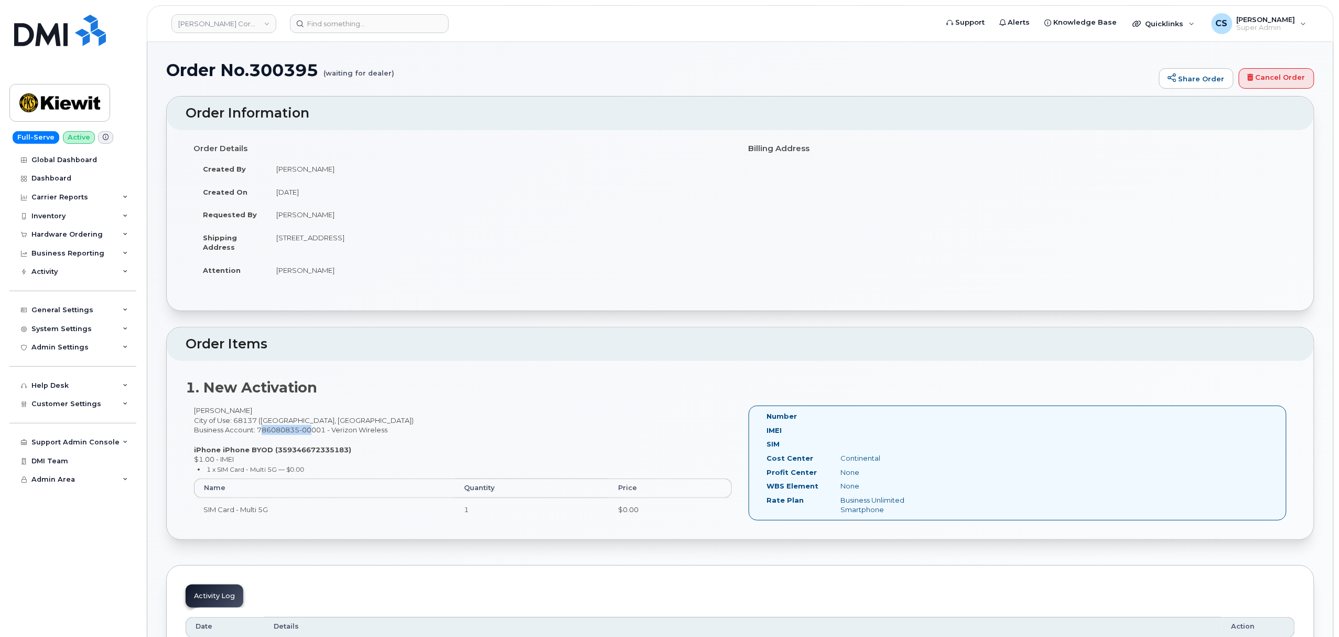
click at [296, 428] on div "[PERSON_NAME] City of Use: 68137 ([GEOGRAPHIC_DATA], [GEOGRAPHIC_DATA]) Busines…" at bounding box center [463, 467] width 555 height 124
drag, startPoint x: 258, startPoint y: 429, endPoint x: 317, endPoint y: 430, distance: 58.7
click at [317, 430] on div "[PERSON_NAME] City of Use: 68137 ([GEOGRAPHIC_DATA], [GEOGRAPHIC_DATA]) Busines…" at bounding box center [463, 467] width 555 height 124
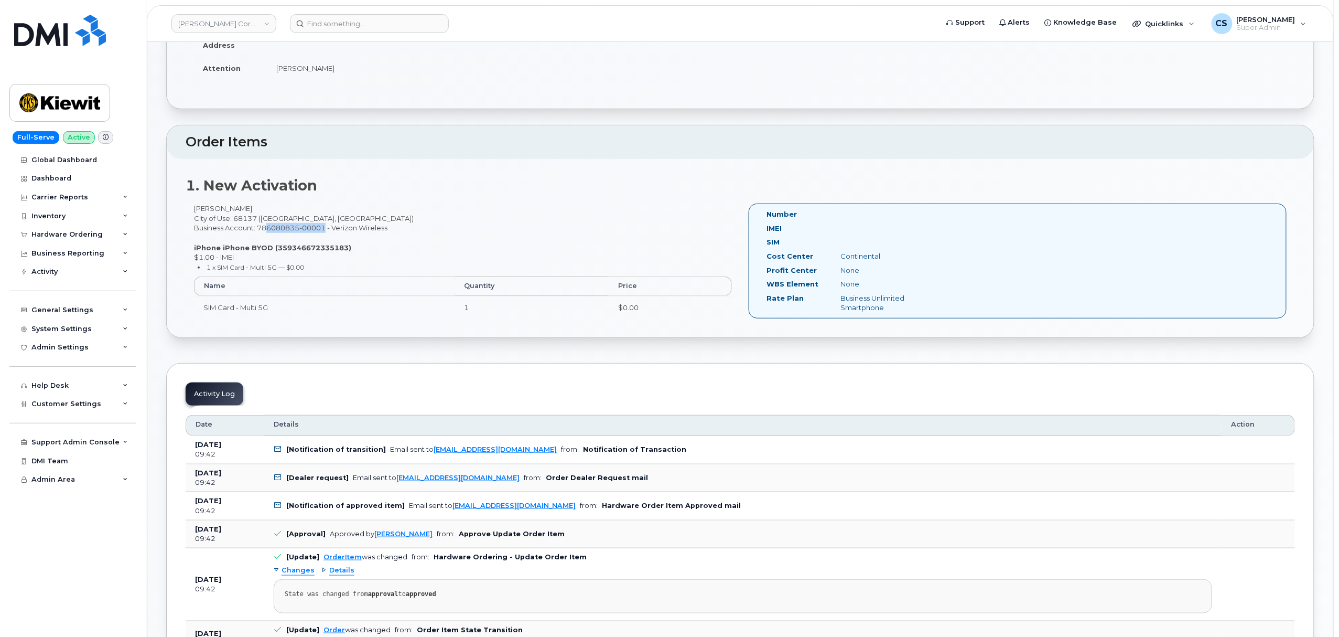
scroll to position [210, 0]
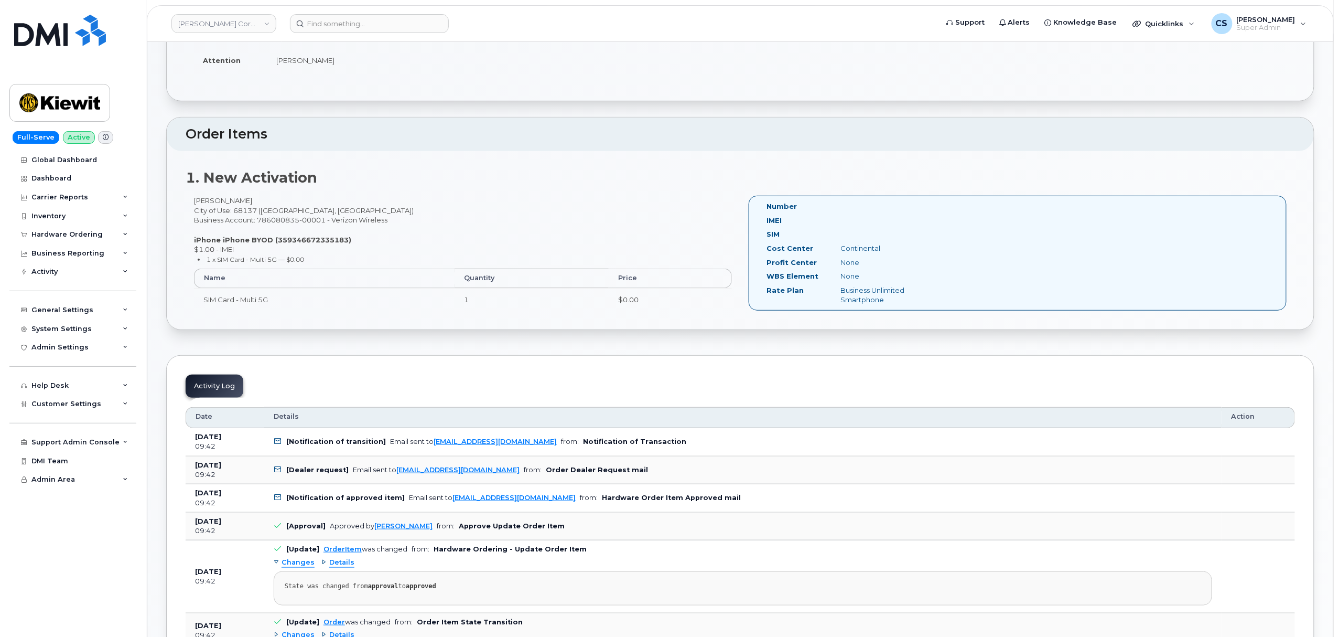
click at [454, 213] on div "[PERSON_NAME] City of Use: 68137 ([GEOGRAPHIC_DATA], [GEOGRAPHIC_DATA]) Busines…" at bounding box center [463, 258] width 555 height 124
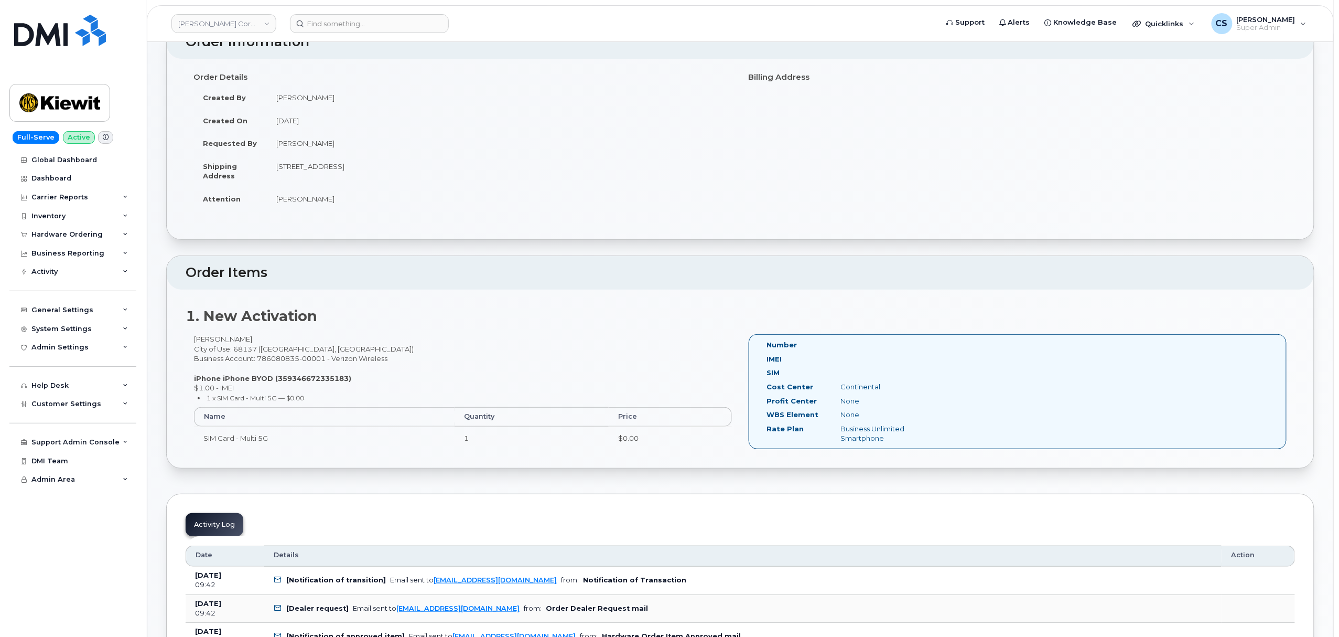
scroll to position [70, 0]
click at [367, 19] on input at bounding box center [369, 23] width 159 height 19
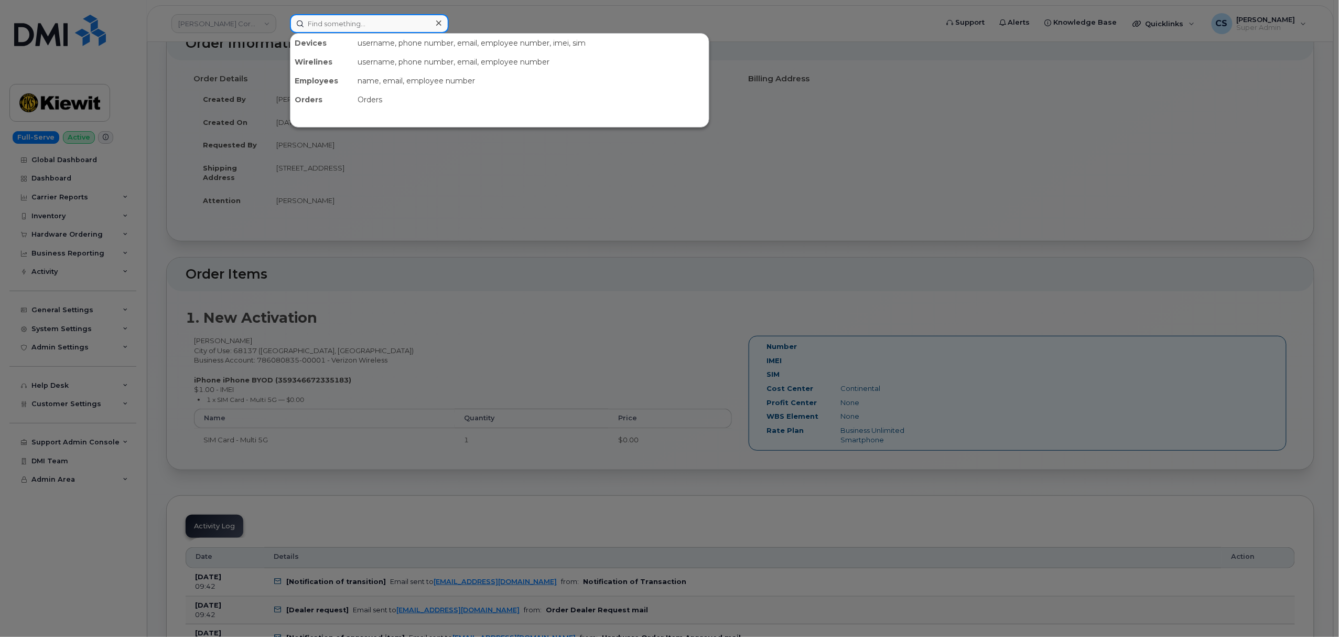
paste input "[PERSON_NAME]"
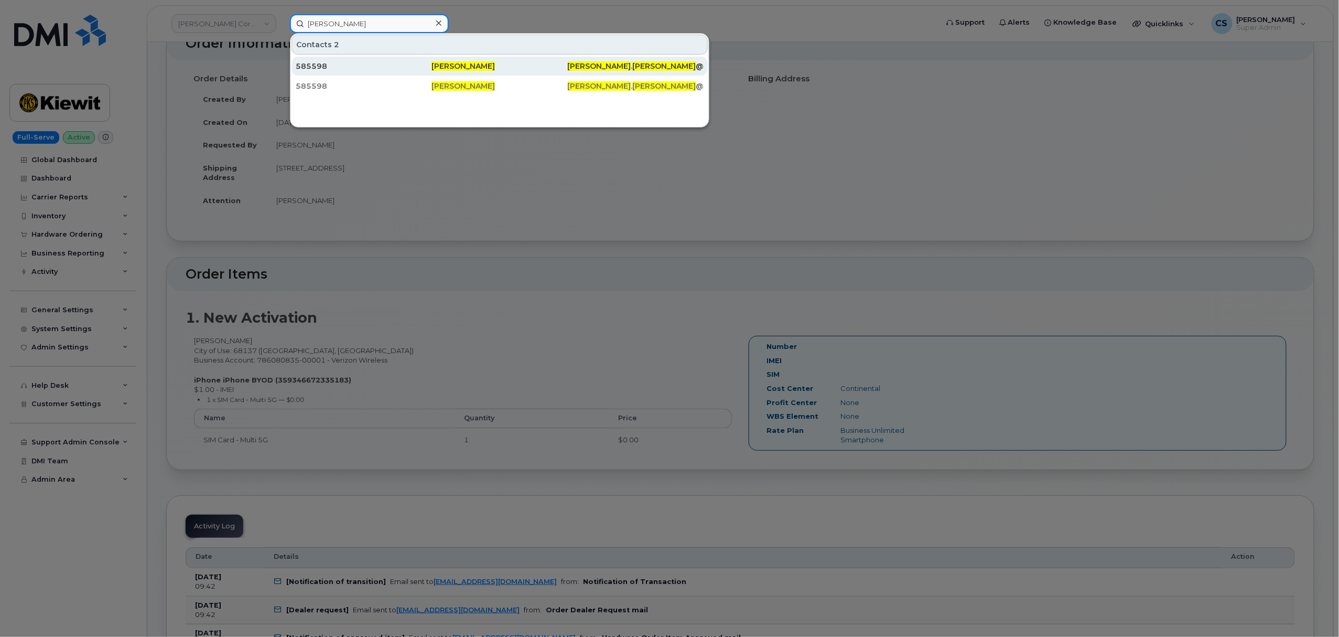
type input "[PERSON_NAME]"
click at [485, 68] on span "[PERSON_NAME]" at bounding box center [463, 65] width 63 height 9
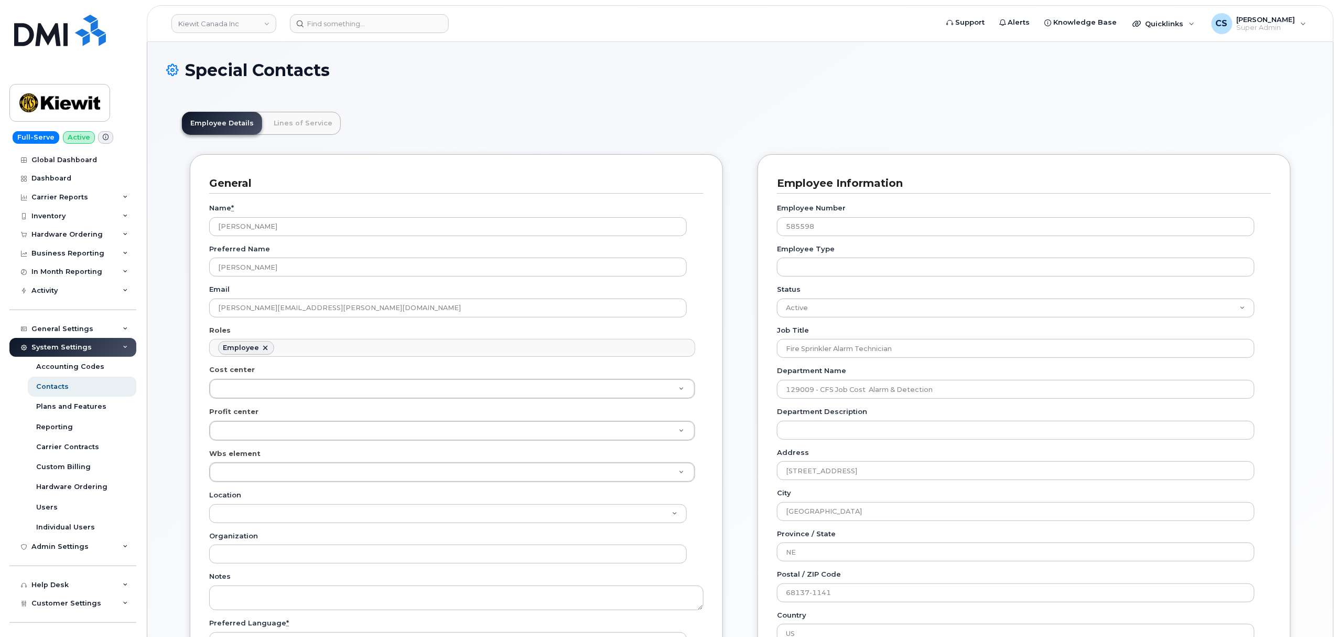
scroll to position [30, 0]
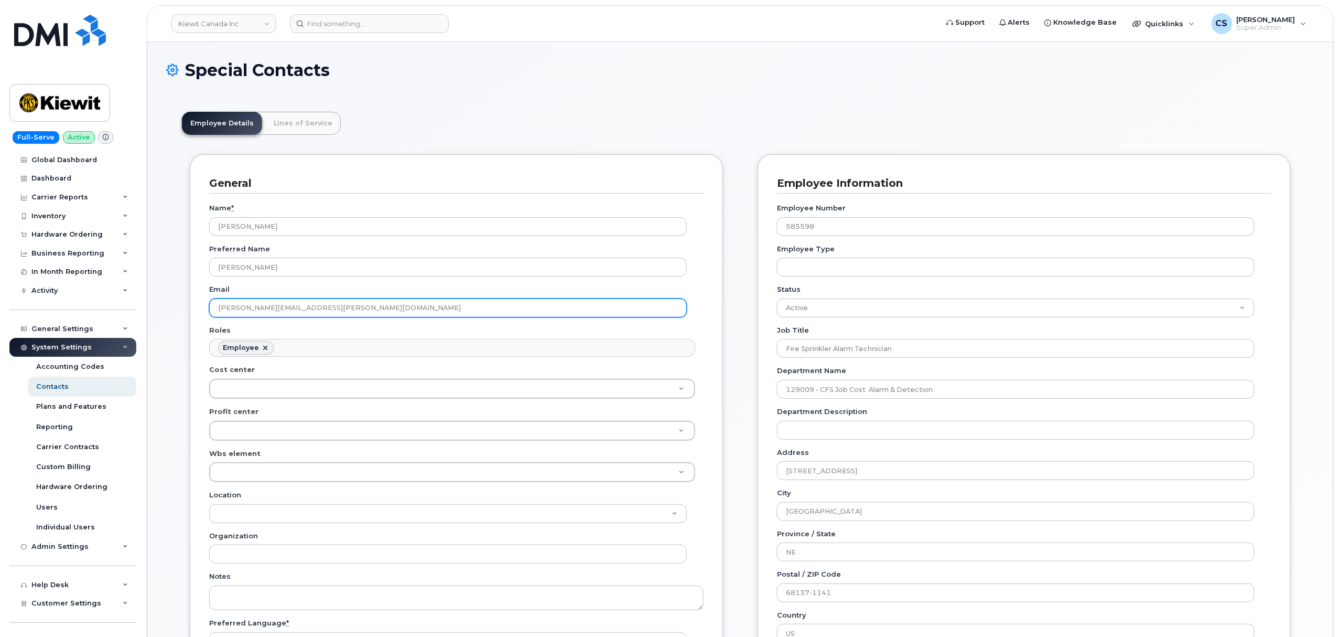
click at [347, 306] on input "[PERSON_NAME][EMAIL_ADDRESS][PERSON_NAME][DOMAIN_NAME]" at bounding box center [448, 307] width 478 height 19
click at [351, 305] on input "CARSON.HOLLENBACH@CONTINENTAL-FIRE.COM" at bounding box center [448, 307] width 478 height 19
click at [352, 305] on input "CARSON.HOLLENBACH@CONTINENTAL-FIRE.COM" at bounding box center [448, 307] width 478 height 19
click at [353, 305] on input "CARSON.HOLLENBACH@CONTINENTAL-FIRE.COM" at bounding box center [448, 307] width 478 height 19
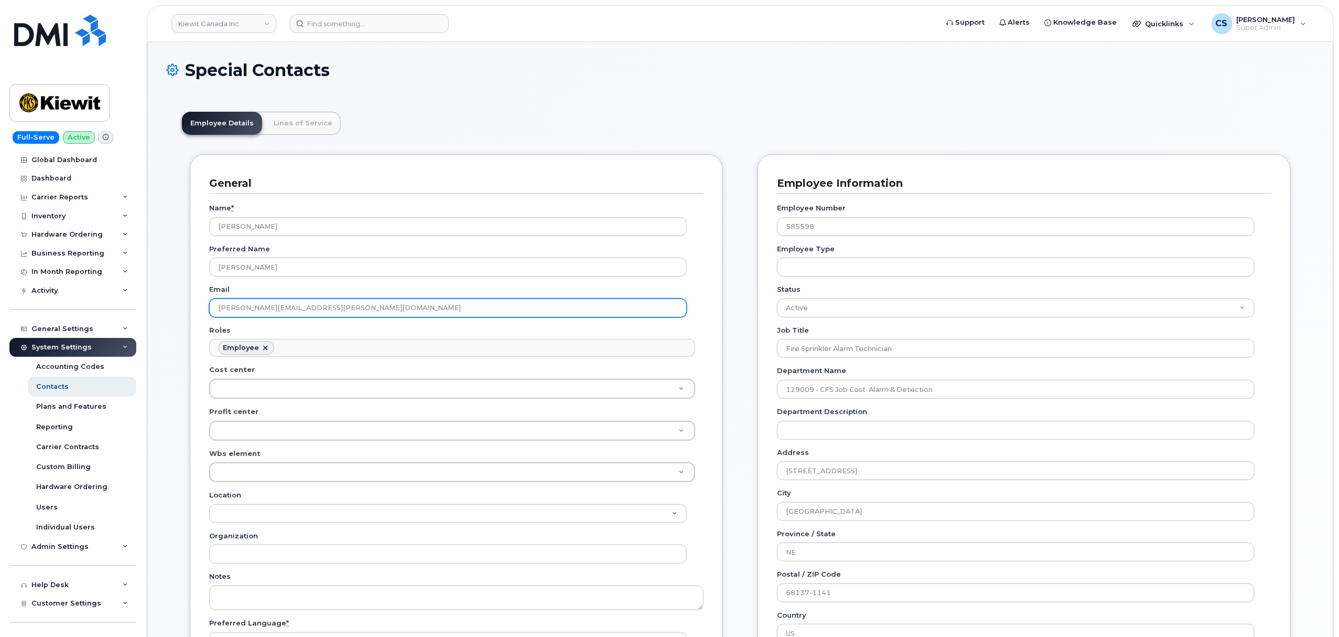
drag, startPoint x: 412, startPoint y: 308, endPoint x: 149, endPoint y: 315, distance: 262.3
click at [149, 315] on div "Special Contacts Employee Details Lines of Service General Name * Carson Hollen…" at bounding box center [740, 596] width 1186 height 1109
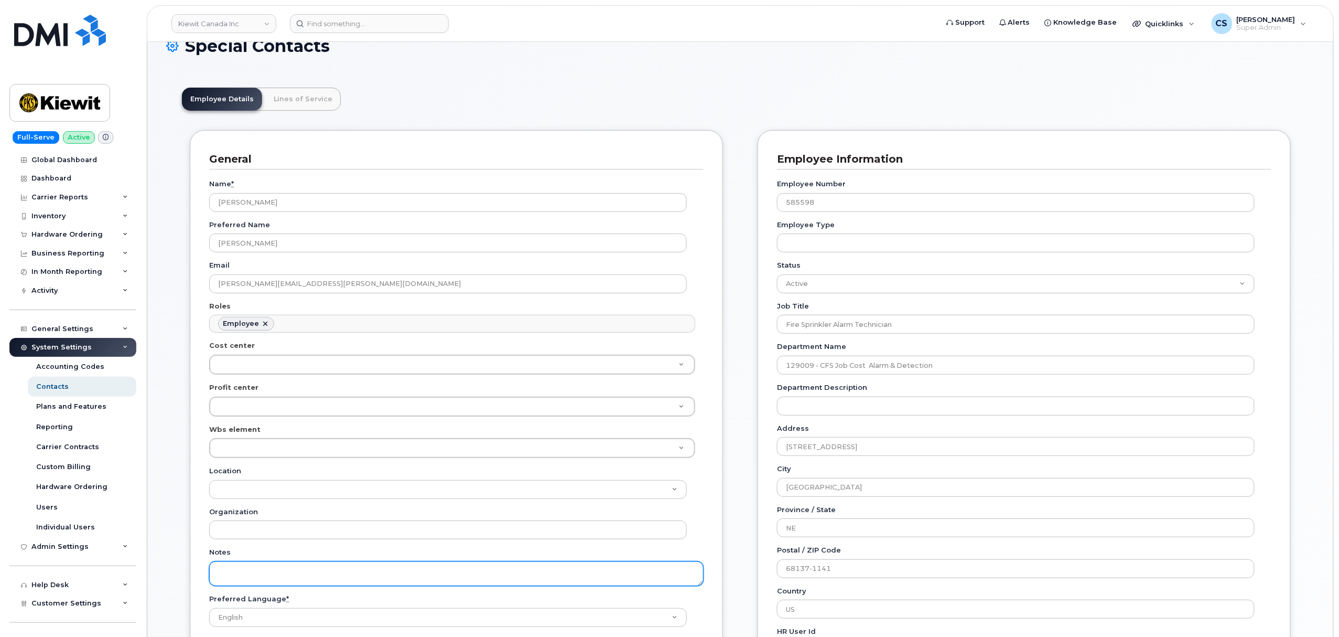
scroll to position [0, 0]
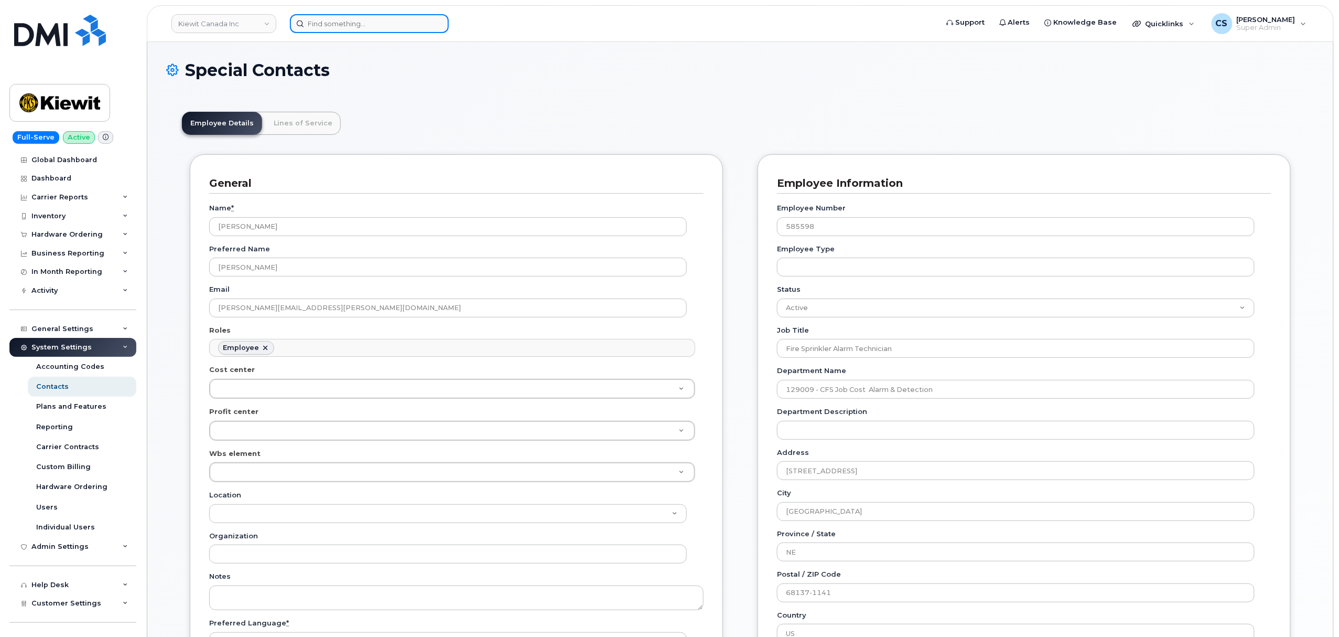
click at [337, 21] on input at bounding box center [369, 23] width 159 height 19
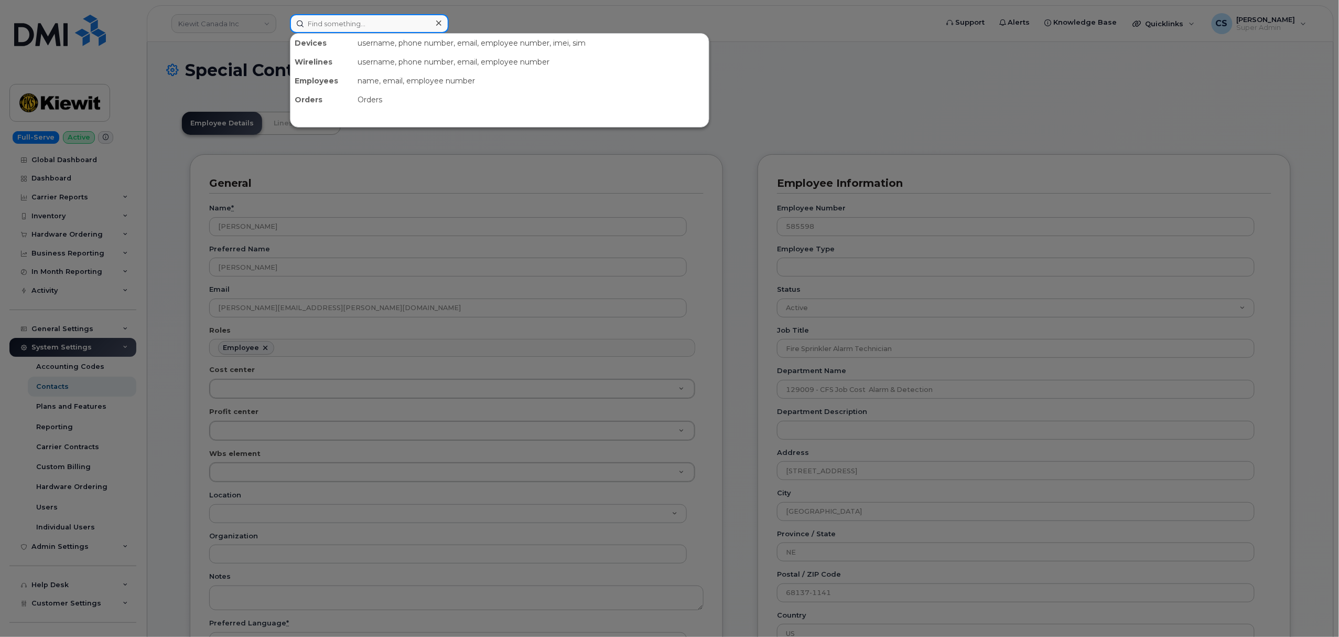
paste input "3612389130"
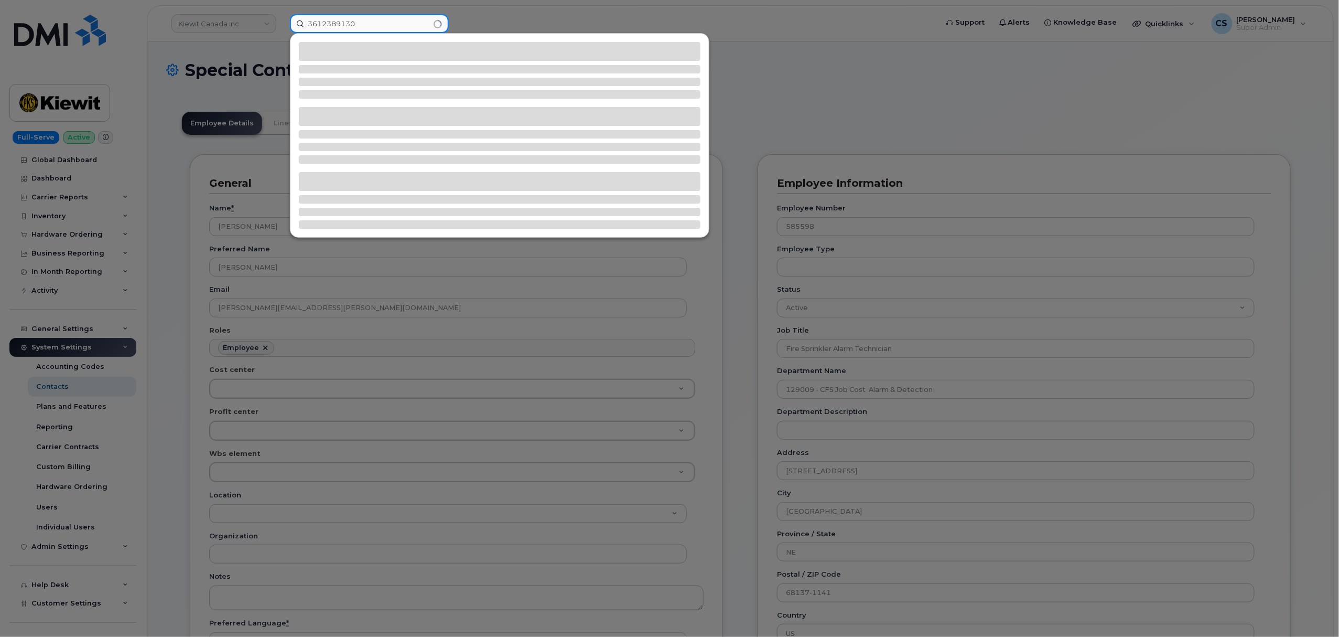
type input "3612389130"
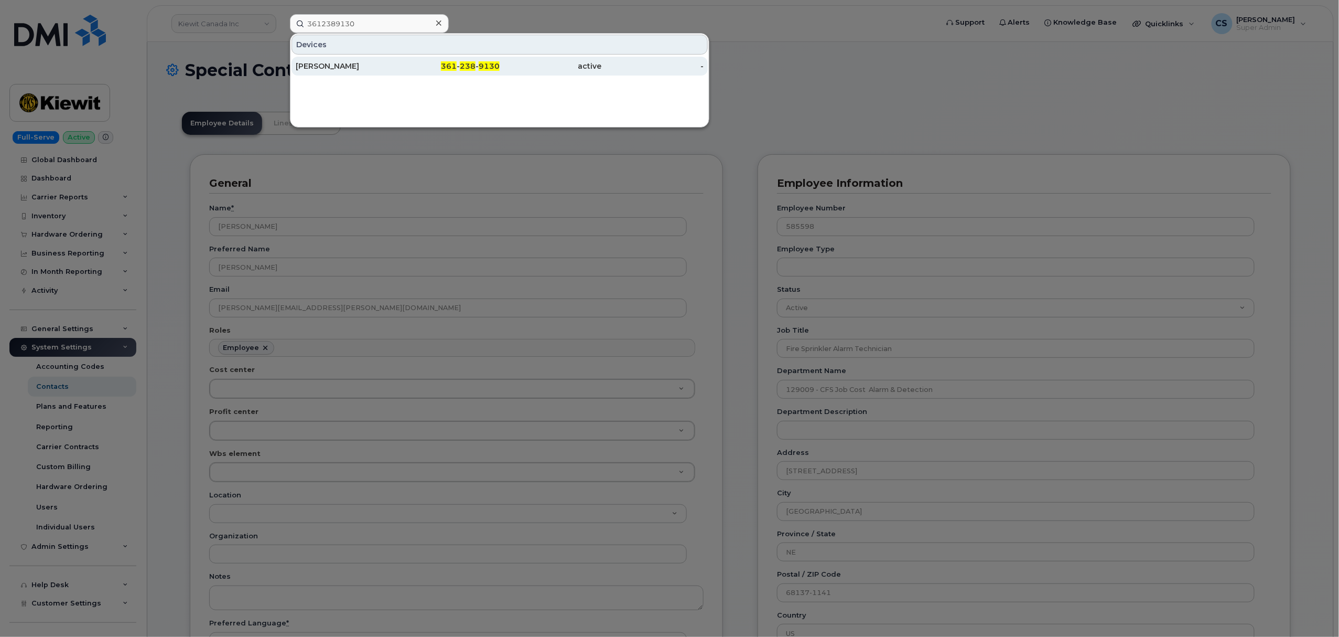
click at [315, 66] on div "[PERSON_NAME]" at bounding box center [347, 66] width 102 height 10
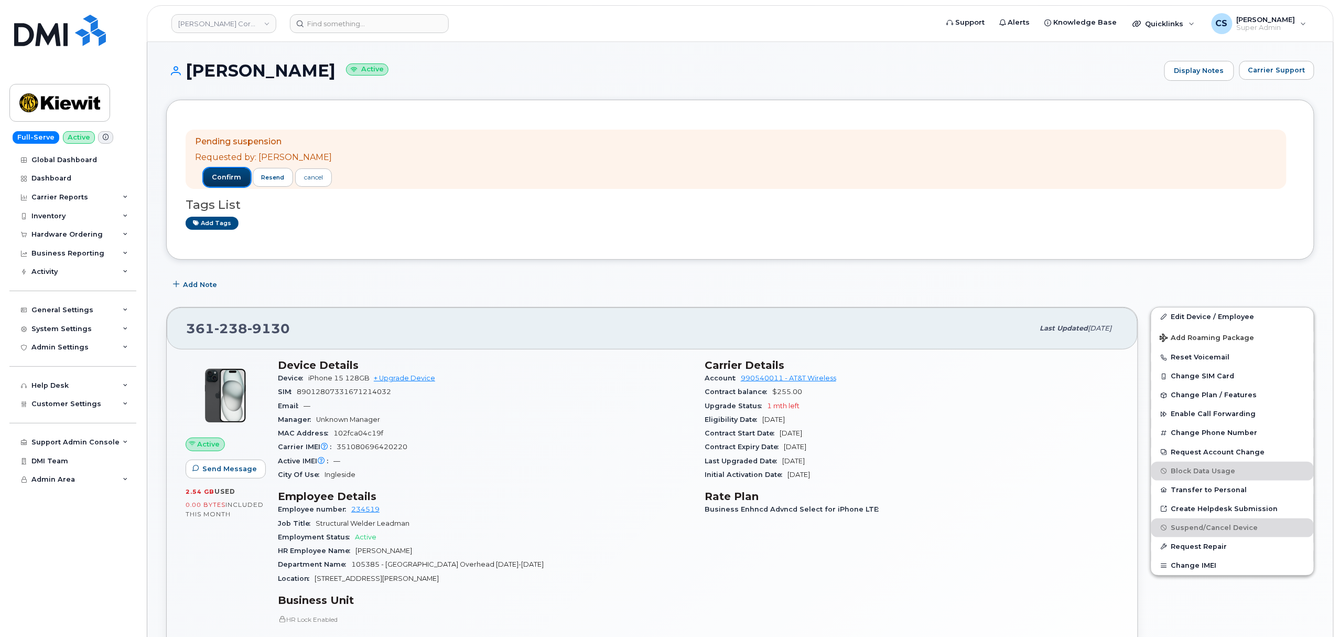
click at [221, 178] on span "confirm" at bounding box center [226, 177] width 29 height 9
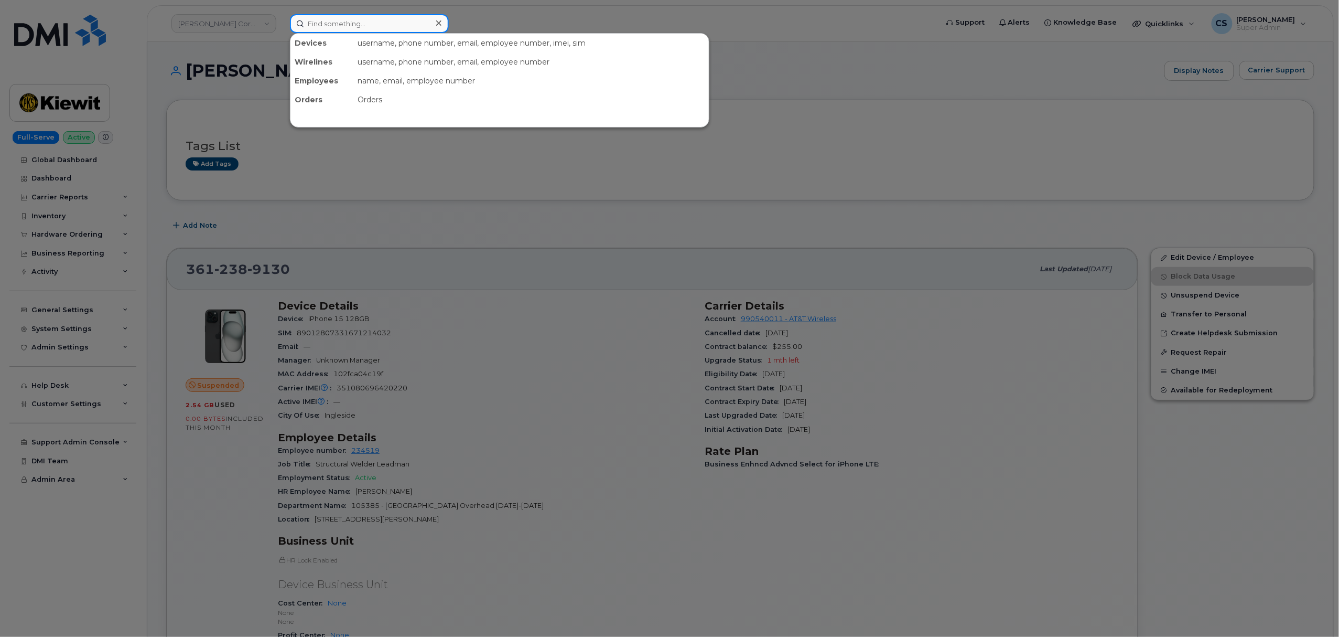
click at [359, 28] on input at bounding box center [369, 23] width 159 height 19
paste input "300348"
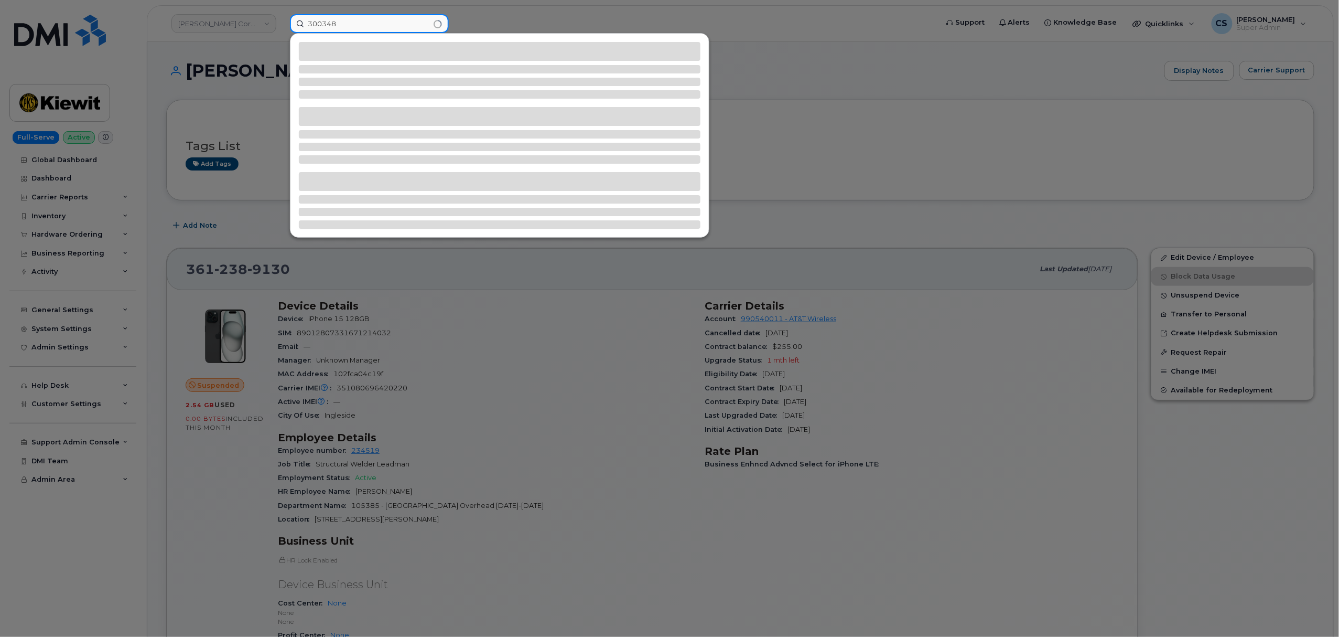
type input "300348"
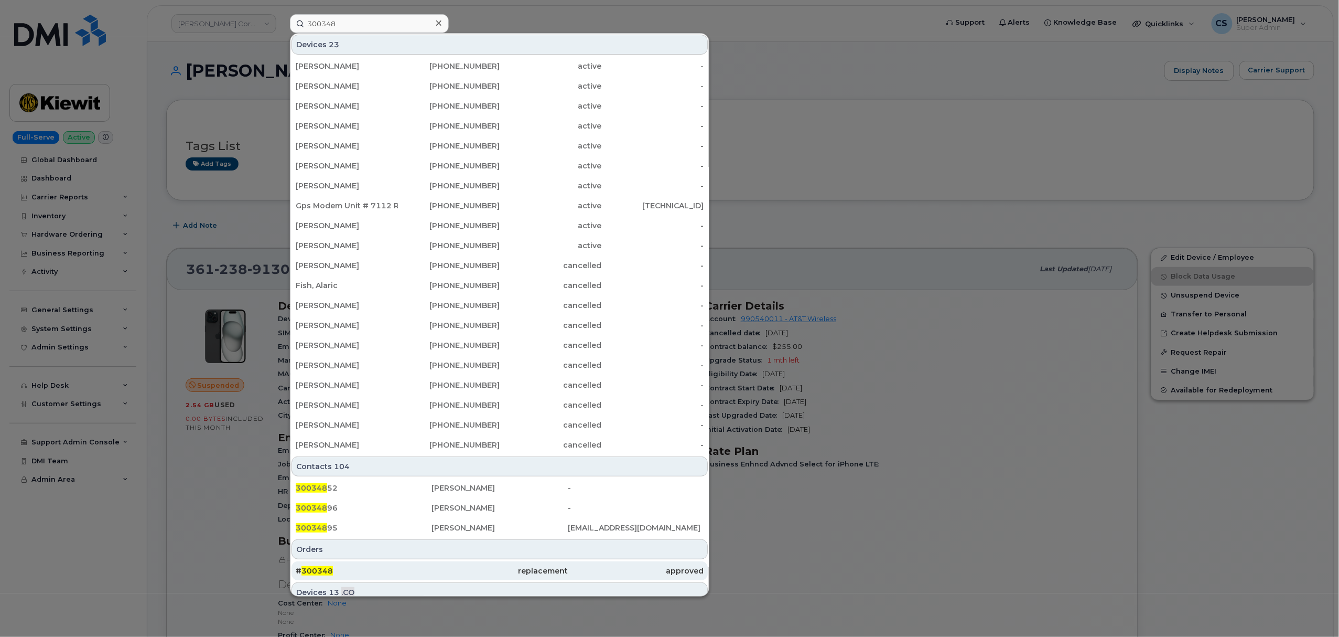
click at [319, 569] on span "300348" at bounding box center [317, 570] width 31 height 9
